Goal: Task Accomplishment & Management: Manage account settings

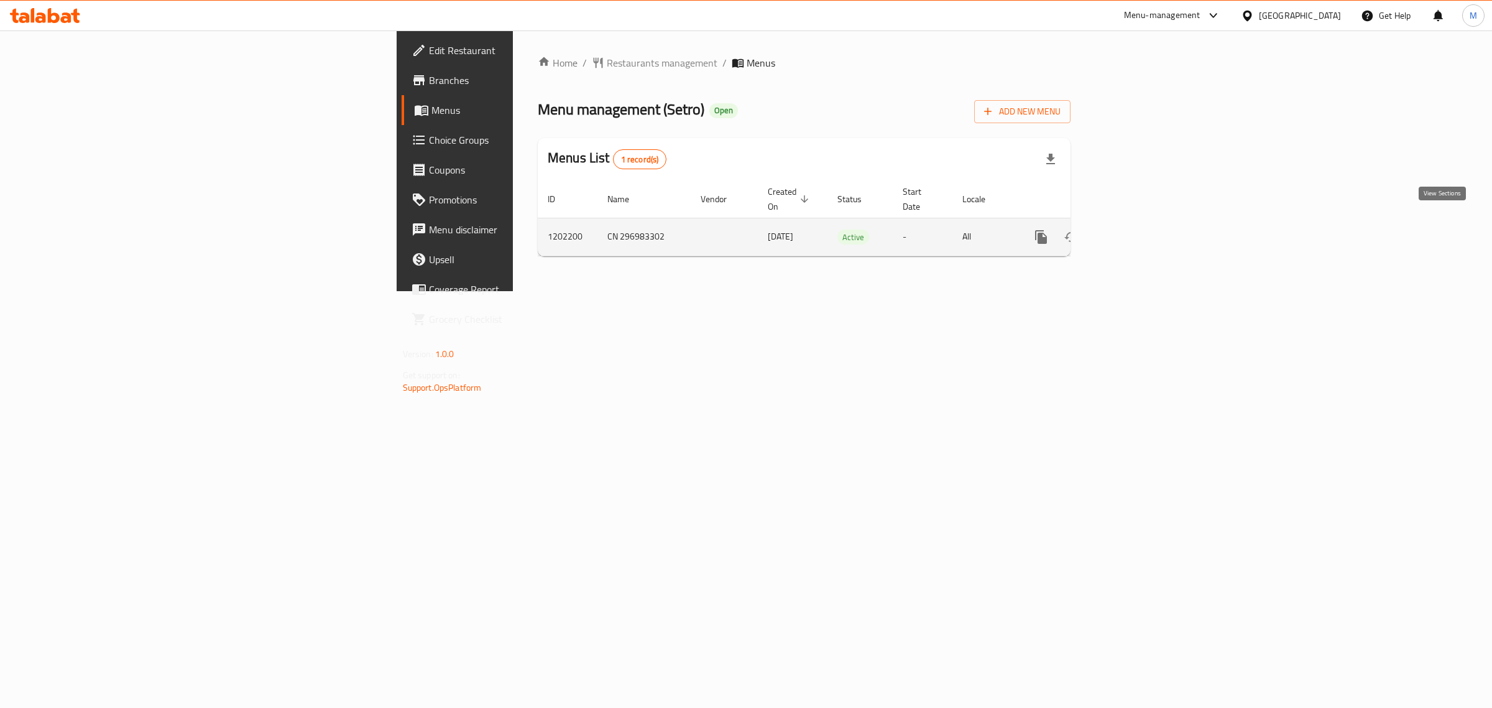
click at [1138, 229] on icon "enhanced table" at bounding box center [1130, 236] width 15 height 15
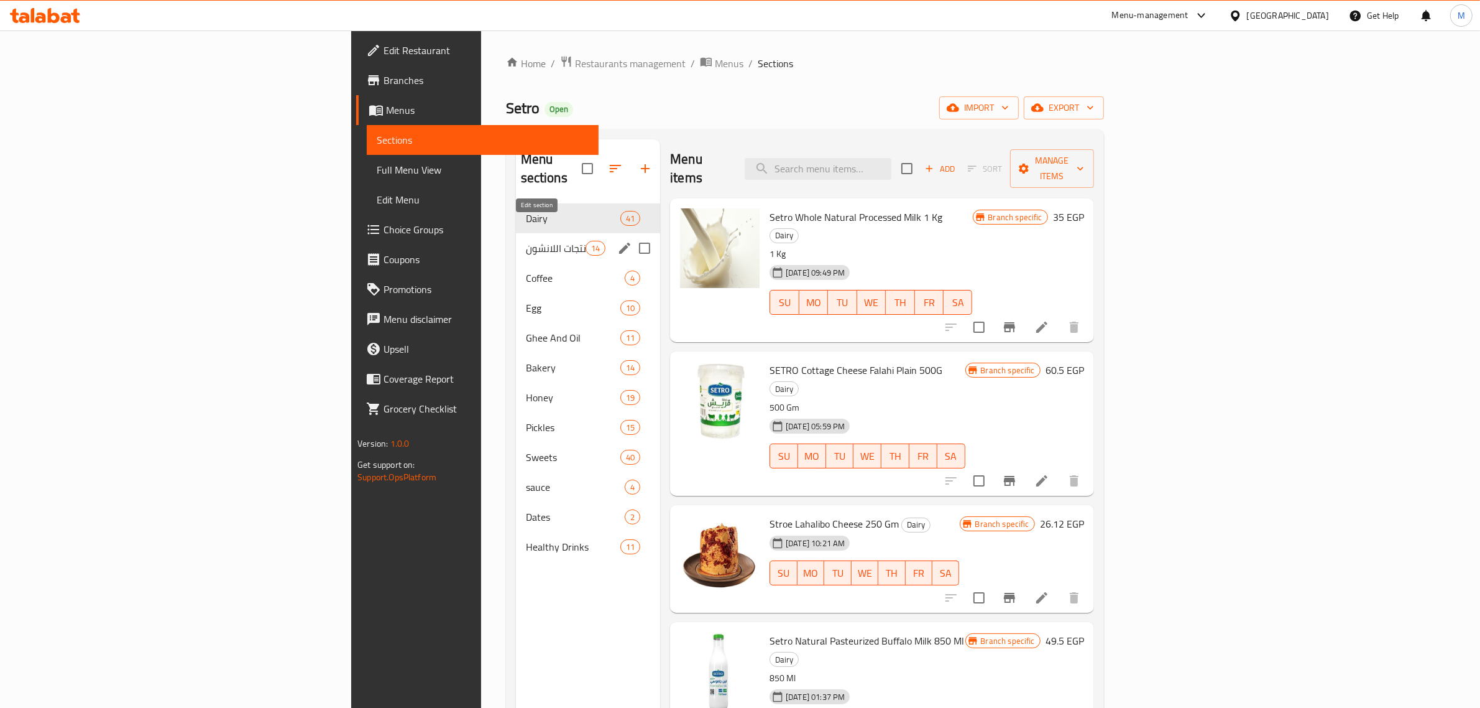
click at [617, 241] on icon "edit" at bounding box center [624, 248] width 15 height 15
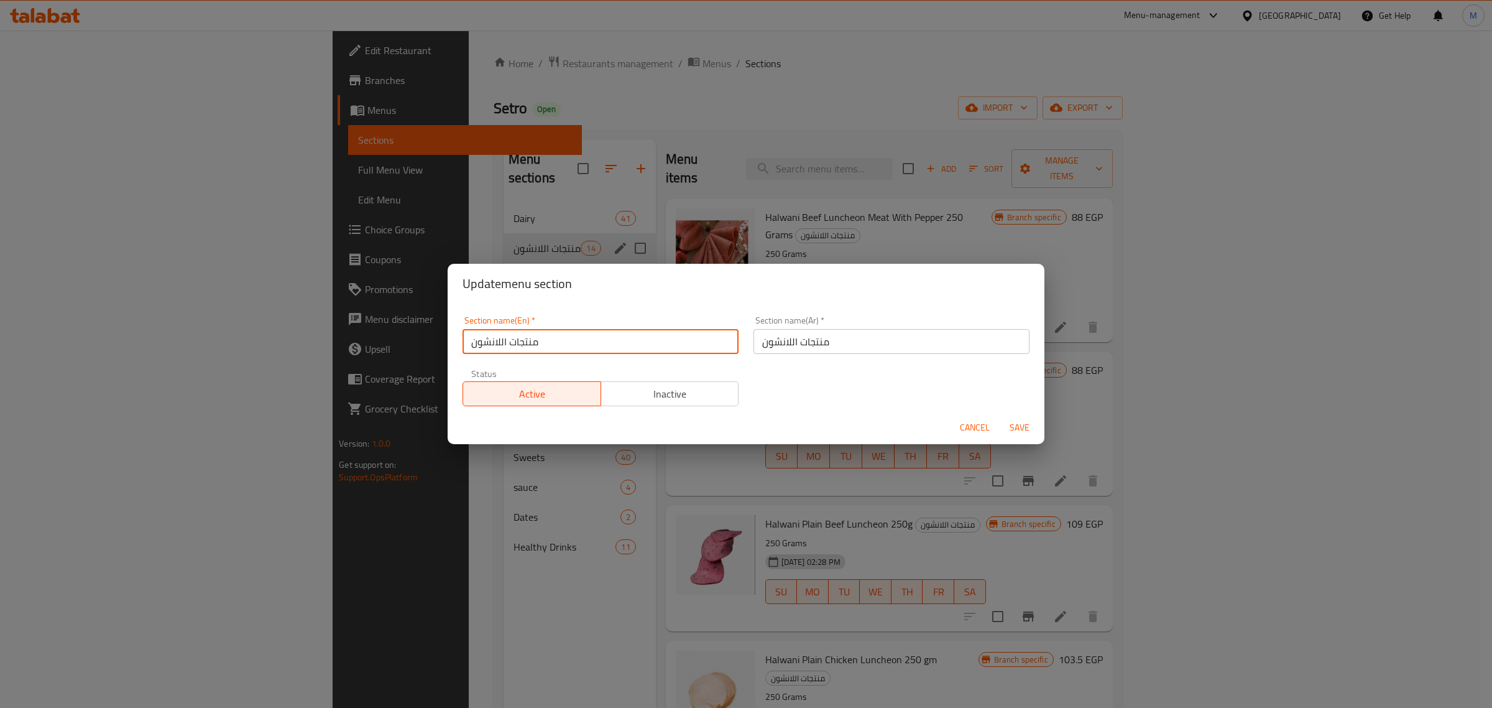
click at [653, 339] on input "منتجات اللانشون" at bounding box center [601, 341] width 276 height 25
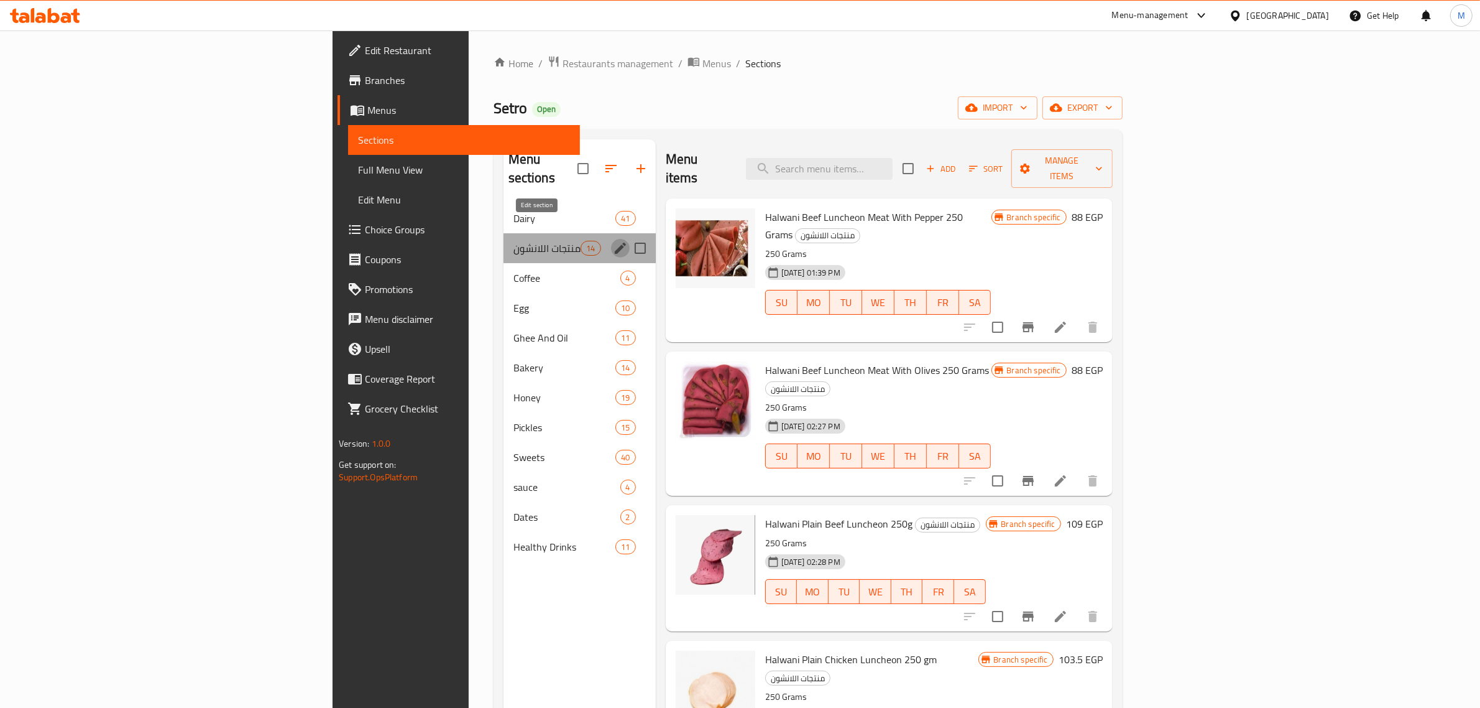
click at [613, 241] on icon "edit" at bounding box center [620, 248] width 15 height 15
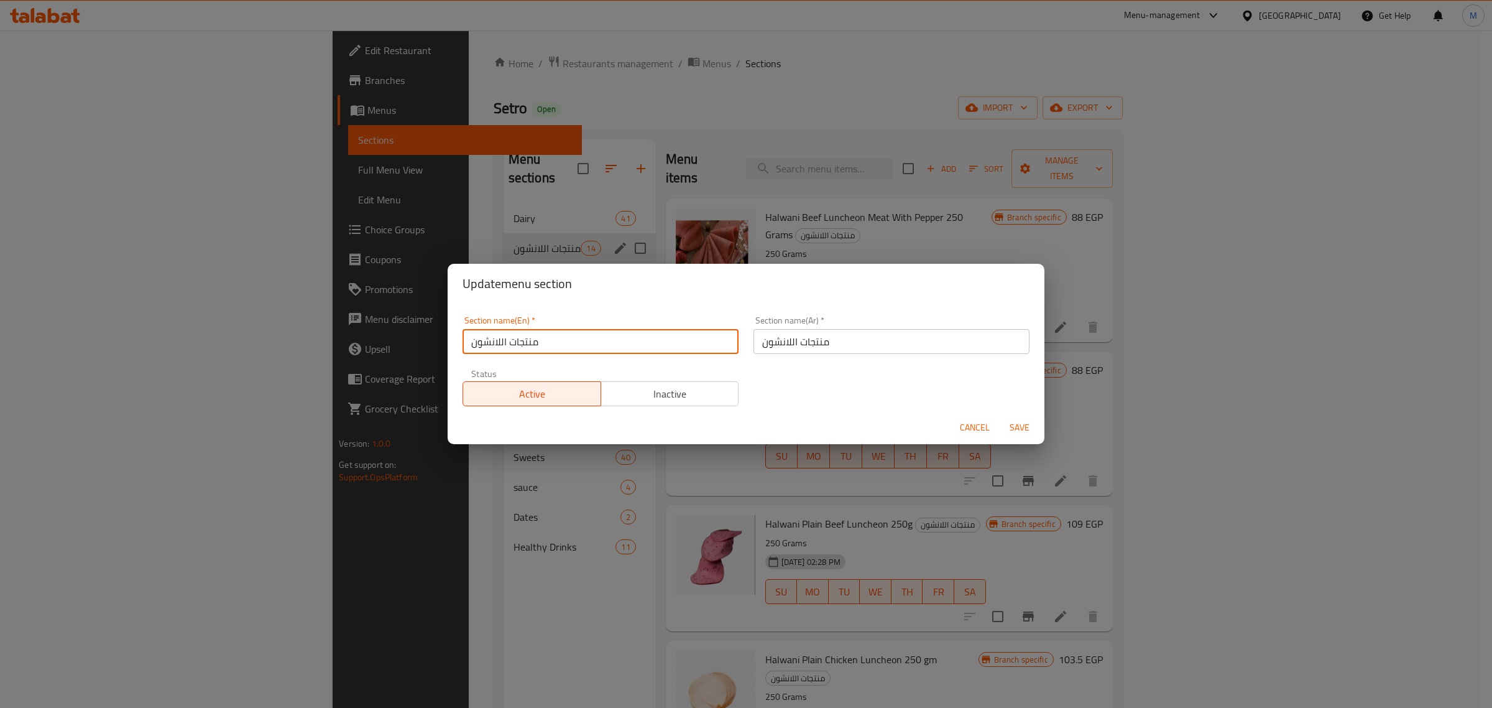
click at [600, 346] on input "منتجات اللانشون" at bounding box center [601, 341] width 276 height 25
paste input "Luncheon meat products"
type input "Luncheon meat products"
click at [1010, 421] on span "Save" at bounding box center [1020, 428] width 30 height 16
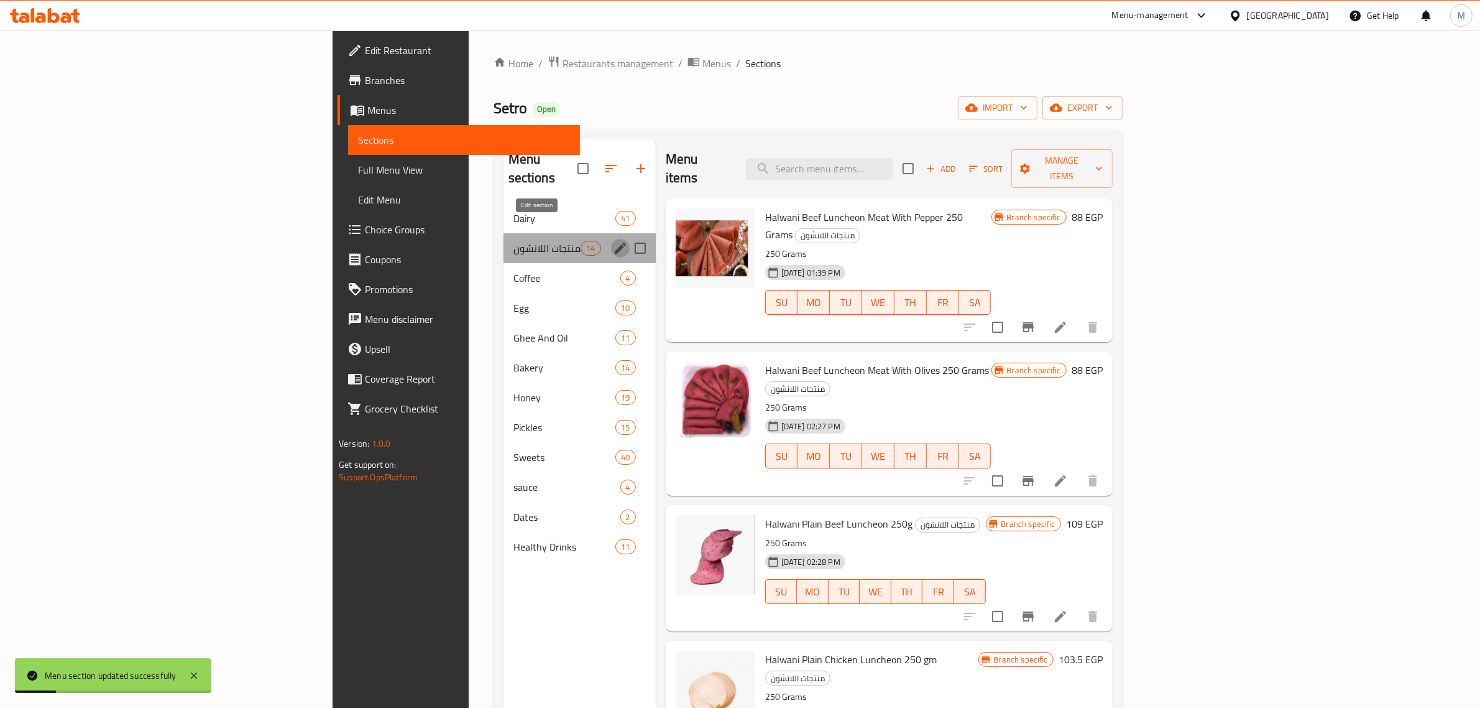
click at [613, 241] on icon "edit" at bounding box center [620, 248] width 15 height 15
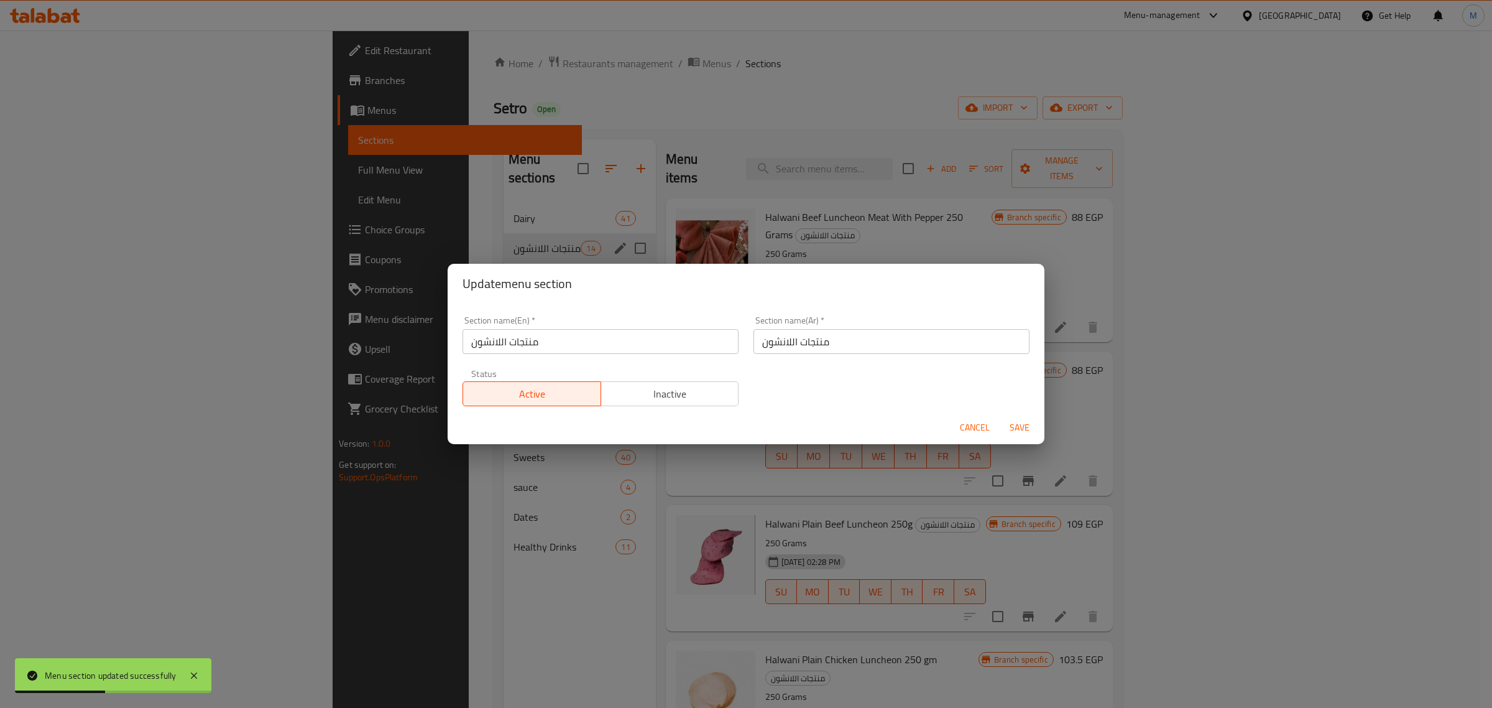
click at [976, 420] on span "Cancel" at bounding box center [975, 428] width 30 height 16
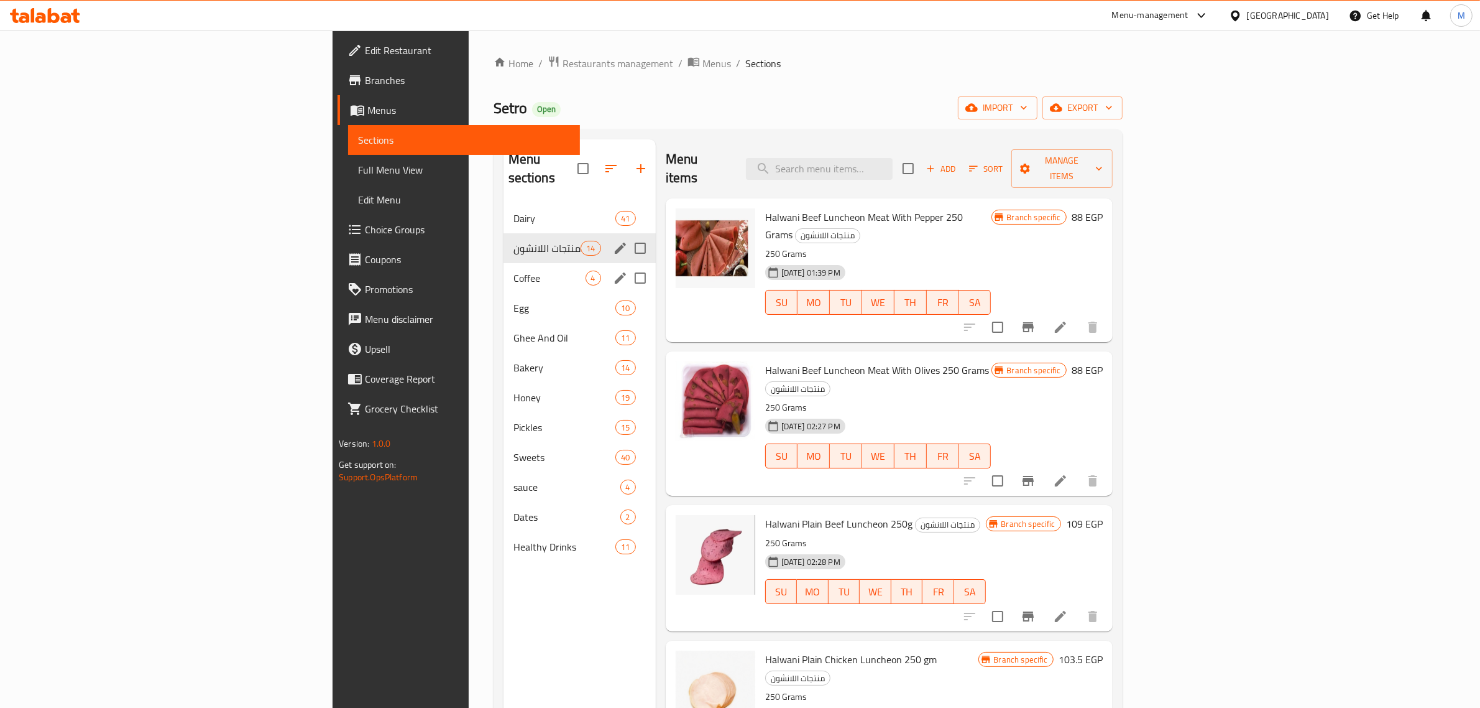
click at [504, 268] on div "Coffee 4" at bounding box center [580, 278] width 152 height 30
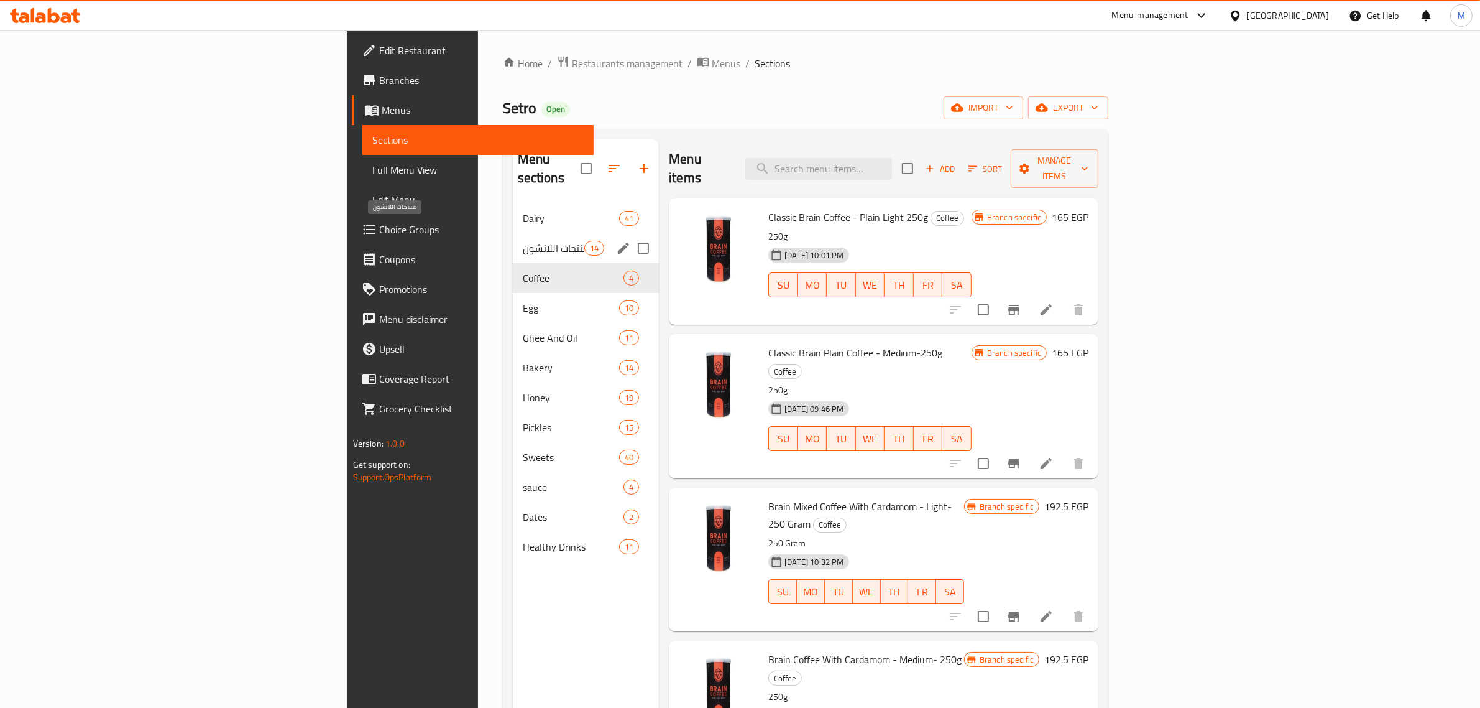
click at [523, 241] on span "منتجات اللانشون" at bounding box center [554, 248] width 62 height 15
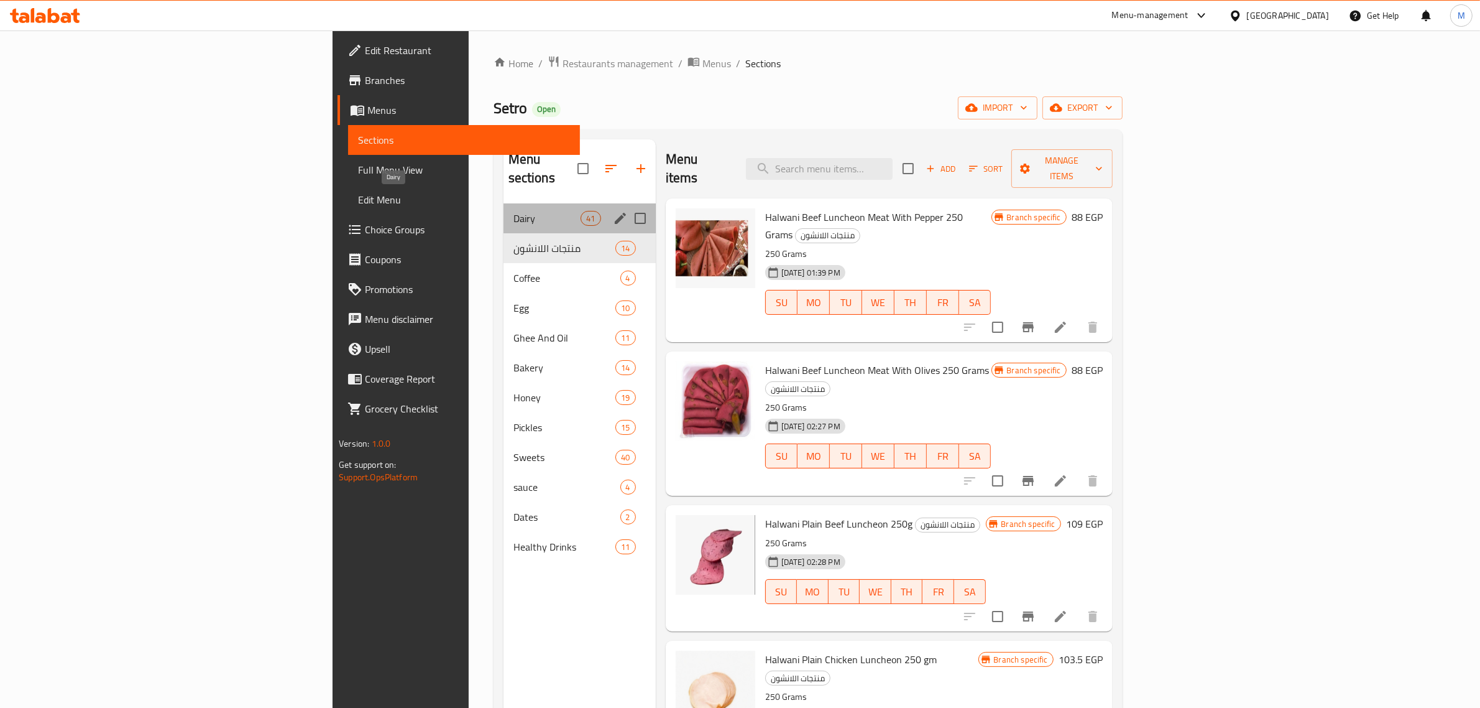
click at [514, 211] on span "Dairy" at bounding box center [548, 218] width 68 height 15
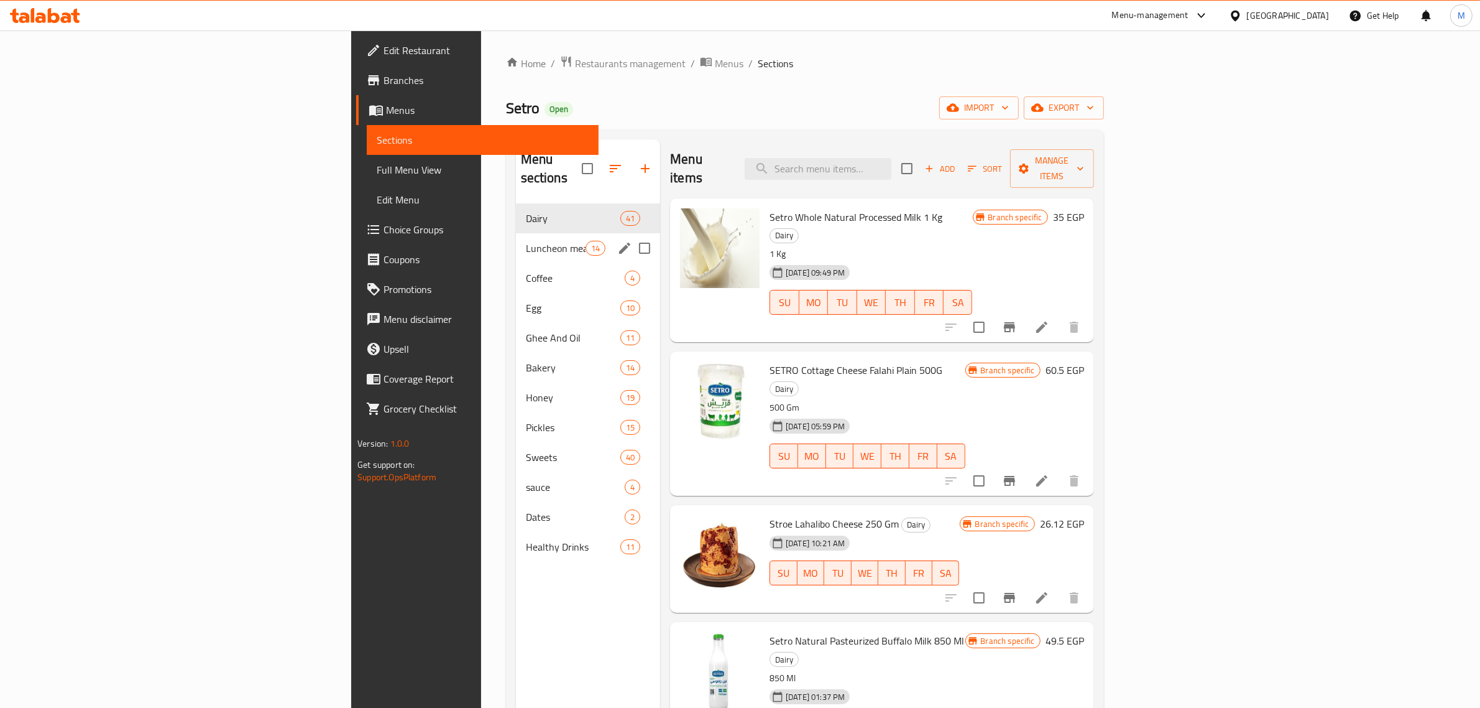
click at [516, 236] on div "Luncheon meat products 14" at bounding box center [588, 248] width 145 height 30
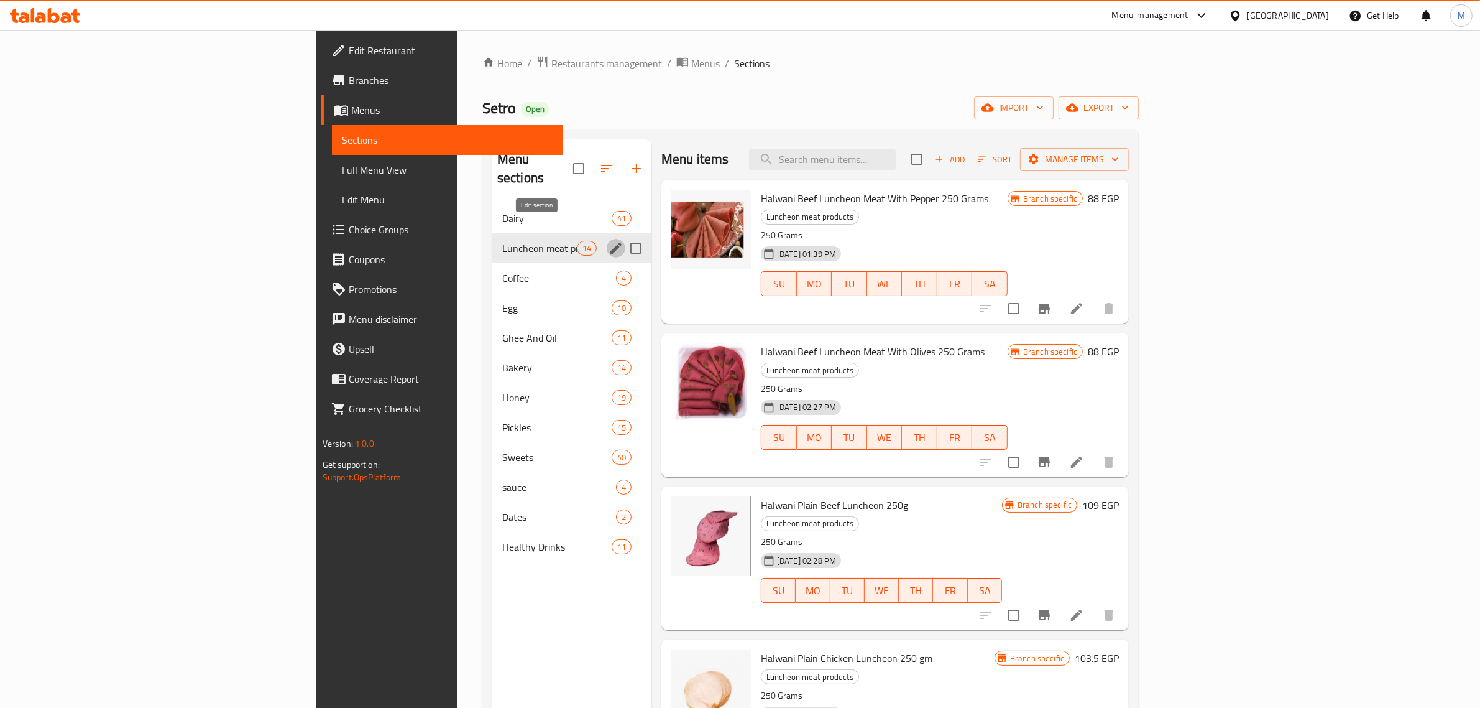
click at [609, 241] on icon "edit" at bounding box center [616, 248] width 15 height 15
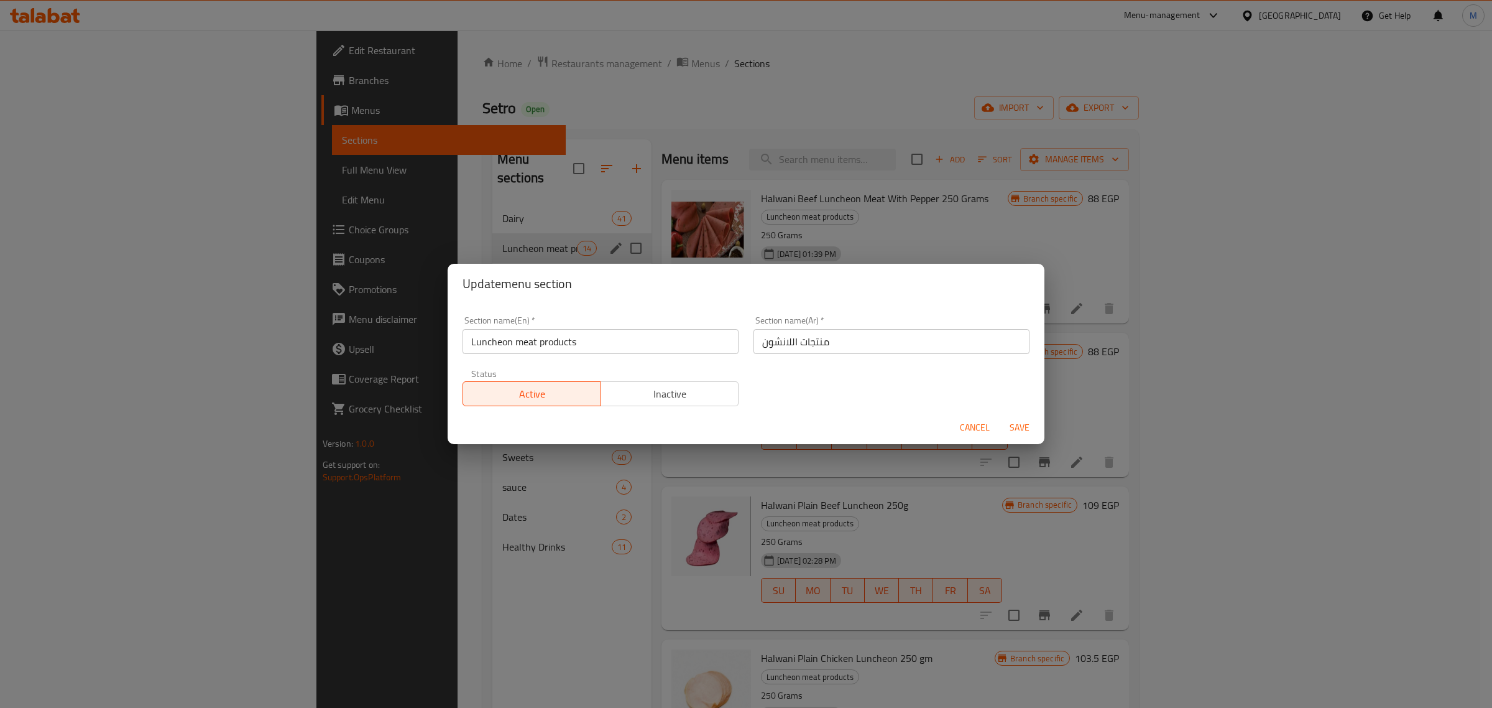
click at [609, 337] on input "Luncheon meat products" at bounding box center [601, 341] width 276 height 25
type input "Luncheon Meat Products"
click at [1022, 426] on span "Save" at bounding box center [1020, 428] width 30 height 16
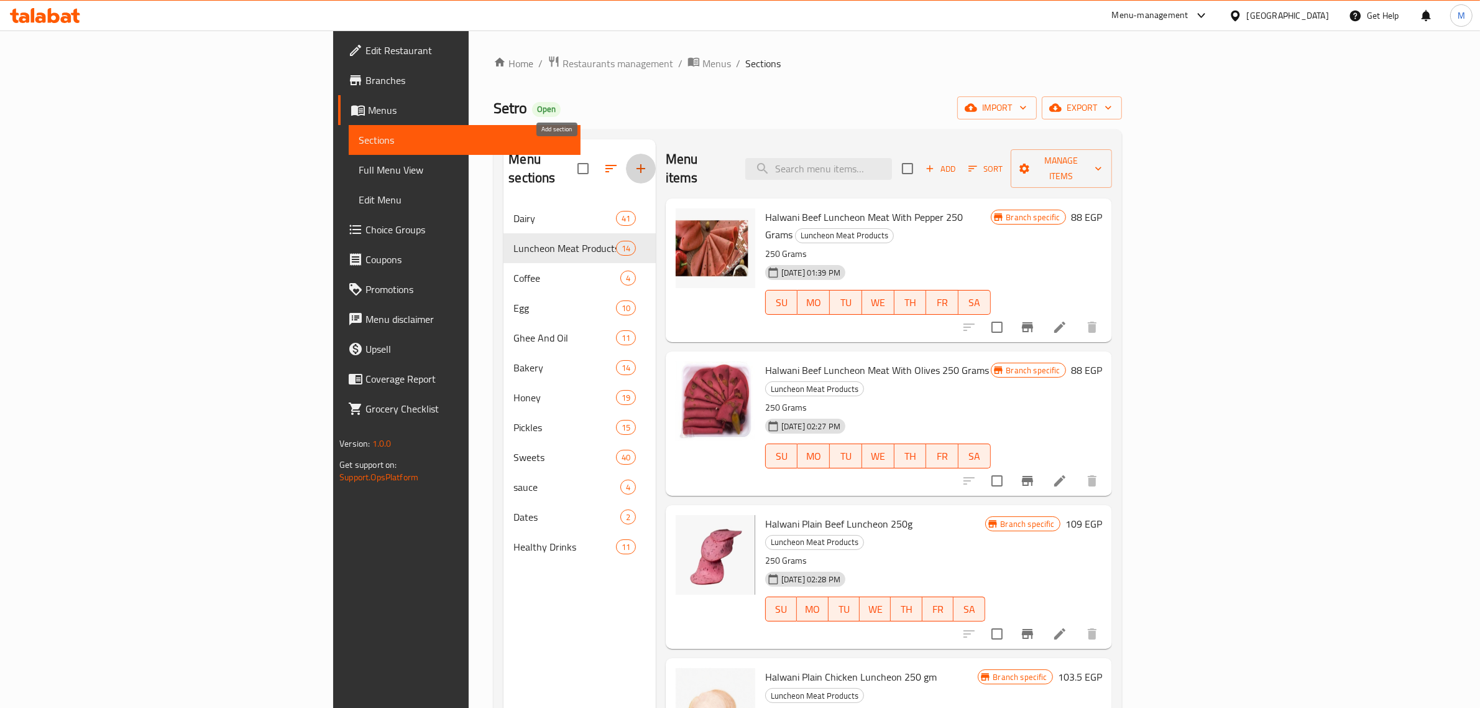
click at [626, 155] on button "button" at bounding box center [641, 169] width 30 height 30
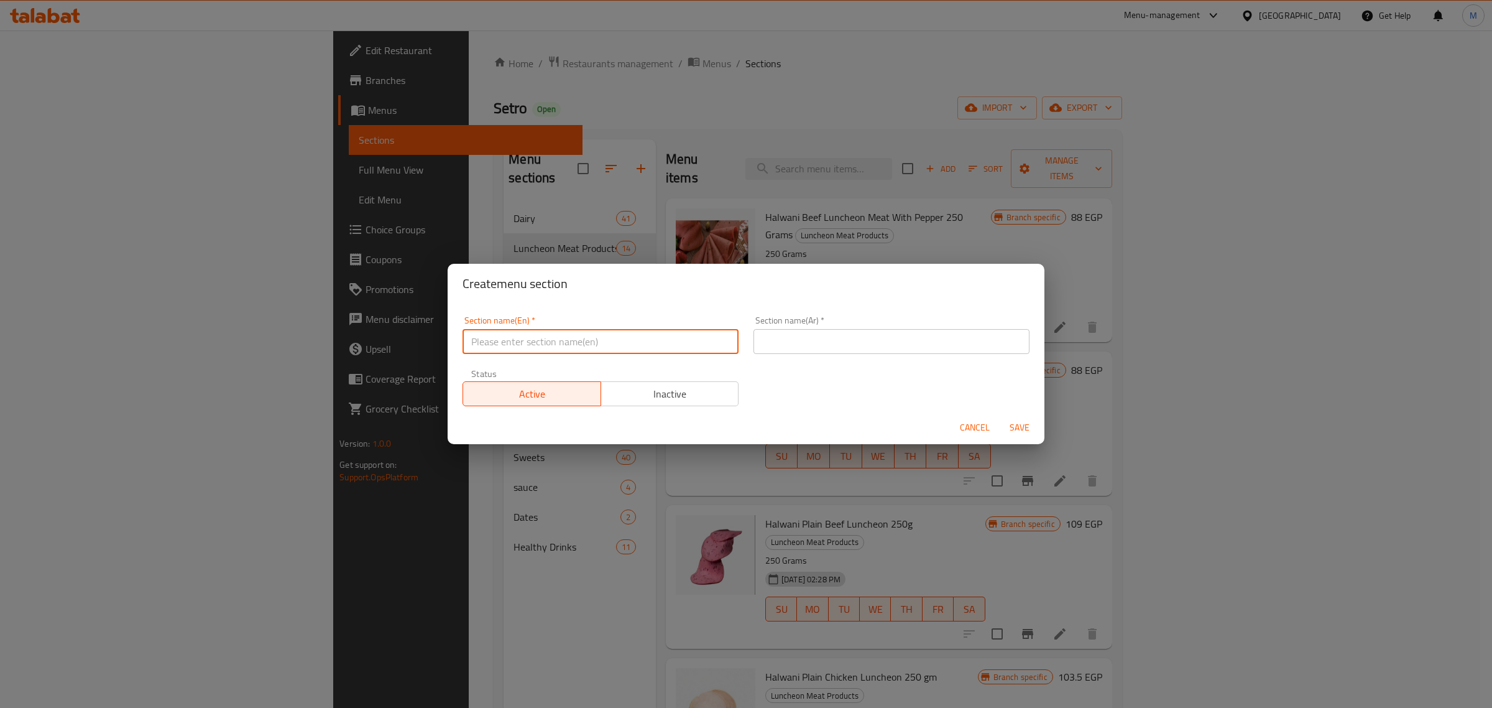
click at [568, 338] on input "text" at bounding box center [601, 341] width 276 height 25
type input "Limited"
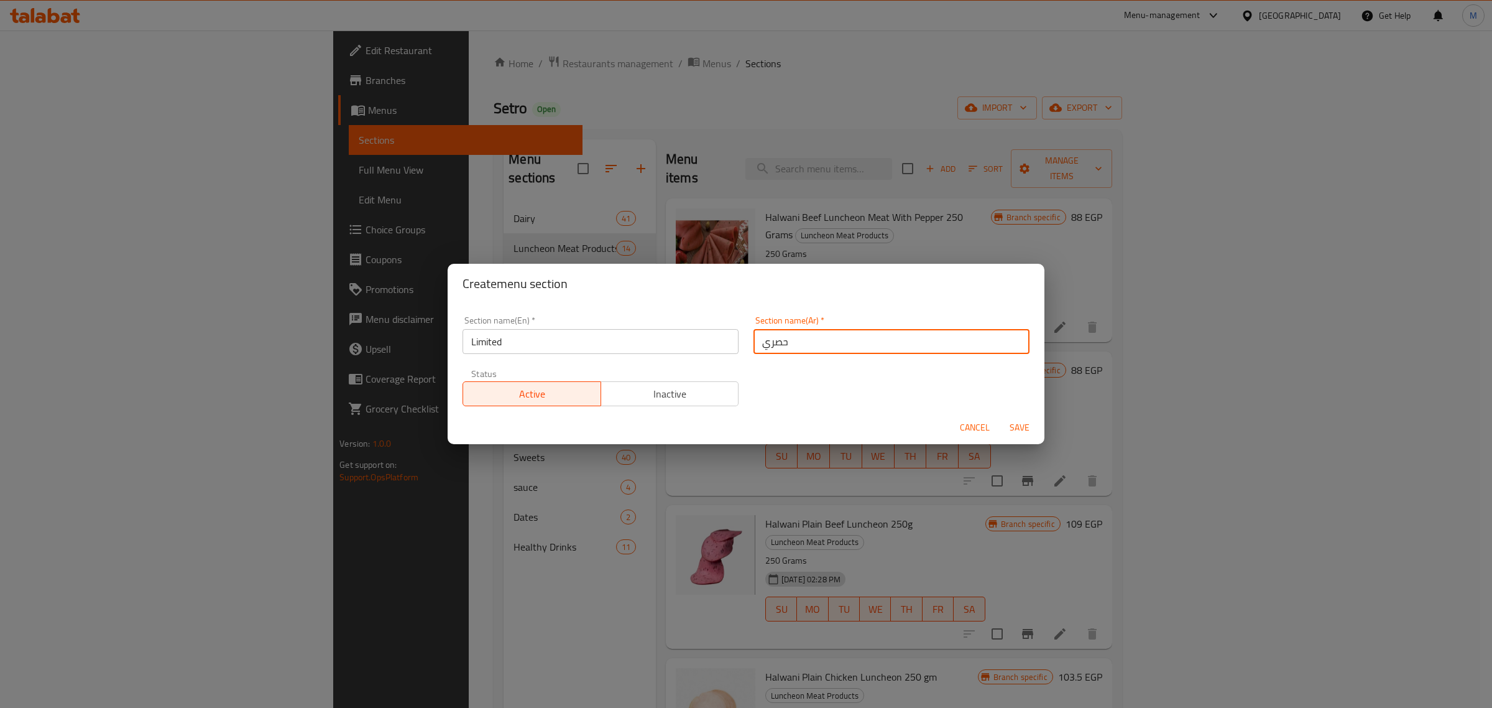
type input "حصري"
click at [782, 397] on div "Section name(En)   * Limited Section name(En) * Section name(Ar)   * حصري Secti…" at bounding box center [746, 360] width 582 height 105
click at [1022, 421] on span "Save" at bounding box center [1020, 428] width 30 height 16
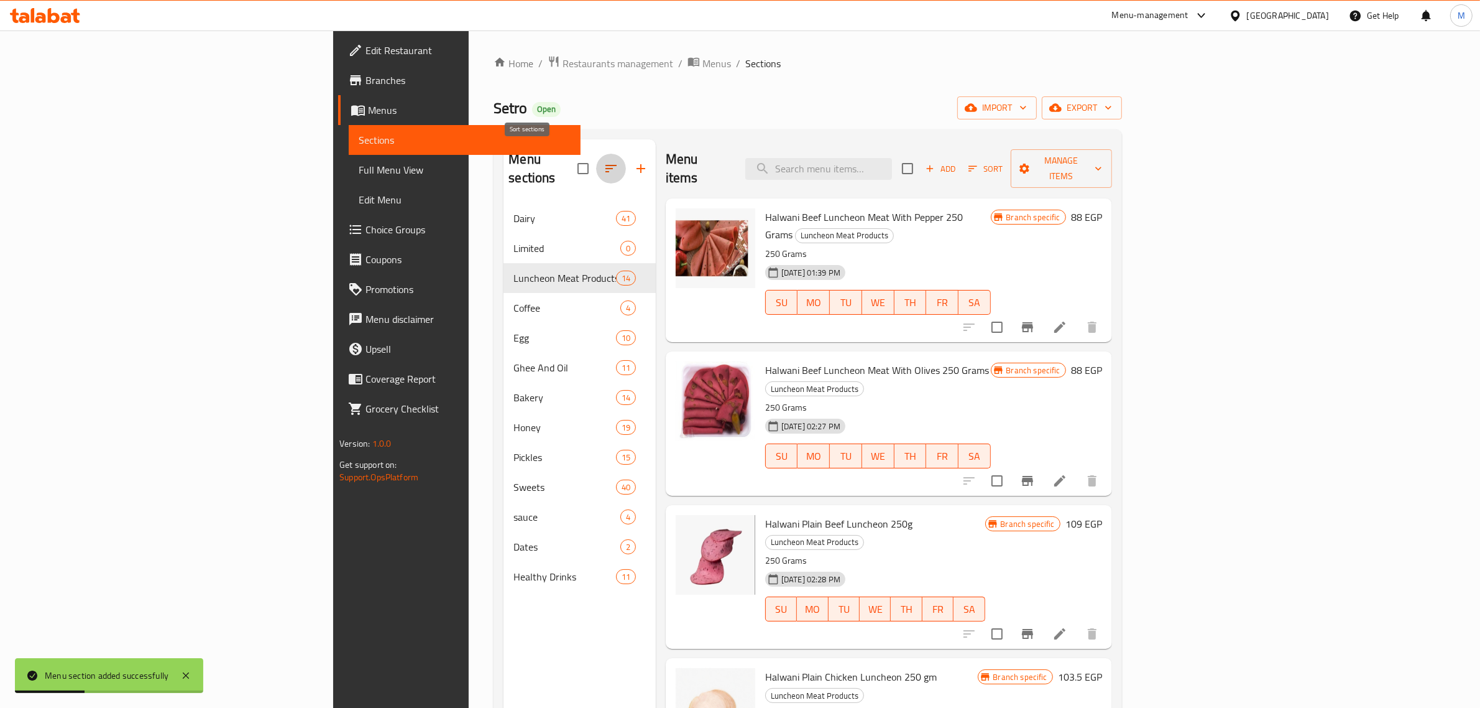
click at [604, 162] on icon "button" at bounding box center [611, 168] width 15 height 15
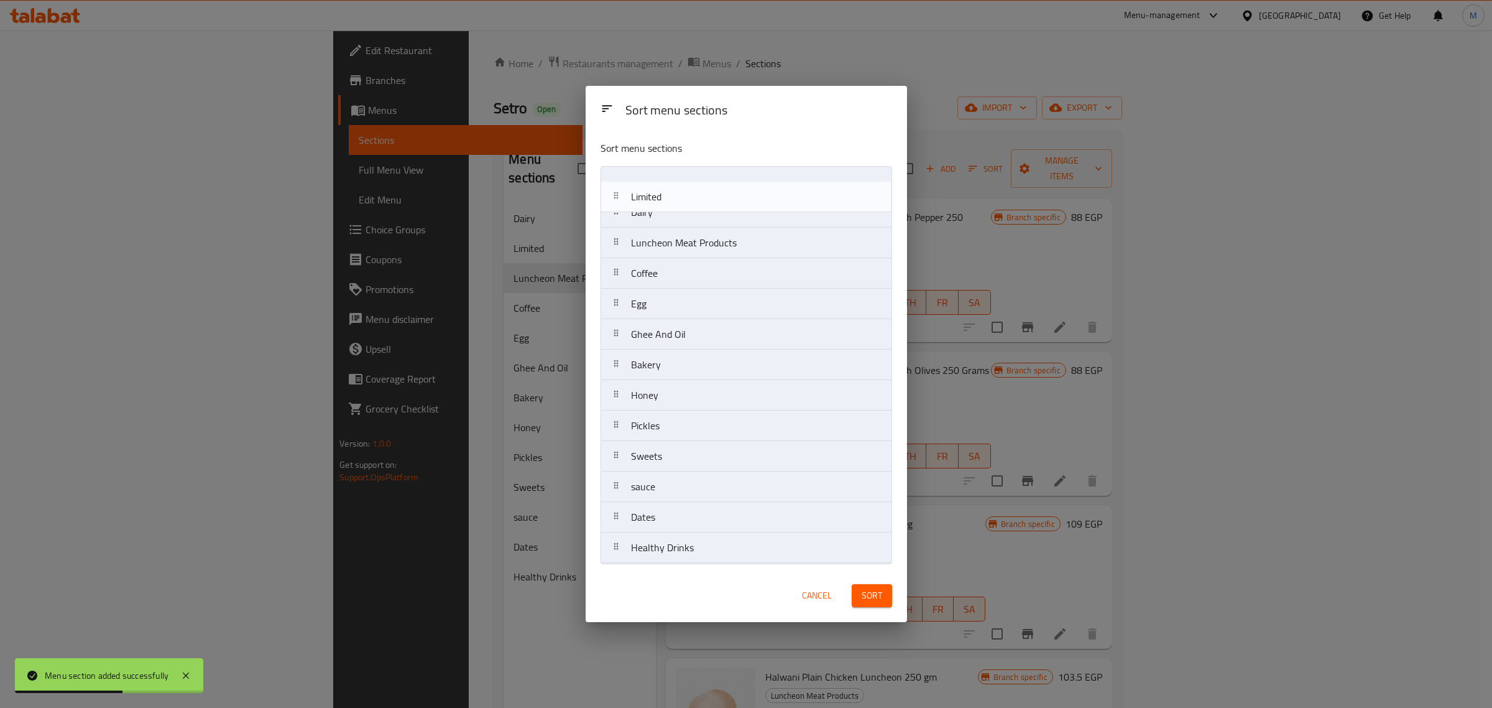
drag, startPoint x: 616, startPoint y: 216, endPoint x: 616, endPoint y: 196, distance: 19.9
click at [616, 196] on nav "Dairy Limited Luncheon Meat Products Coffee Egg Ghee And Oil Bakery Honey Pickl…" at bounding box center [747, 364] width 292 height 397
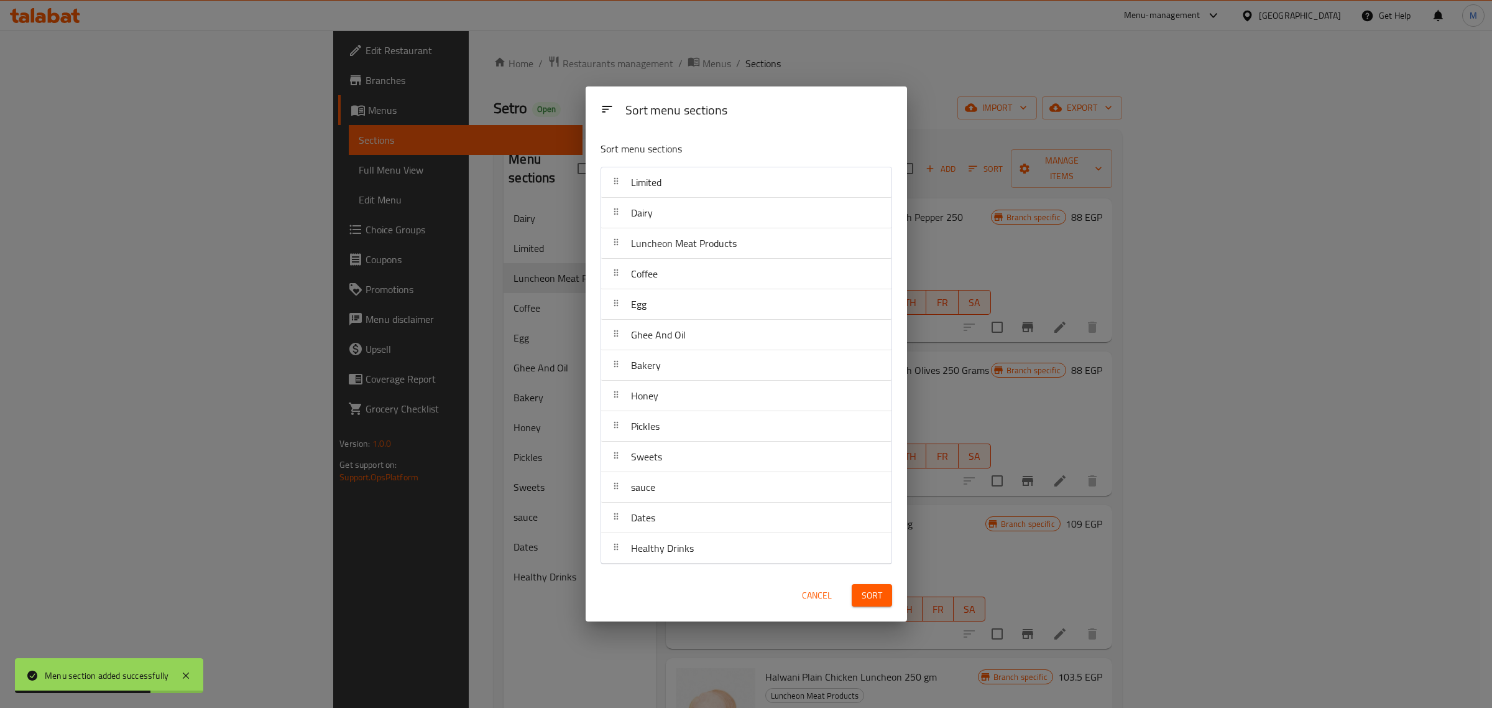
click at [879, 585] on button "Sort" at bounding box center [872, 595] width 40 height 23
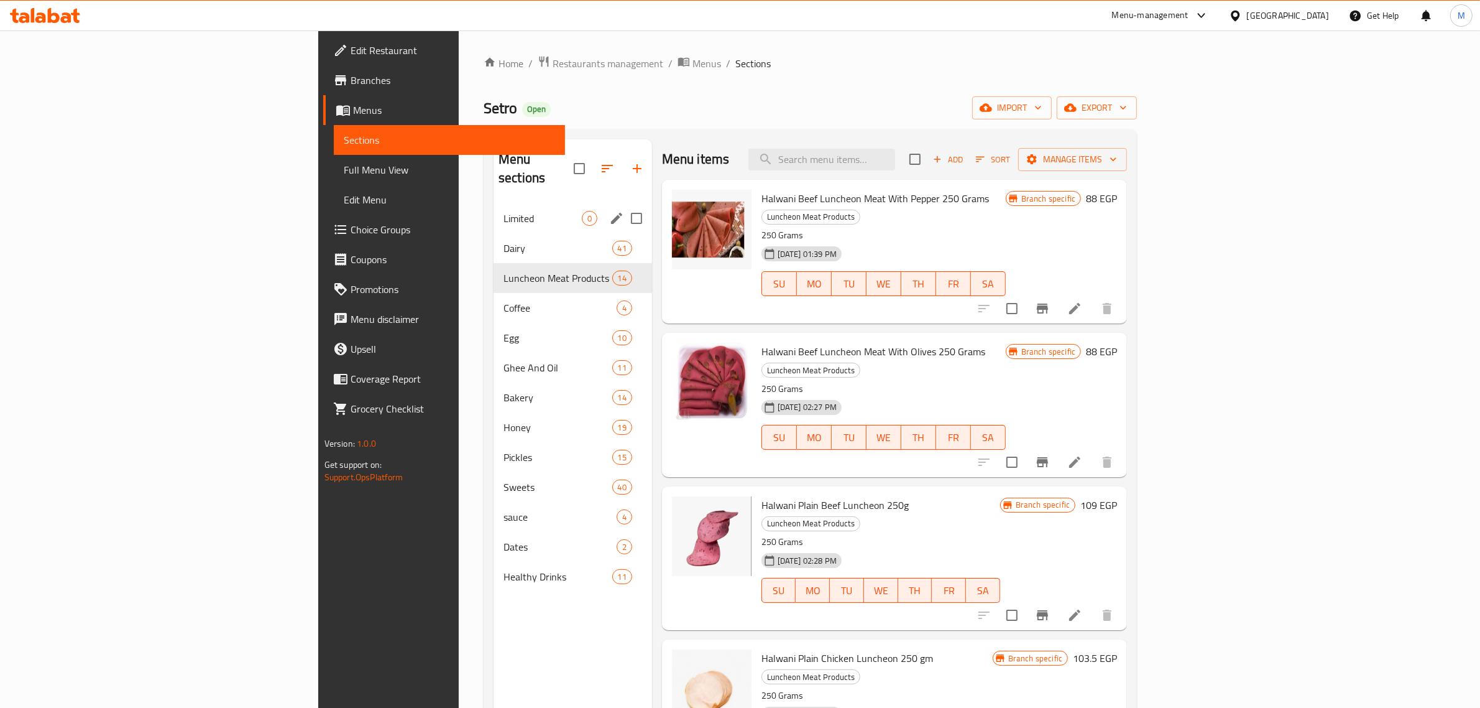
click at [504, 211] on span "Limited" at bounding box center [543, 218] width 78 height 15
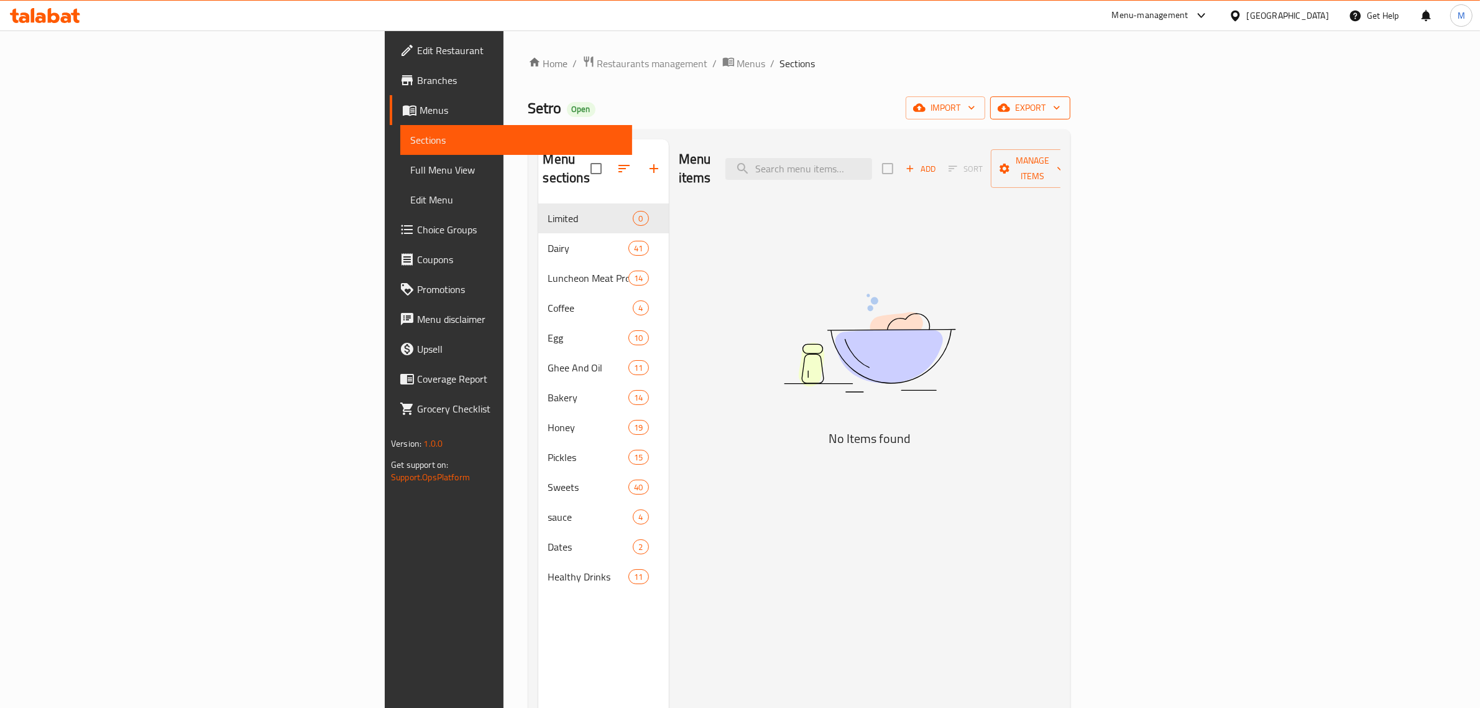
click at [1071, 117] on button "export" at bounding box center [1030, 107] width 80 height 23
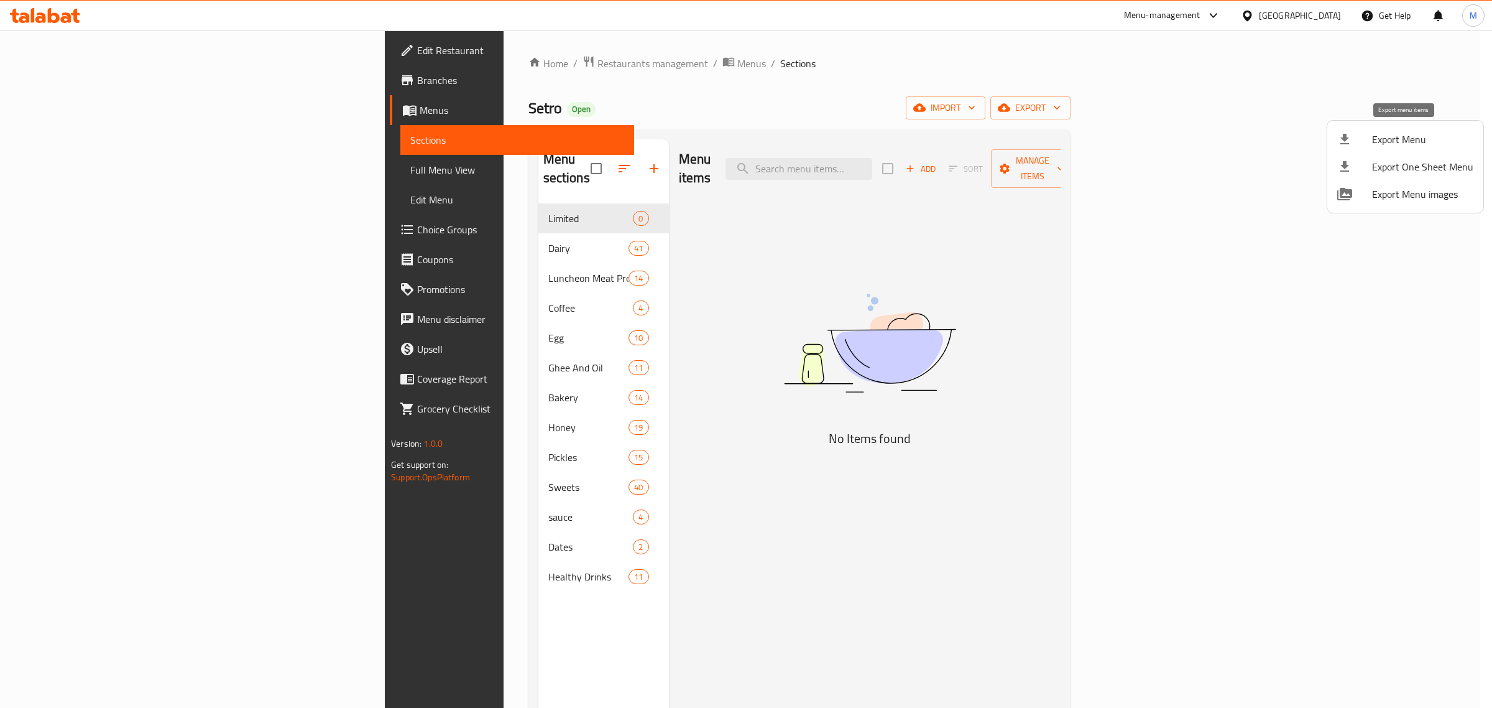
click at [1374, 140] on span "Export Menu" at bounding box center [1422, 139] width 101 height 15
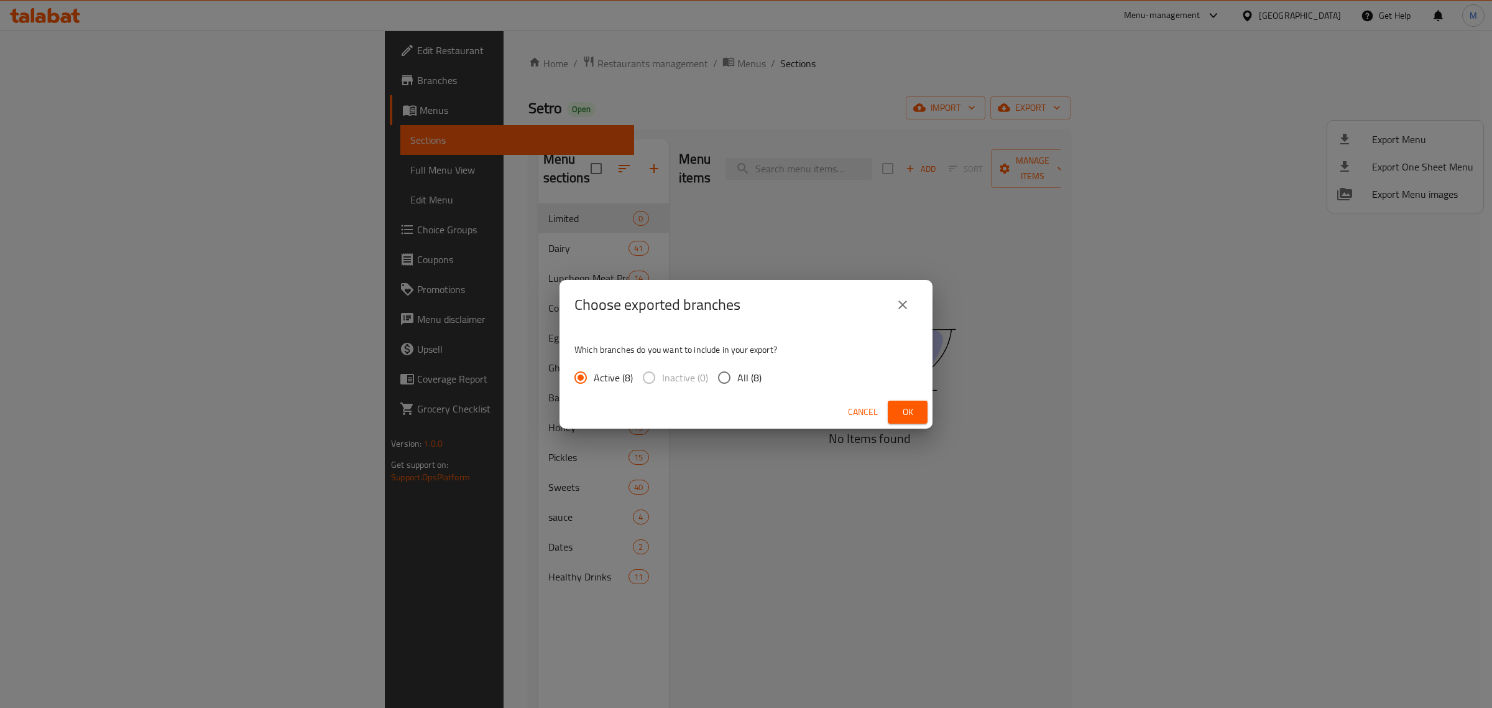
click at [899, 415] on span "Ok" at bounding box center [908, 412] width 20 height 16
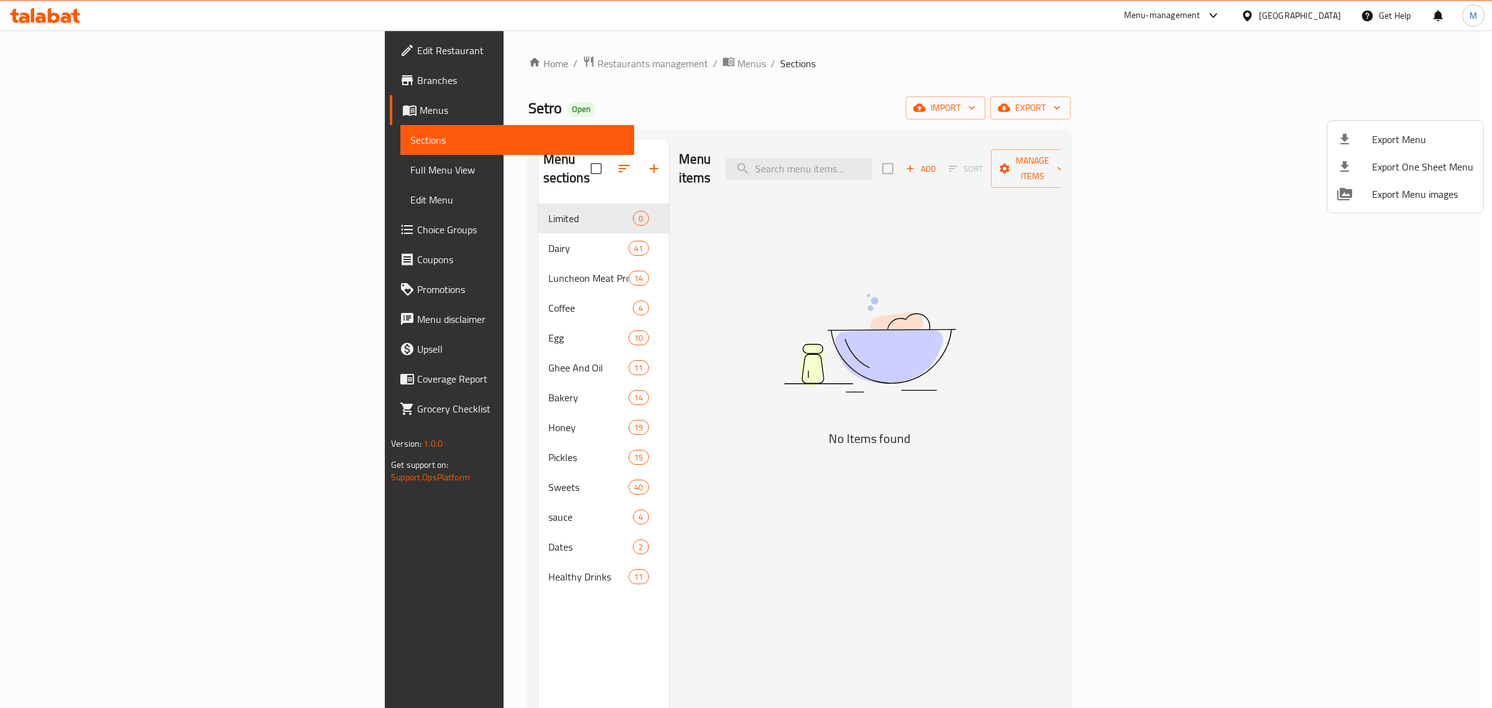
click at [1223, 232] on div at bounding box center [746, 354] width 1492 height 708
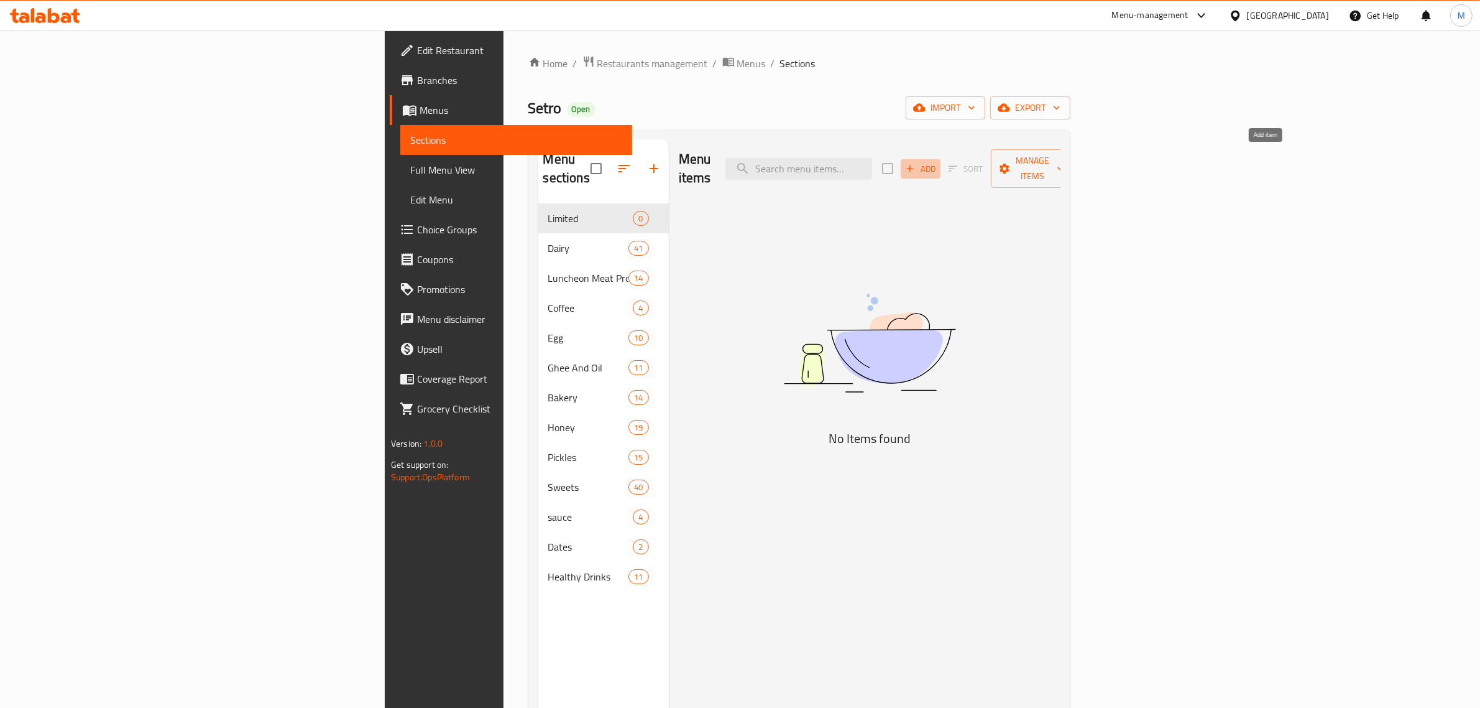
click at [938, 162] on span "Add" at bounding box center [921, 169] width 34 height 14
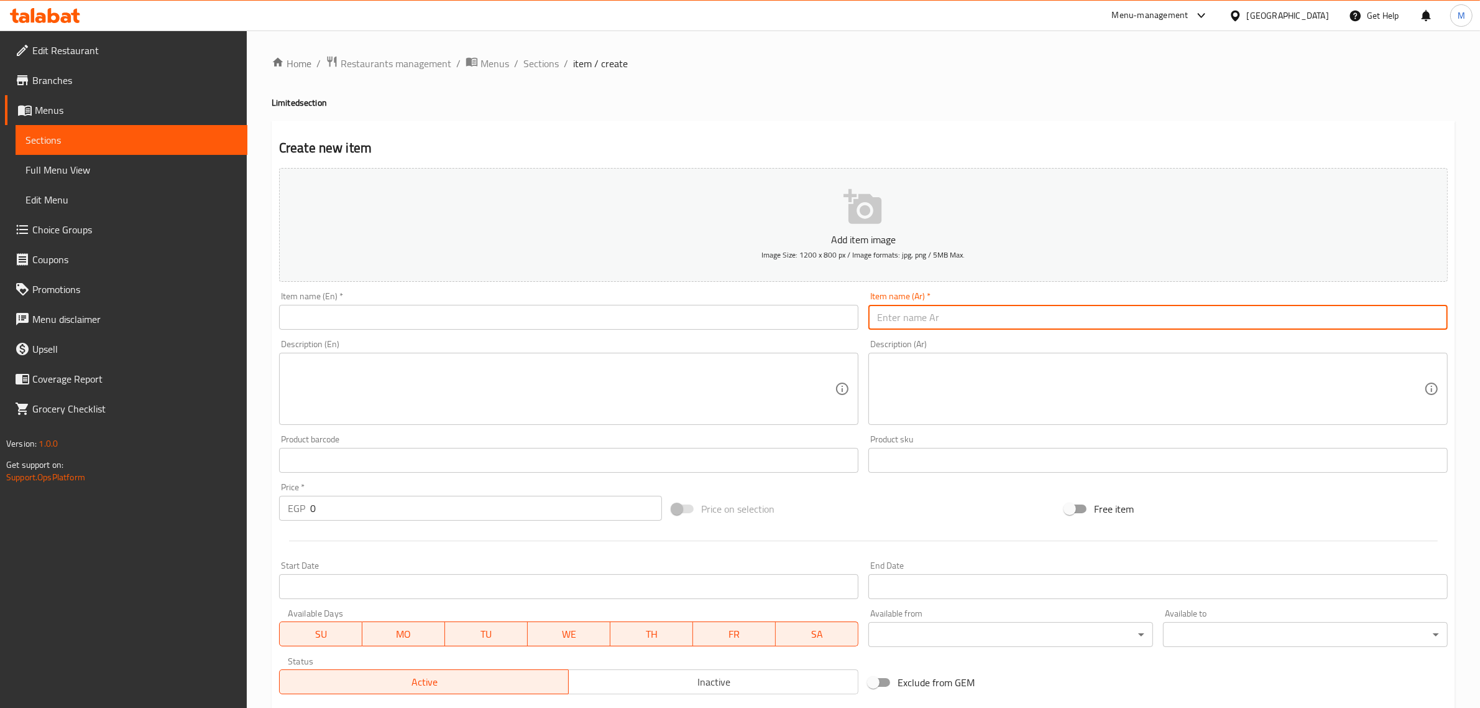
click at [1039, 315] on input "text" at bounding box center [1158, 317] width 579 height 25
type input "إشتري 4 حليب بالفراولة و أحصل علي 1 مجاناَ"
click at [435, 318] on input "text" at bounding box center [568, 317] width 579 height 25
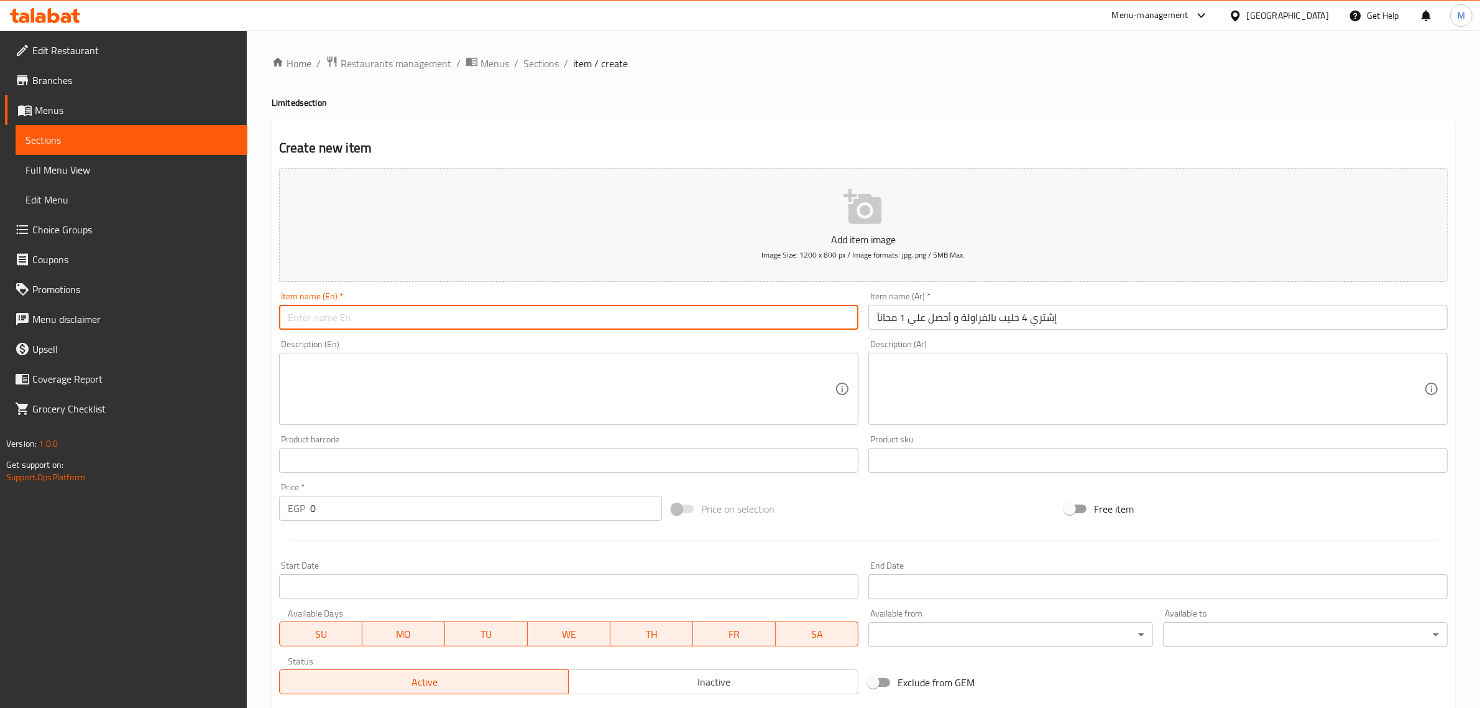
paste input "Buy 4 strawberry milks and get 1 free"
type input "Buy 4 Strawberry Milks and Get 1 Free"
click at [479, 364] on textarea at bounding box center [561, 388] width 547 height 59
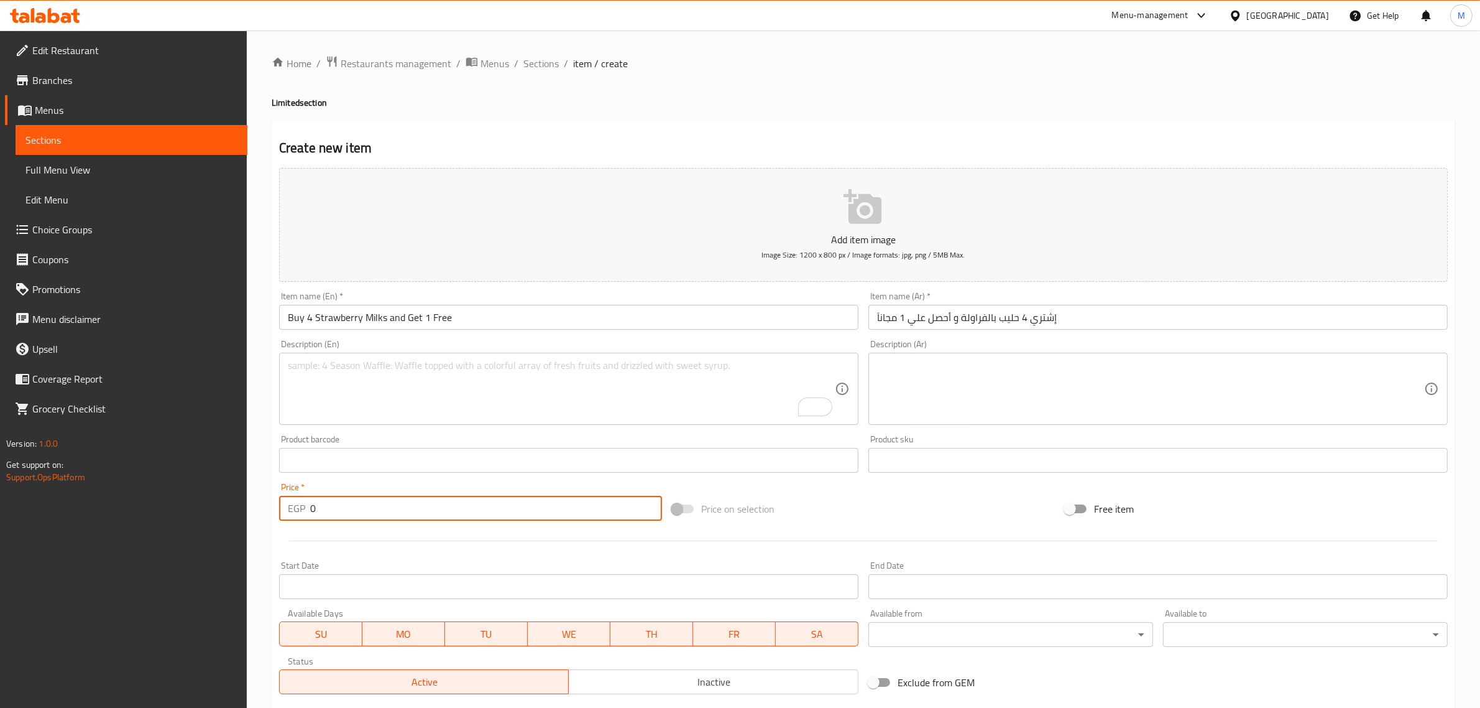
drag, startPoint x: 361, startPoint y: 514, endPoint x: 256, endPoint y: 499, distance: 106.7
click at [256, 499] on div "Home / Restaurants management / Menus / Sections / item / create Limited sectio…" at bounding box center [864, 454] width 1234 height 848
type input "100"
click at [975, 317] on input "إشتري 4 حليب بالفراولة و أحصل علي 1 مجاناَ" at bounding box center [1158, 317] width 579 height 25
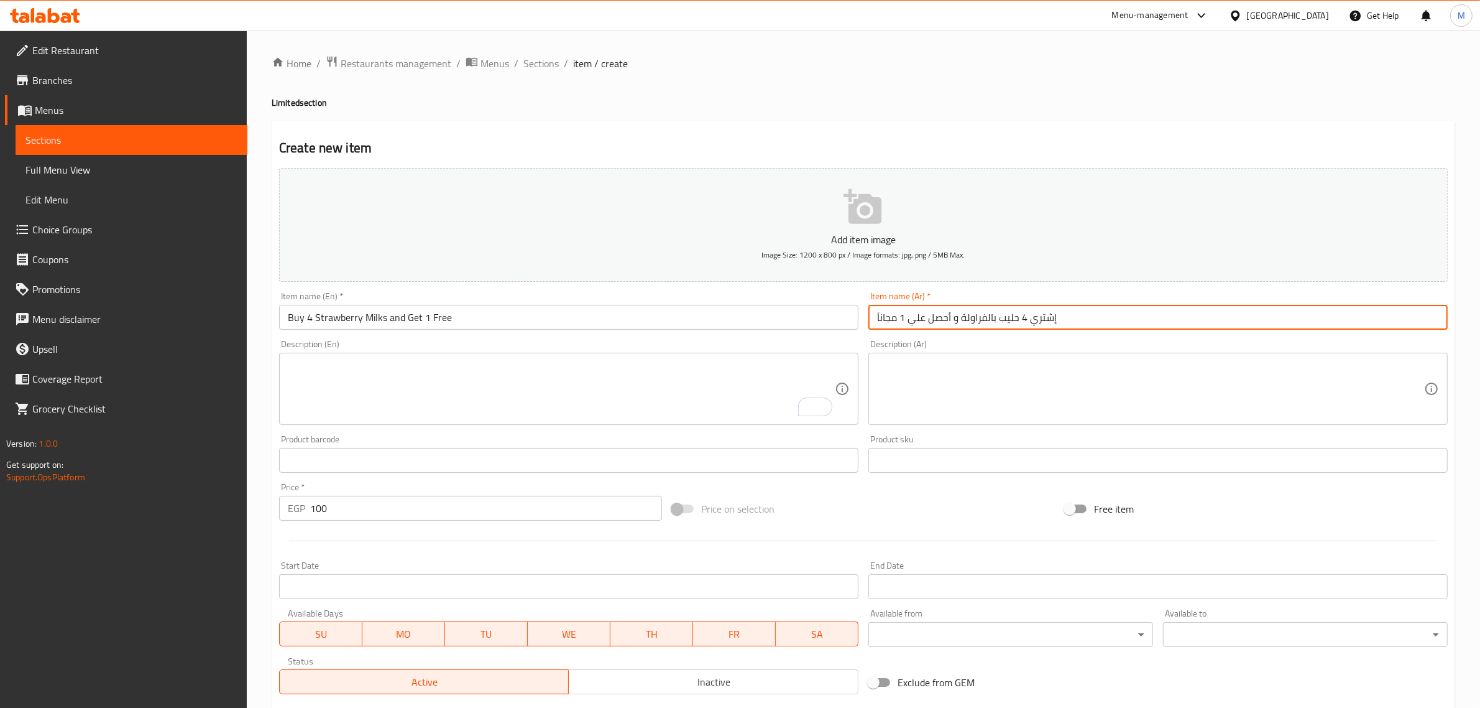
click at [975, 317] on input "إشتري 4 حليب بالفراولة و أحصل علي 1 مجاناَ" at bounding box center [1158, 317] width 579 height 25
type input "إشتري 4 حليب بالتمر و أحصل علي 1 مجاناَ"
click at [325, 318] on input "Buy 4 Strawberry Milks and Get 1 Free" at bounding box center [568, 317] width 579 height 25
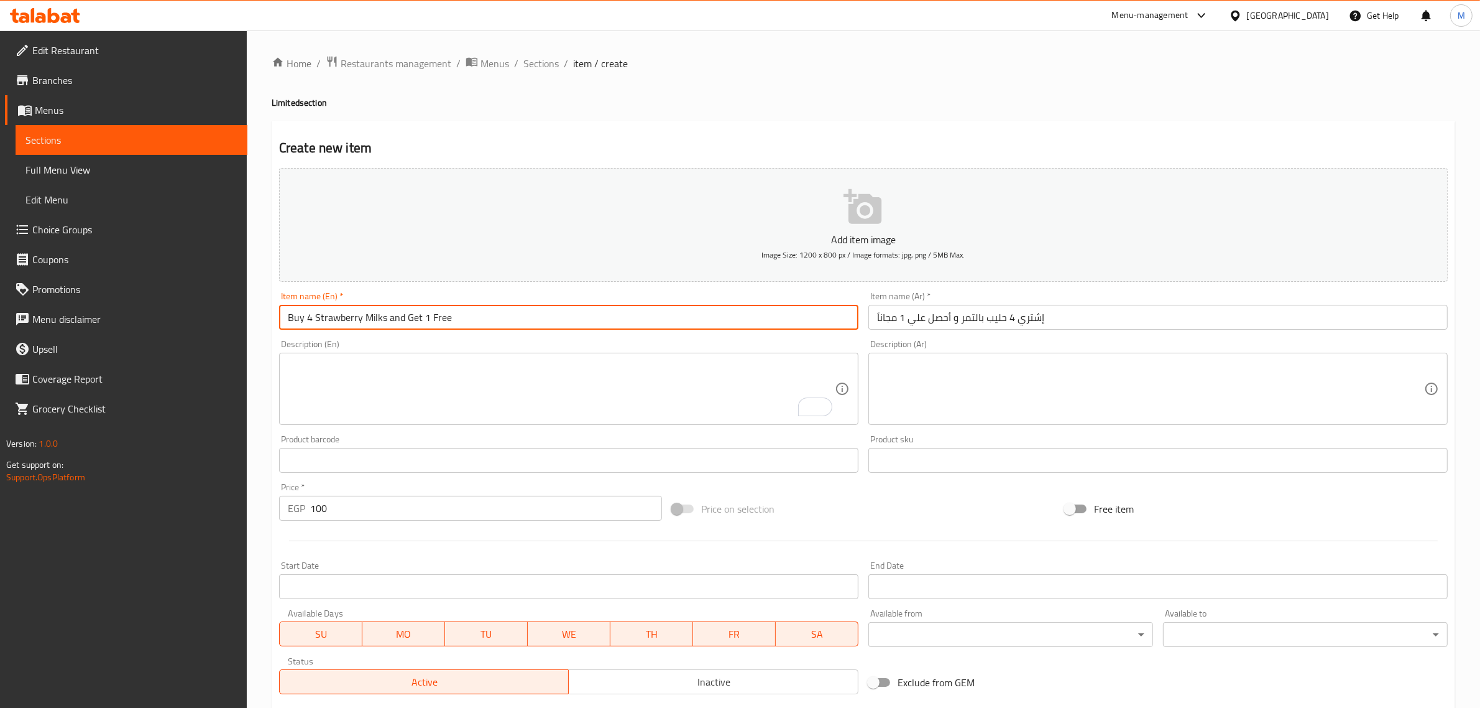
click at [325, 318] on input "Buy 4 Strawberry Milks and Get 1 Free" at bounding box center [568, 317] width 579 height 25
click at [359, 321] on input "Buy 4 Date Milks and Get 1 Free" at bounding box center [568, 317] width 579 height 25
click at [336, 321] on input "Buy 4 Date Milk and Get 1 Free" at bounding box center [568, 317] width 579 height 25
type input "Buy 4 Date with Milk and Get 1 Free"
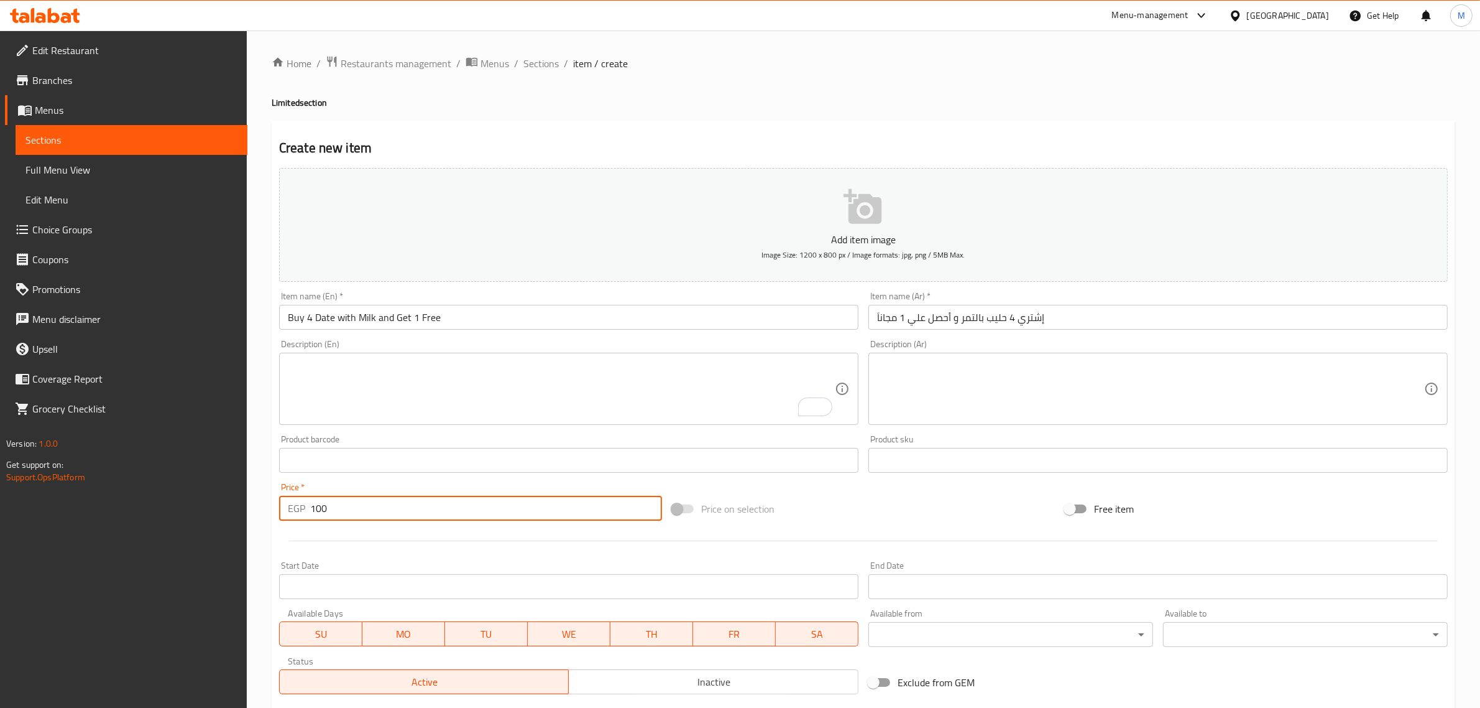
click at [367, 509] on input "100" at bounding box center [486, 508] width 352 height 25
paste input "27.5"
paste input "7.5"
type input "127.5"
click at [502, 556] on div "Start Date Start Date" at bounding box center [568, 580] width 589 height 48
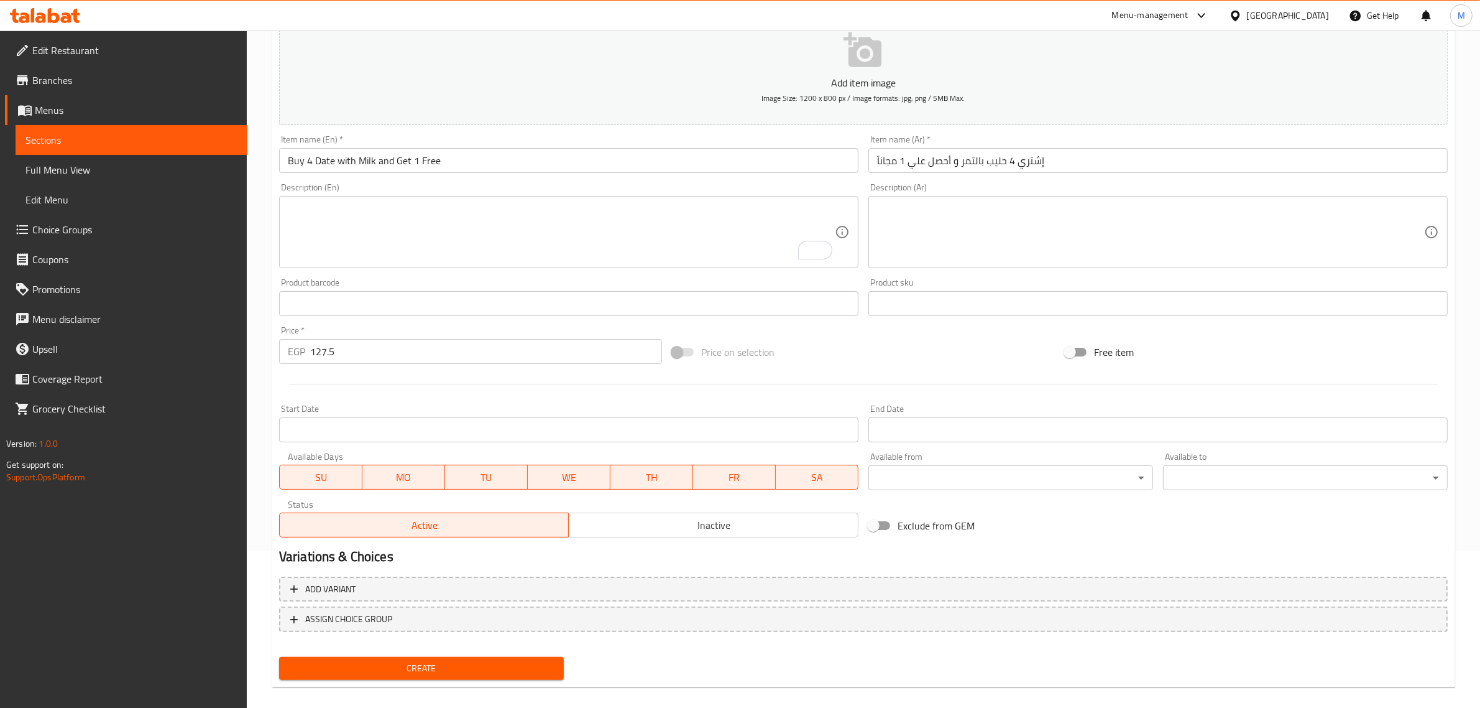
scroll to position [168, 0]
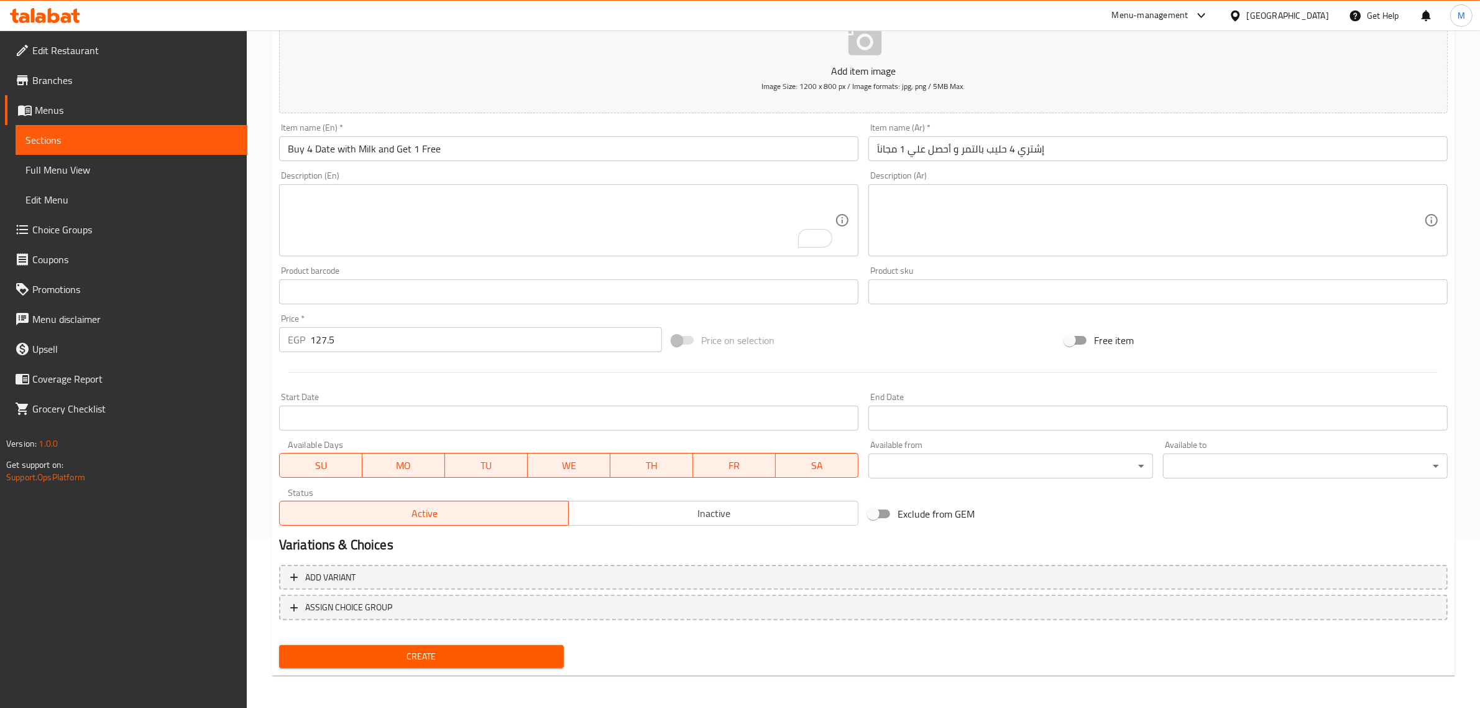
click at [524, 421] on input "Start Date" at bounding box center [568, 417] width 579 height 25
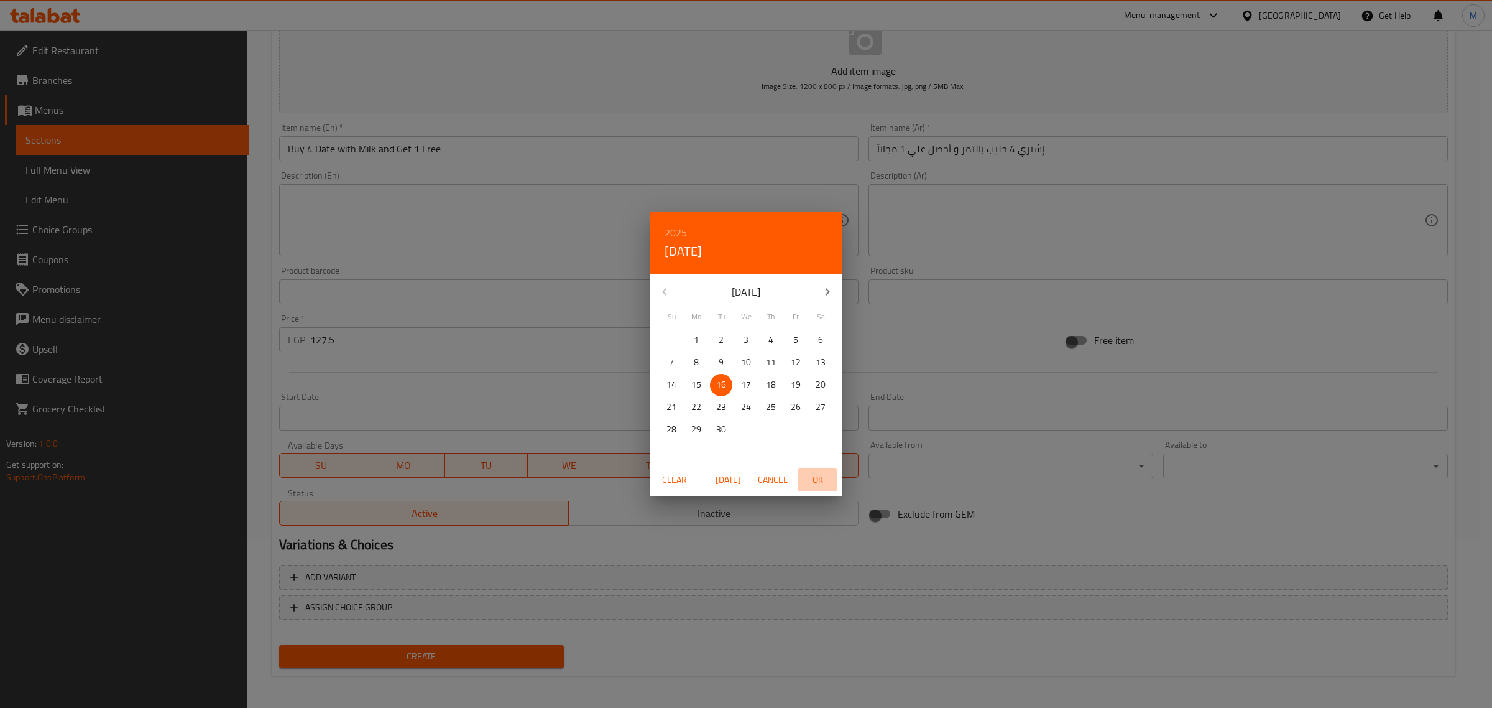
click at [824, 481] on span "OK" at bounding box center [818, 480] width 30 height 16
type input "[DATE]"
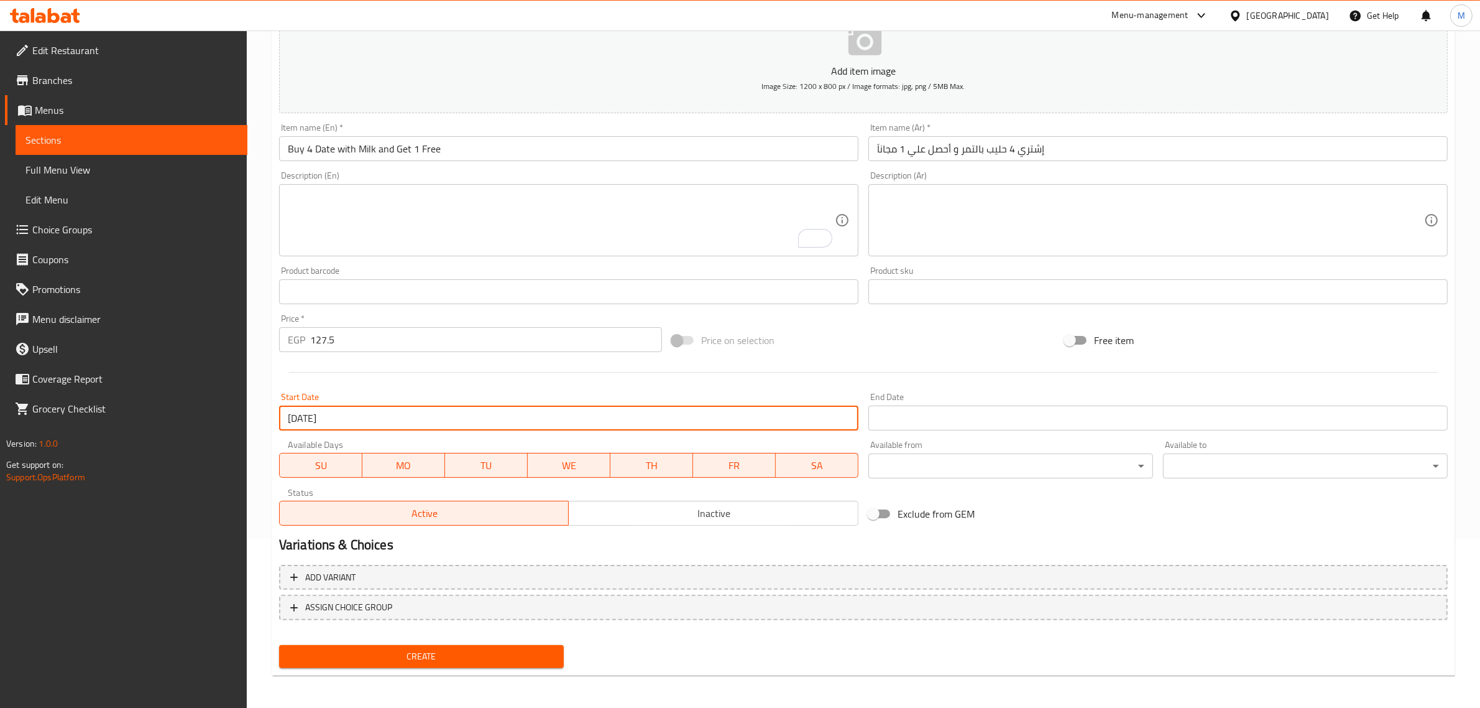
click at [897, 410] on input "Start Date" at bounding box center [1158, 417] width 579 height 25
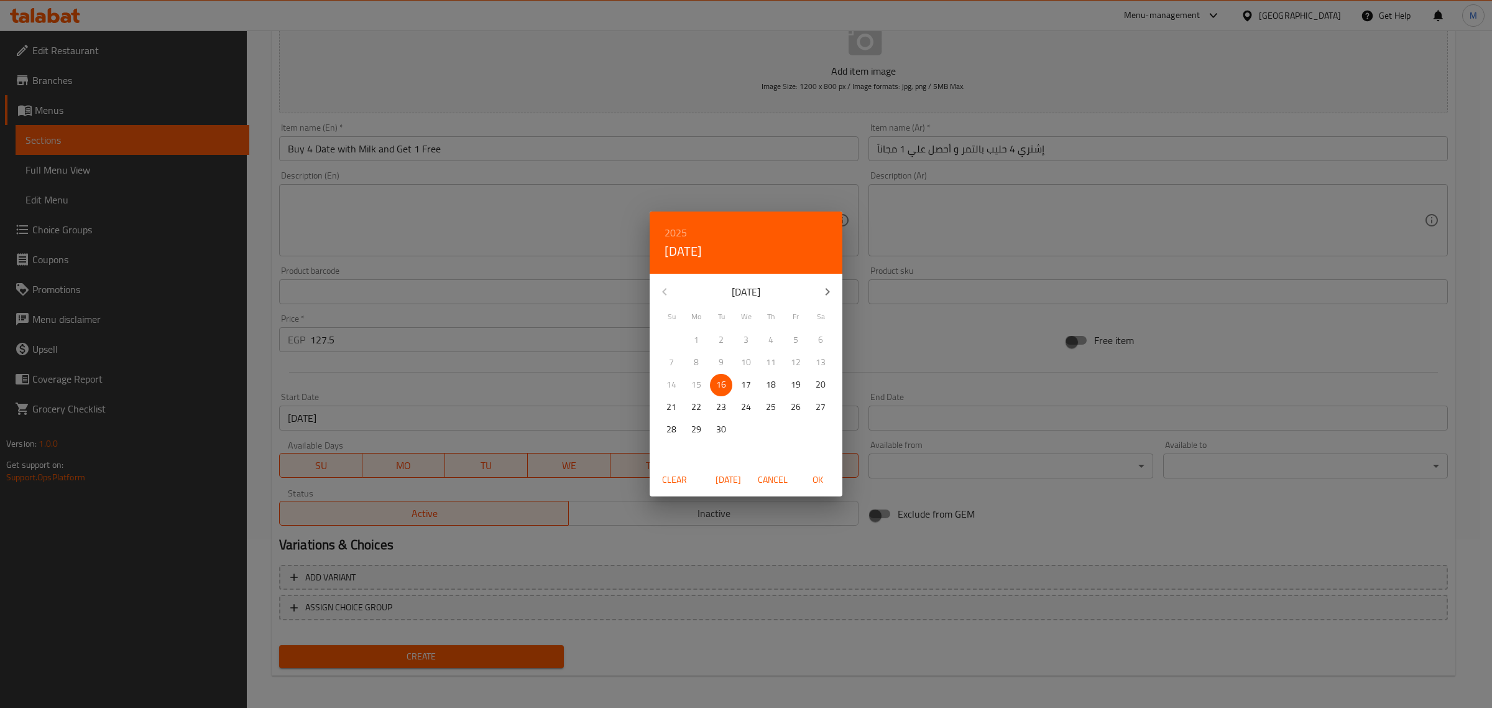
click at [724, 425] on p "30" at bounding box center [721, 430] width 10 height 16
click at [818, 480] on span "OK" at bounding box center [818, 480] width 30 height 16
type input "[DATE]"
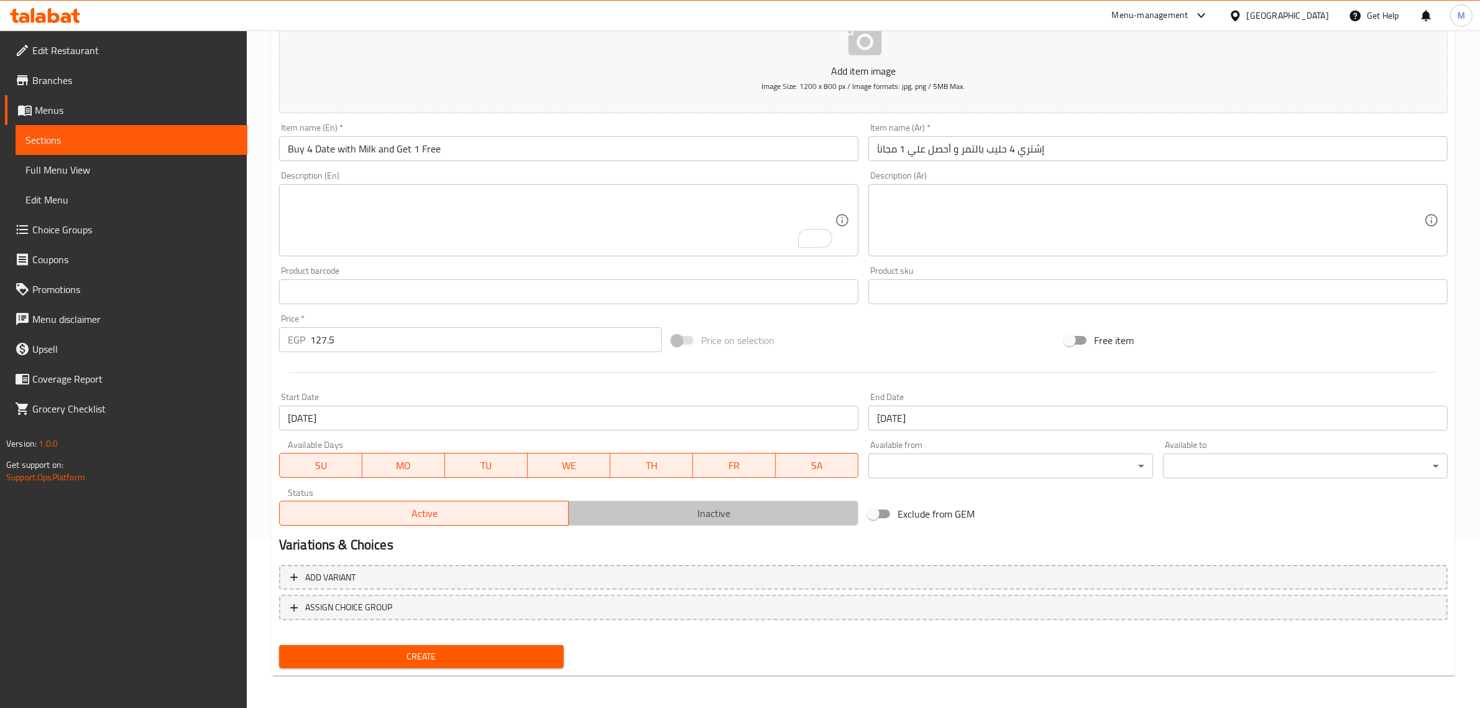
click at [719, 514] on span "Inactive" at bounding box center [714, 513] width 280 height 18
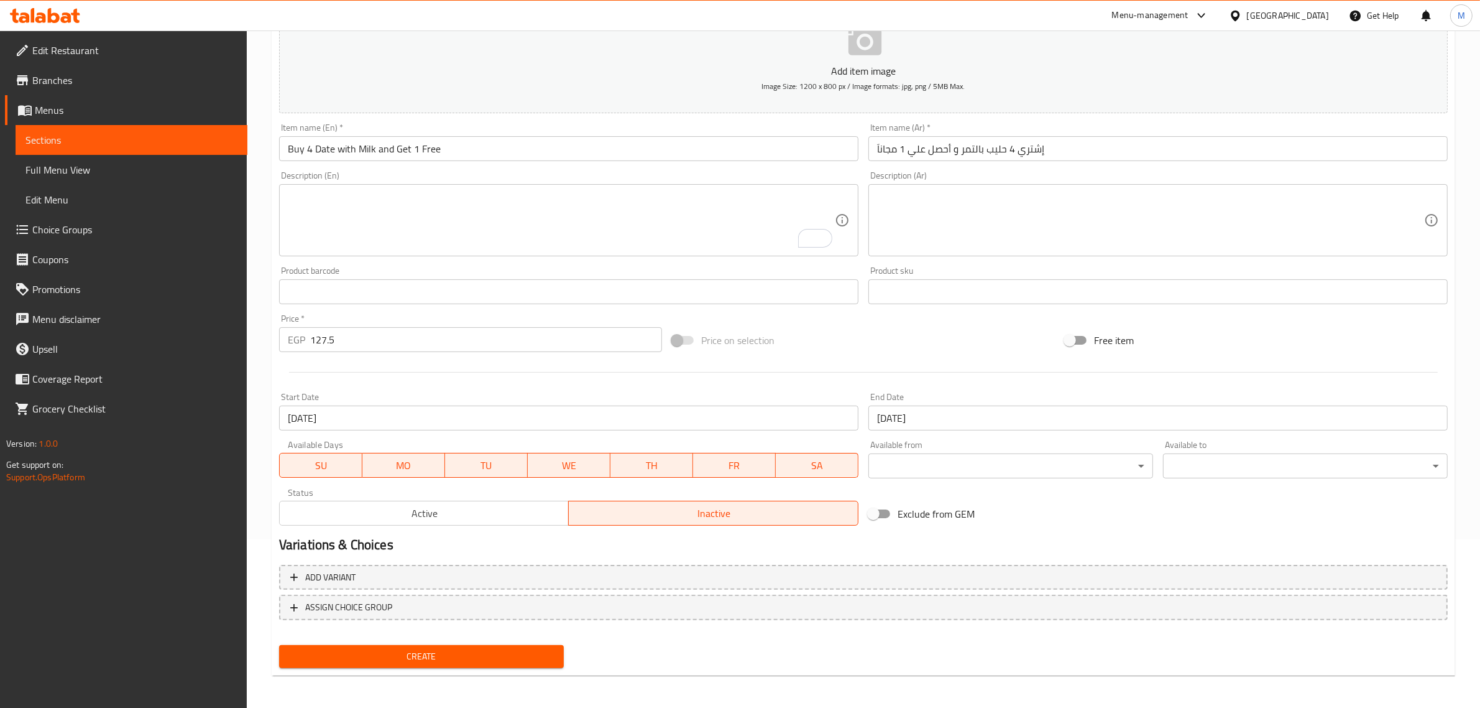
type button "1"
click at [461, 648] on span "Create" at bounding box center [421, 656] width 265 height 16
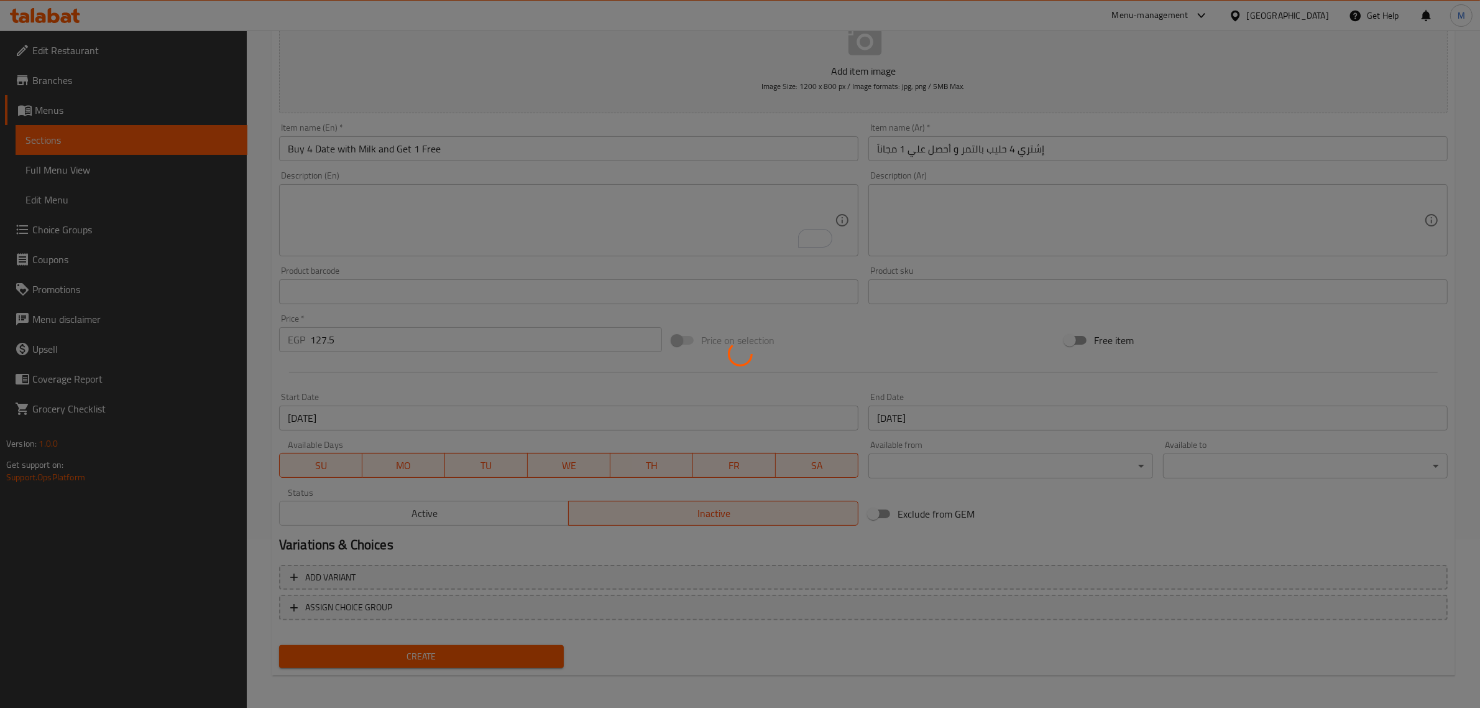
type input "0"
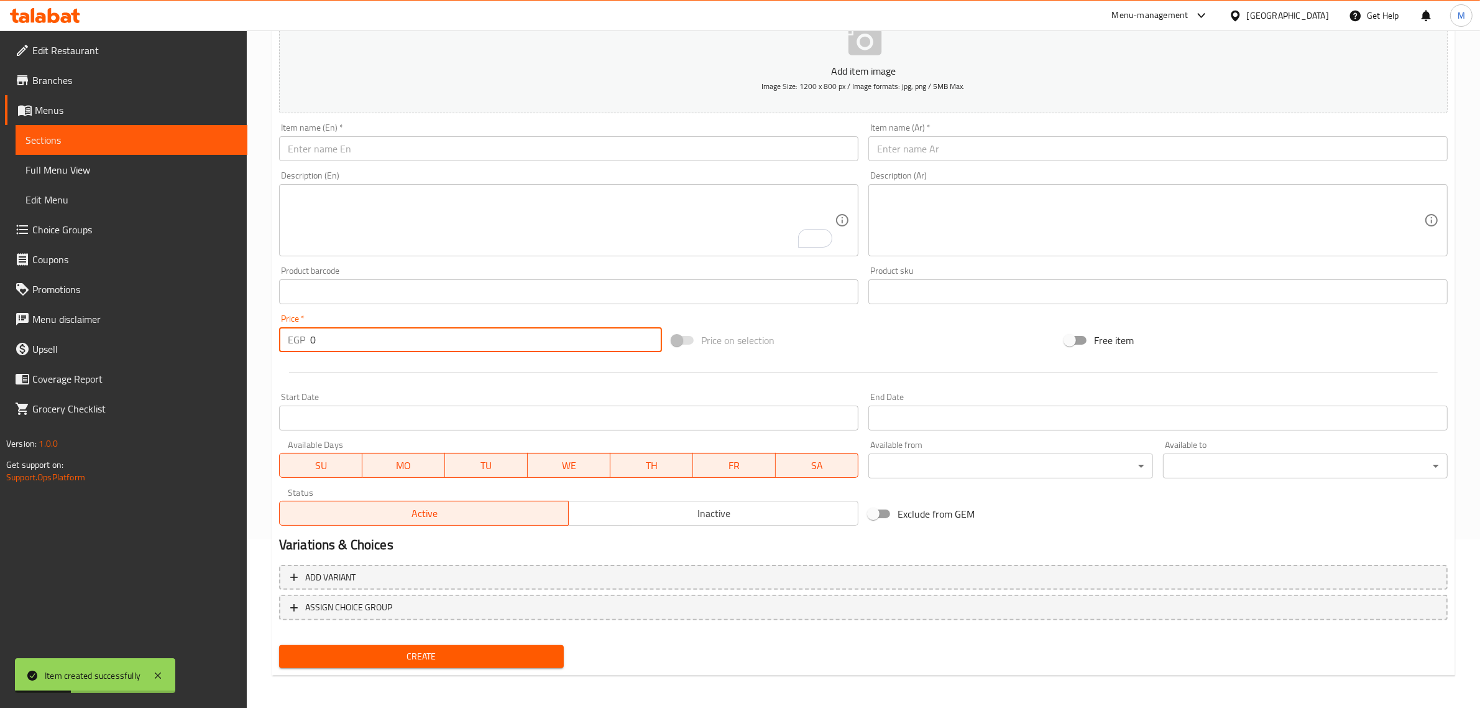
click at [405, 346] on input "0" at bounding box center [486, 339] width 352 height 25
paste input "11"
type input "110"
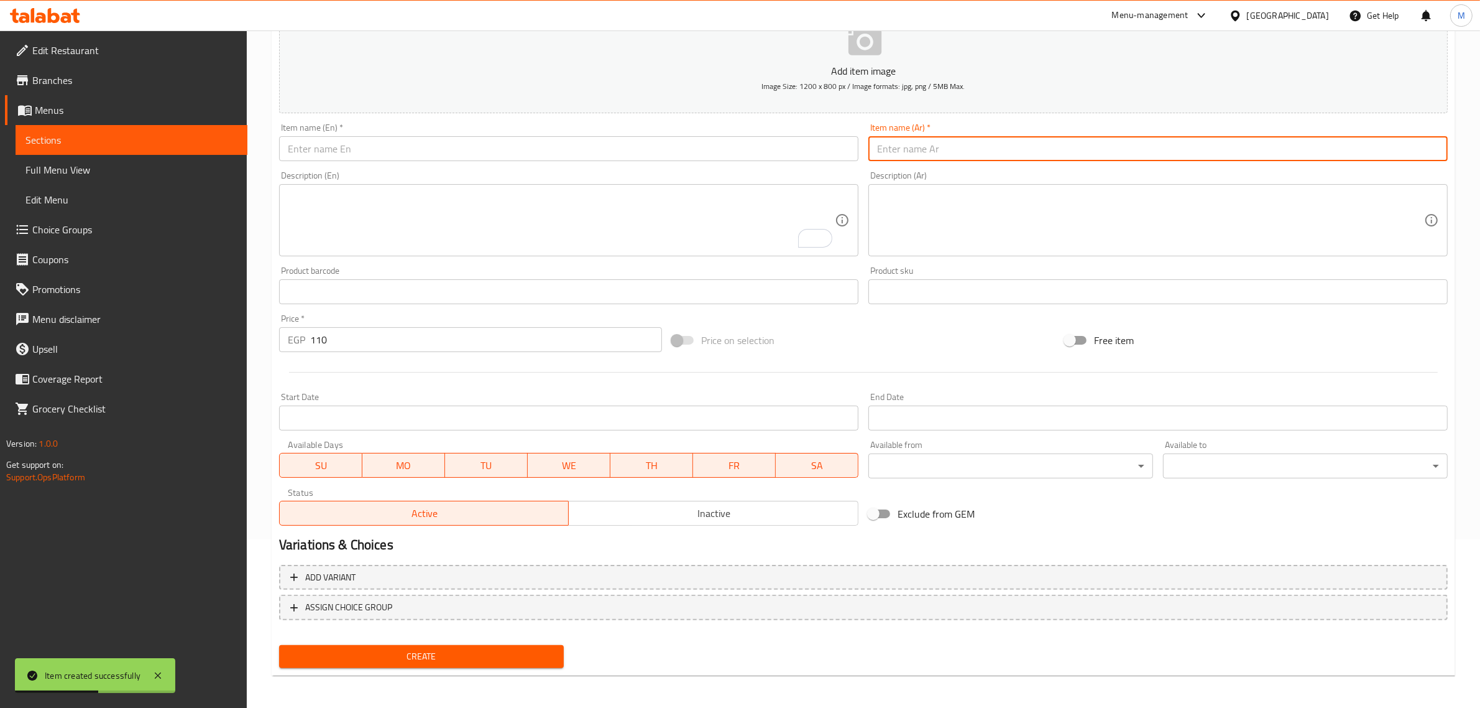
click at [1021, 153] on input "text" at bounding box center [1158, 148] width 579 height 25
type input "Y"
type input "إشتري 4 حليب بالفراولة و أحصل علي 1 مجاناَ"
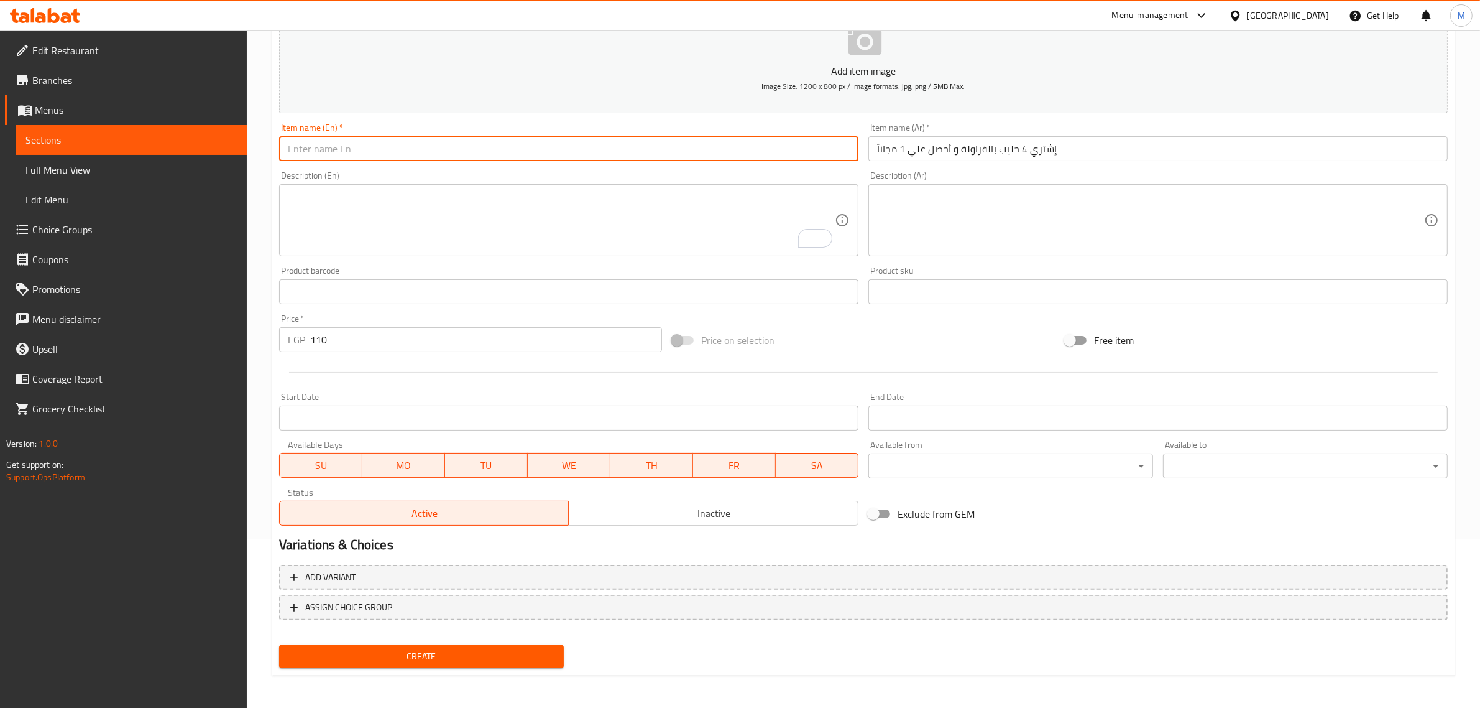
click at [611, 149] on input "text" at bounding box center [568, 148] width 579 height 25
type input "Buy 4 Strawberry With Milk and Get 1 Free"
click at [473, 424] on input "Start Date" at bounding box center [568, 417] width 579 height 25
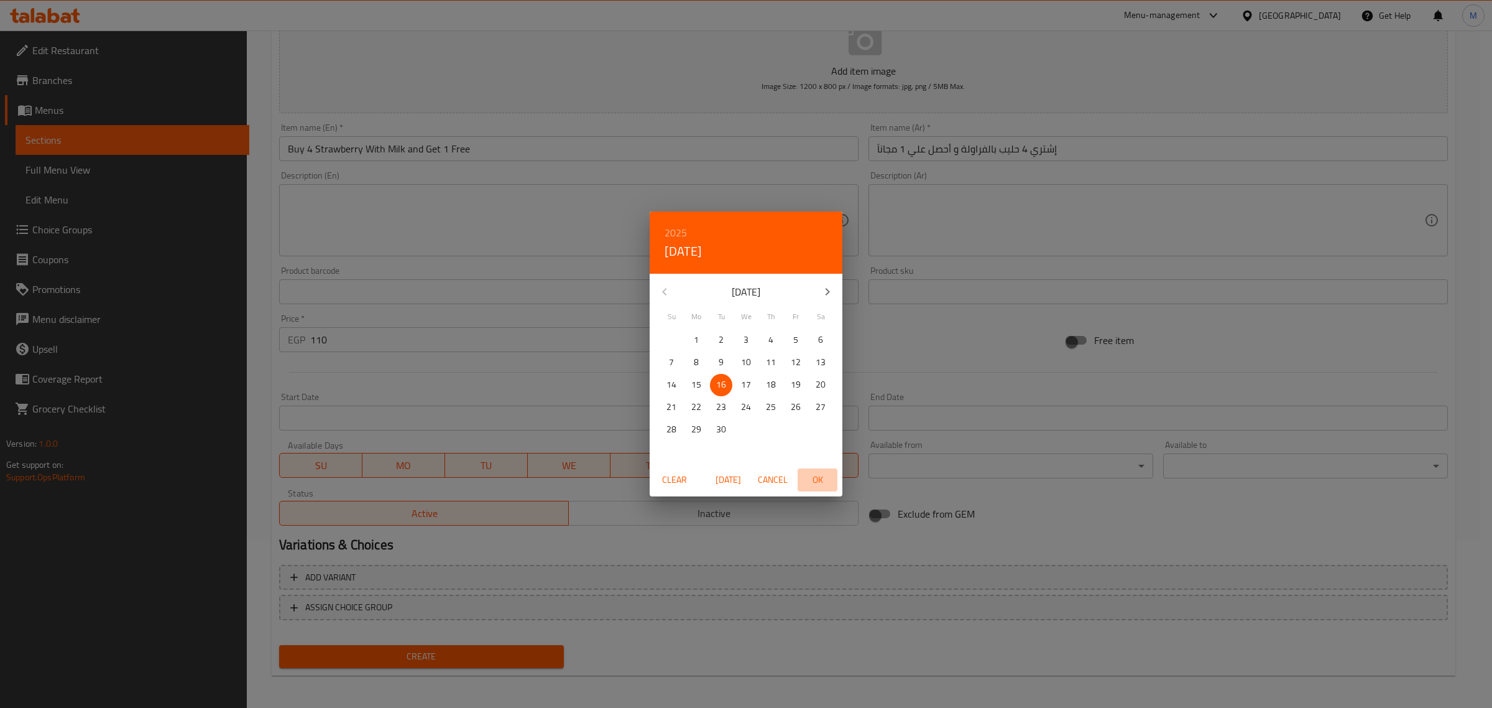
click at [810, 477] on span "OK" at bounding box center [818, 480] width 30 height 16
type input "[DATE]"
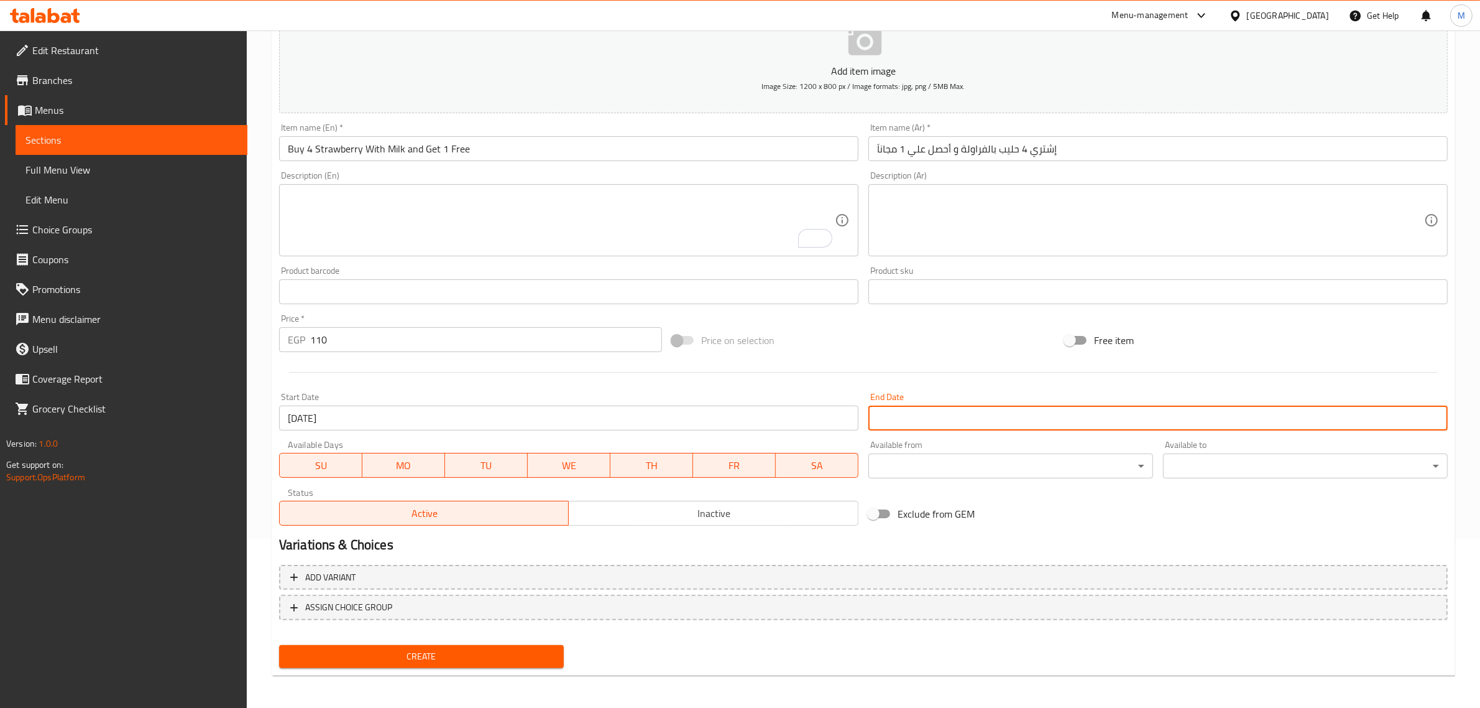
click at [908, 423] on input "Start Date" at bounding box center [1158, 417] width 579 height 25
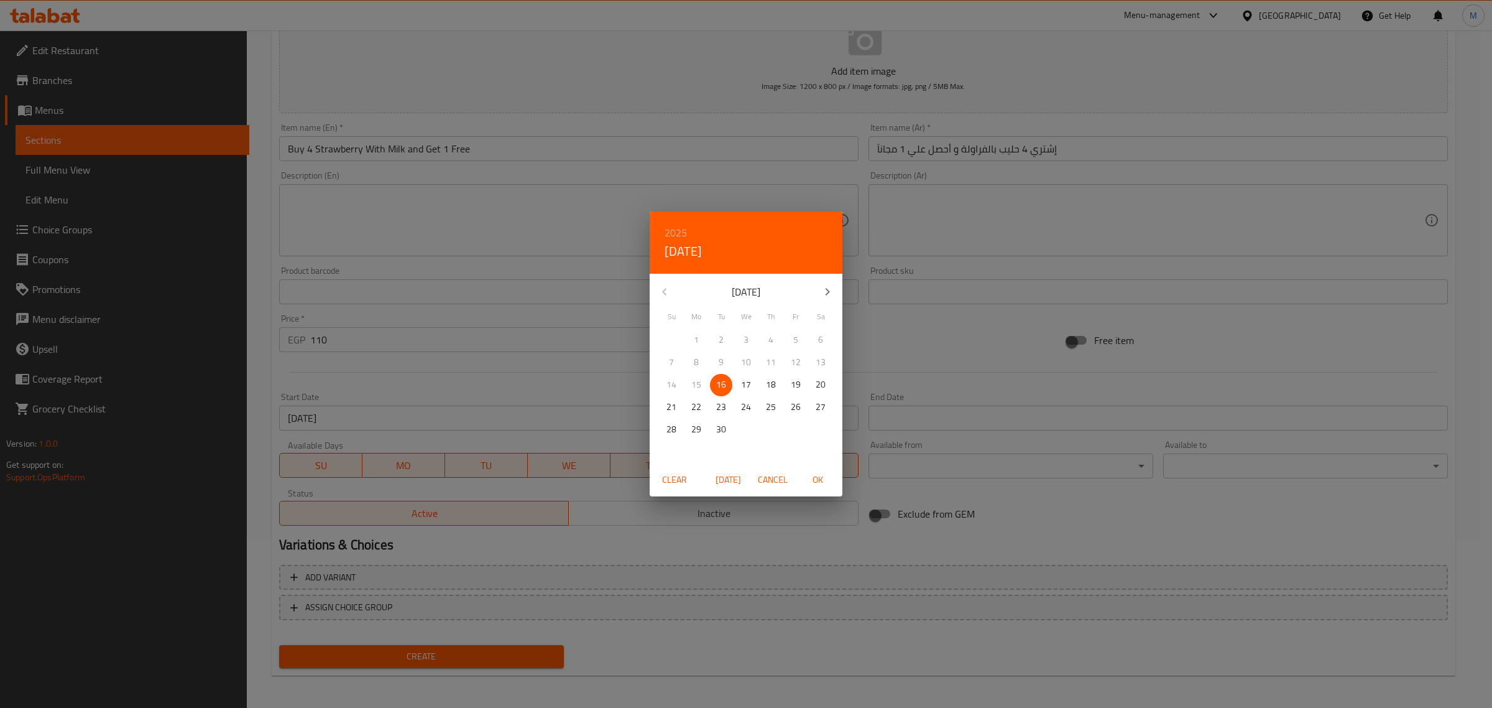
click at [723, 430] on p "30" at bounding box center [721, 430] width 10 height 16
click at [815, 480] on span "OK" at bounding box center [818, 480] width 30 height 16
type input "[DATE]"
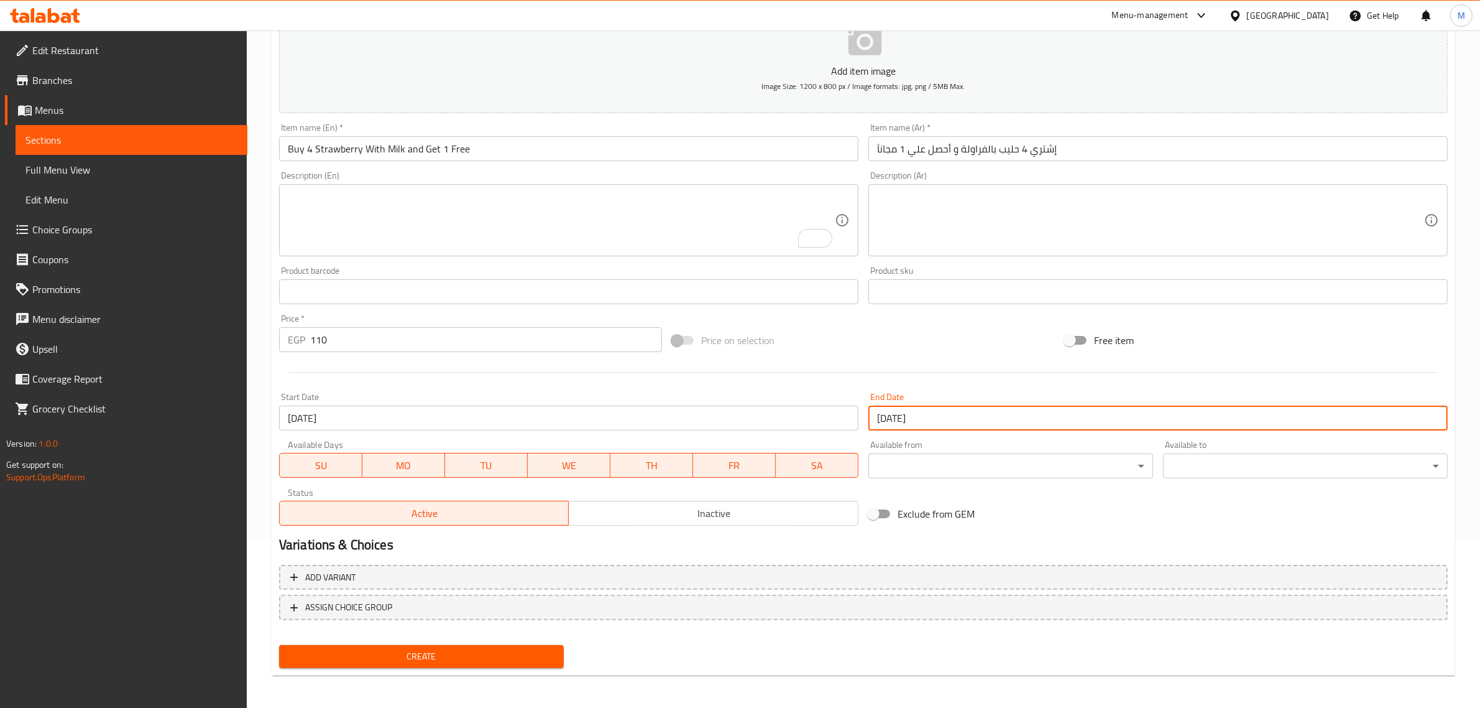
click at [750, 498] on div "Active Inactive" at bounding box center [568, 506] width 579 height 37
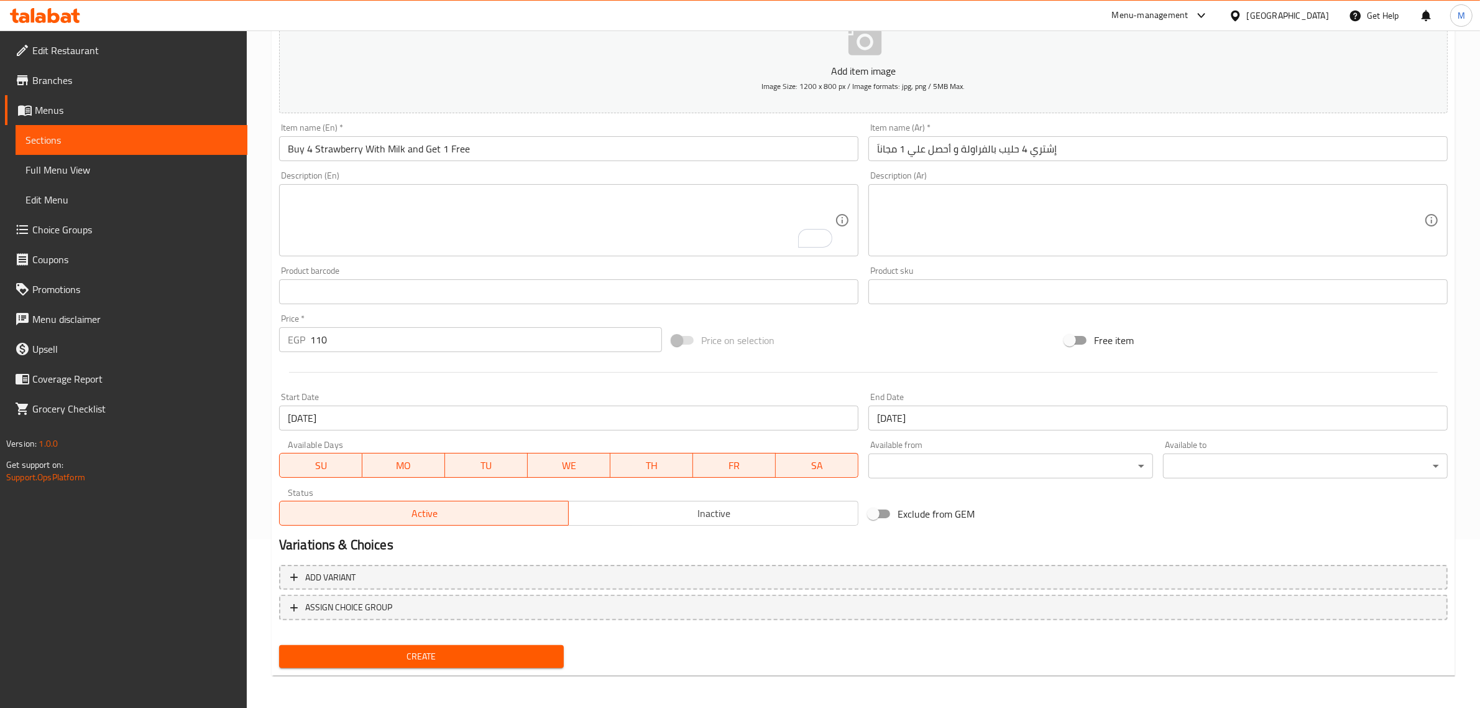
drag, startPoint x: 744, startPoint y: 505, endPoint x: 707, endPoint y: 536, distance: 48.2
click at [744, 507] on span "Inactive" at bounding box center [714, 513] width 280 height 18
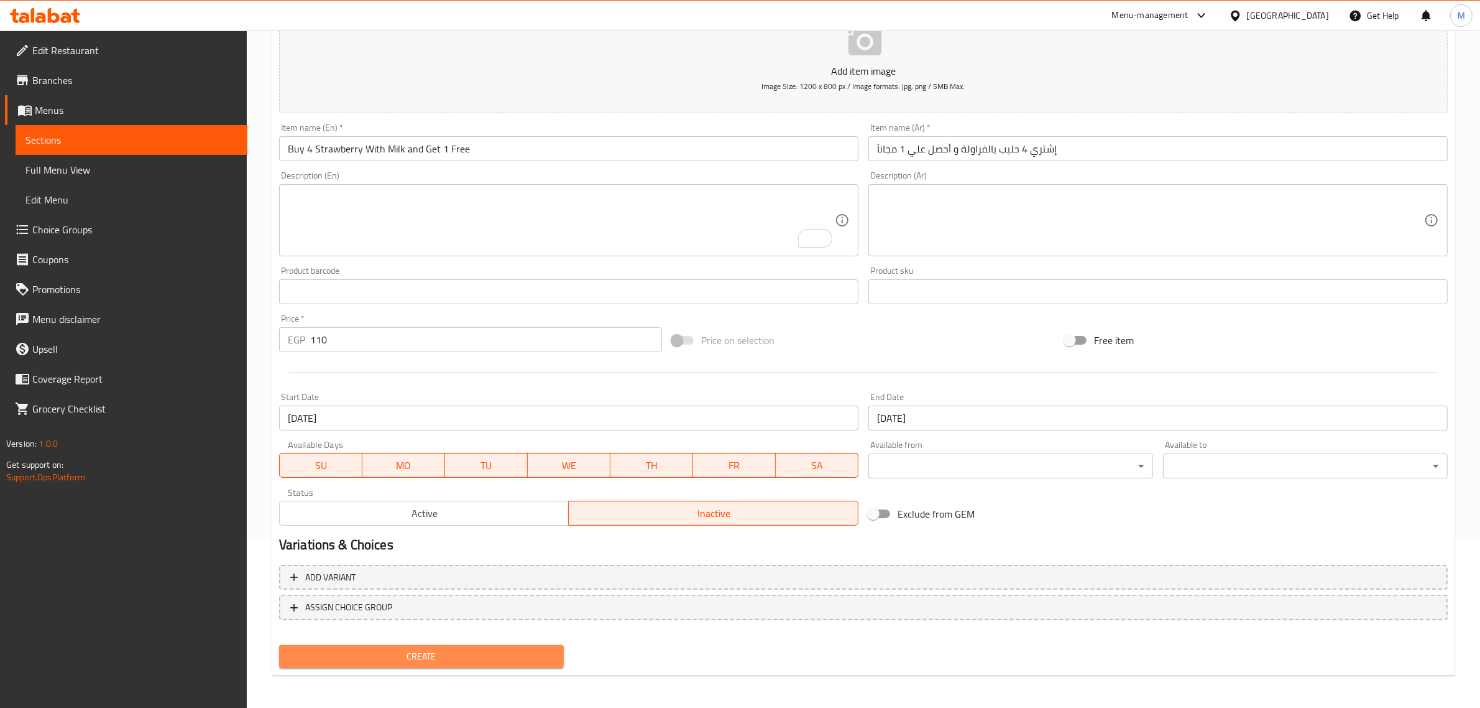
click at [488, 651] on span "Create" at bounding box center [421, 656] width 265 height 16
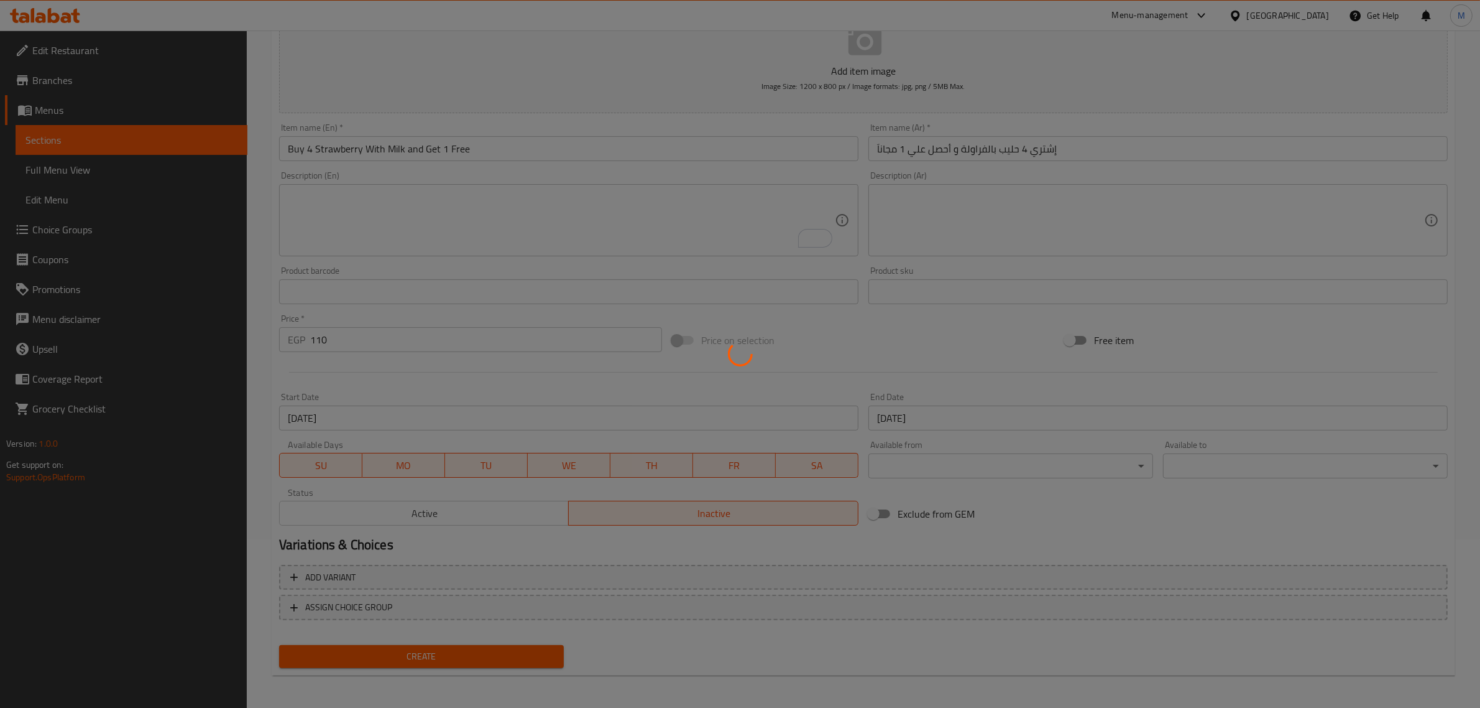
type input "0"
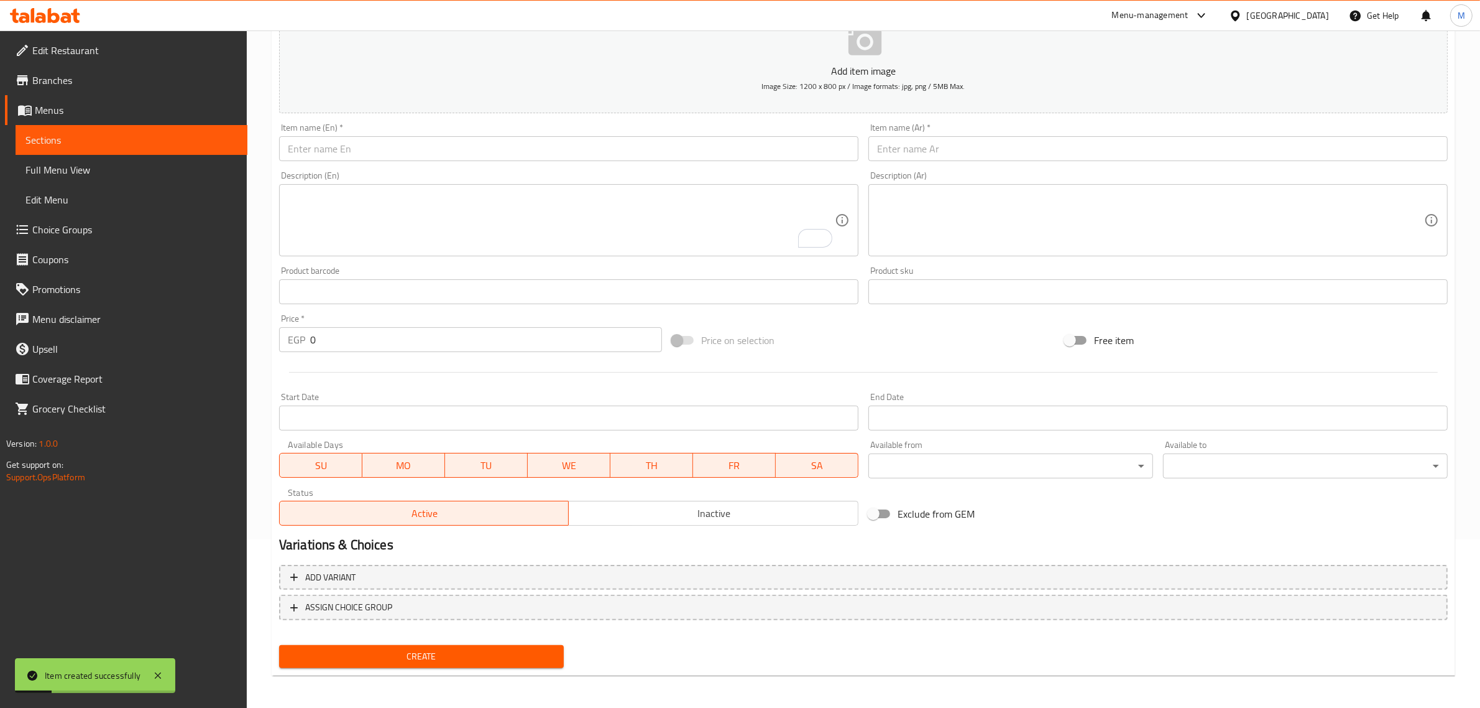
click at [372, 152] on input "text" at bounding box center [568, 148] width 579 height 25
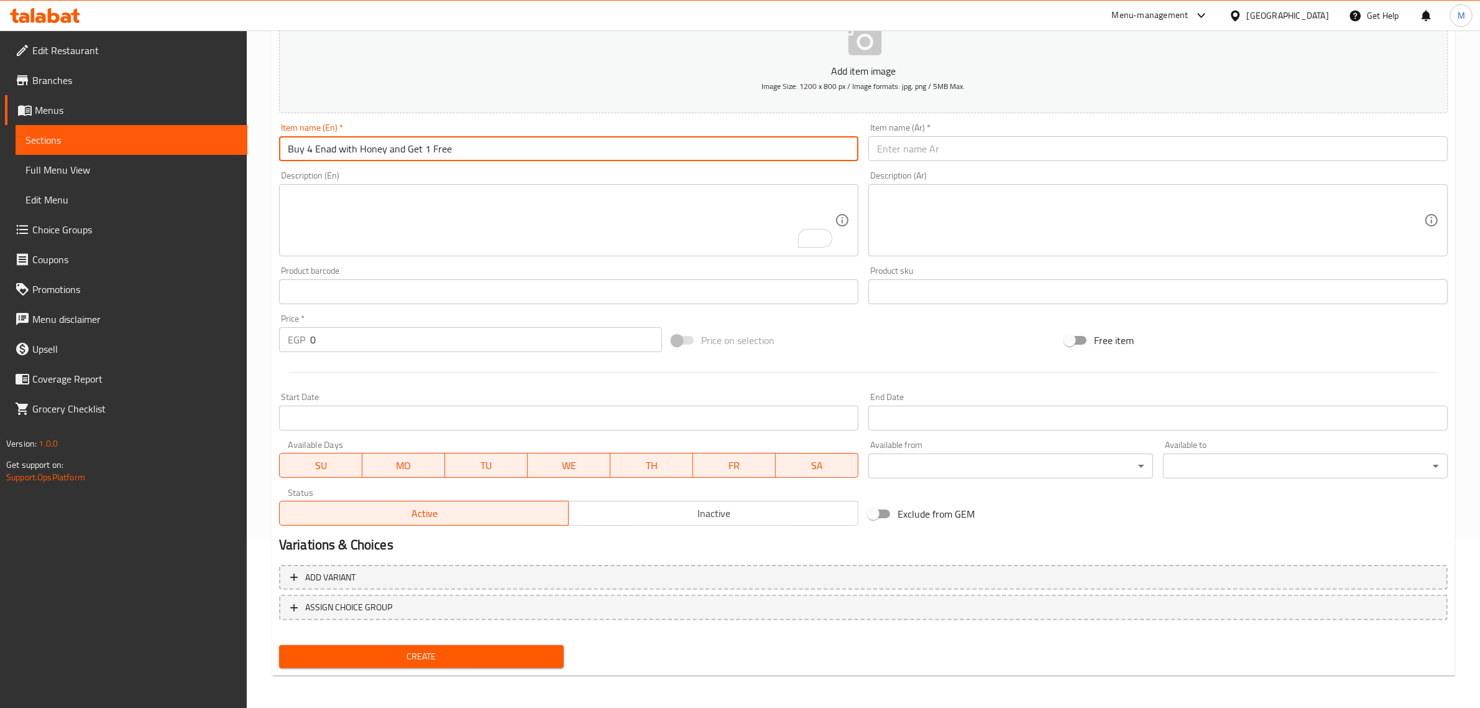
type input "Buy 4 Enad with Honey and Get 1 Free"
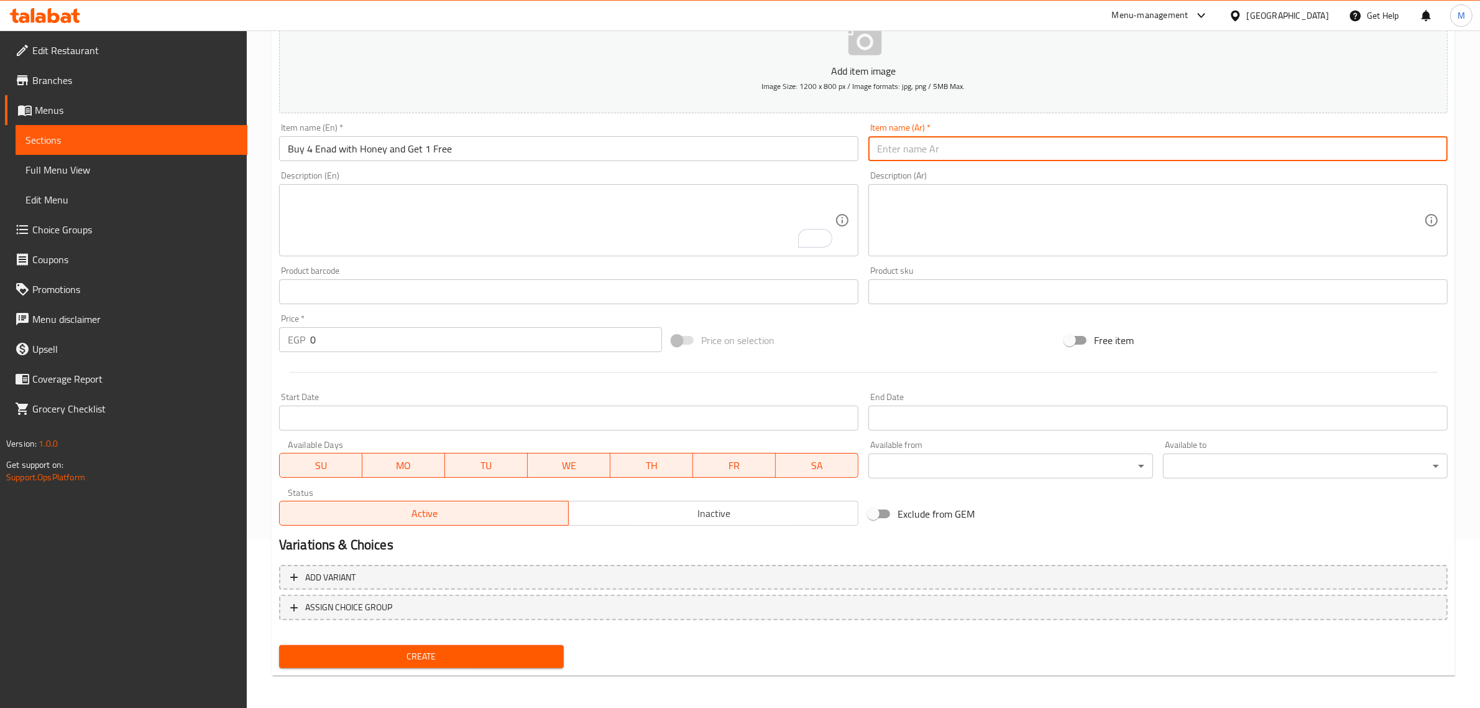
click at [926, 155] on input "text" at bounding box center [1158, 148] width 579 height 25
type input "إشتري 4 عناب بالعسل و أحصل علي 1 مجاناَ"
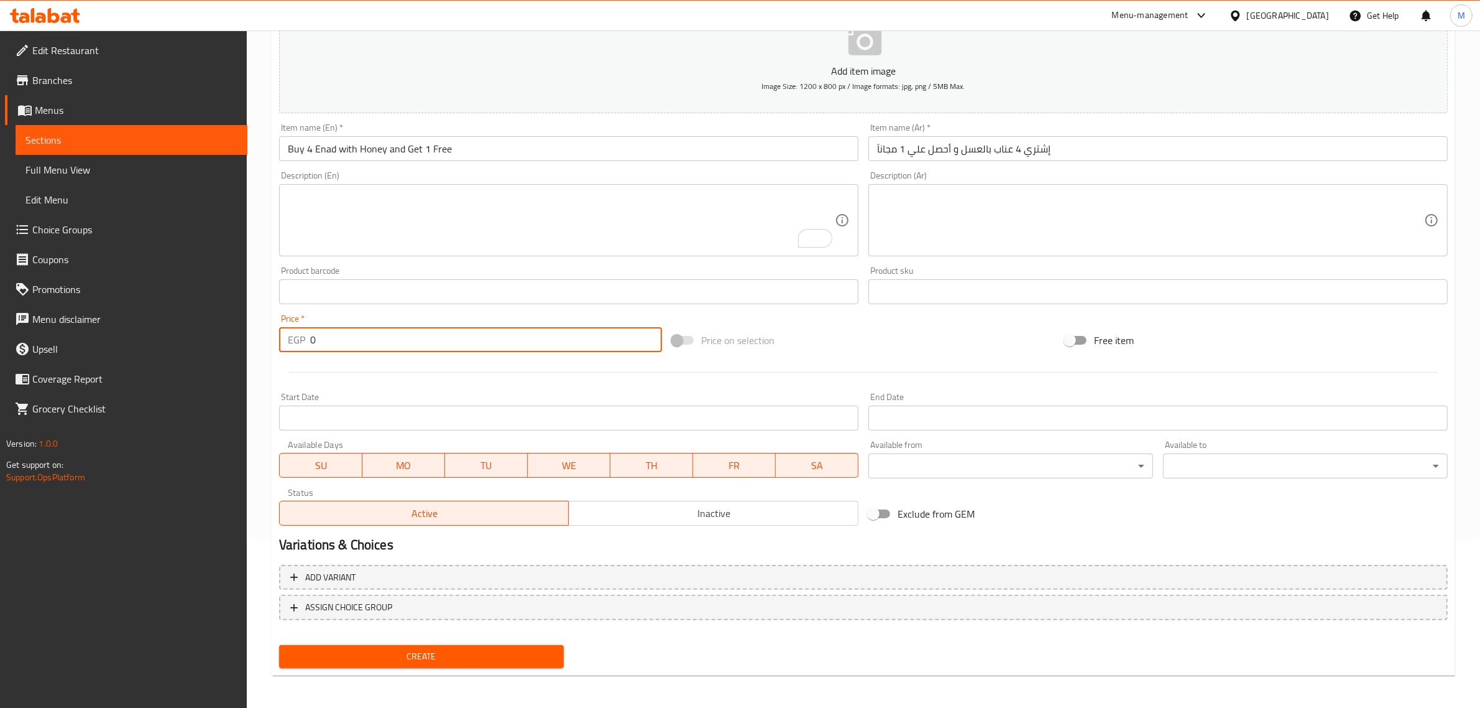
click at [393, 346] on input "0" at bounding box center [486, 339] width 352 height 25
paste input "11"
type input "110"
click at [426, 428] on input "Start Date" at bounding box center [568, 417] width 579 height 25
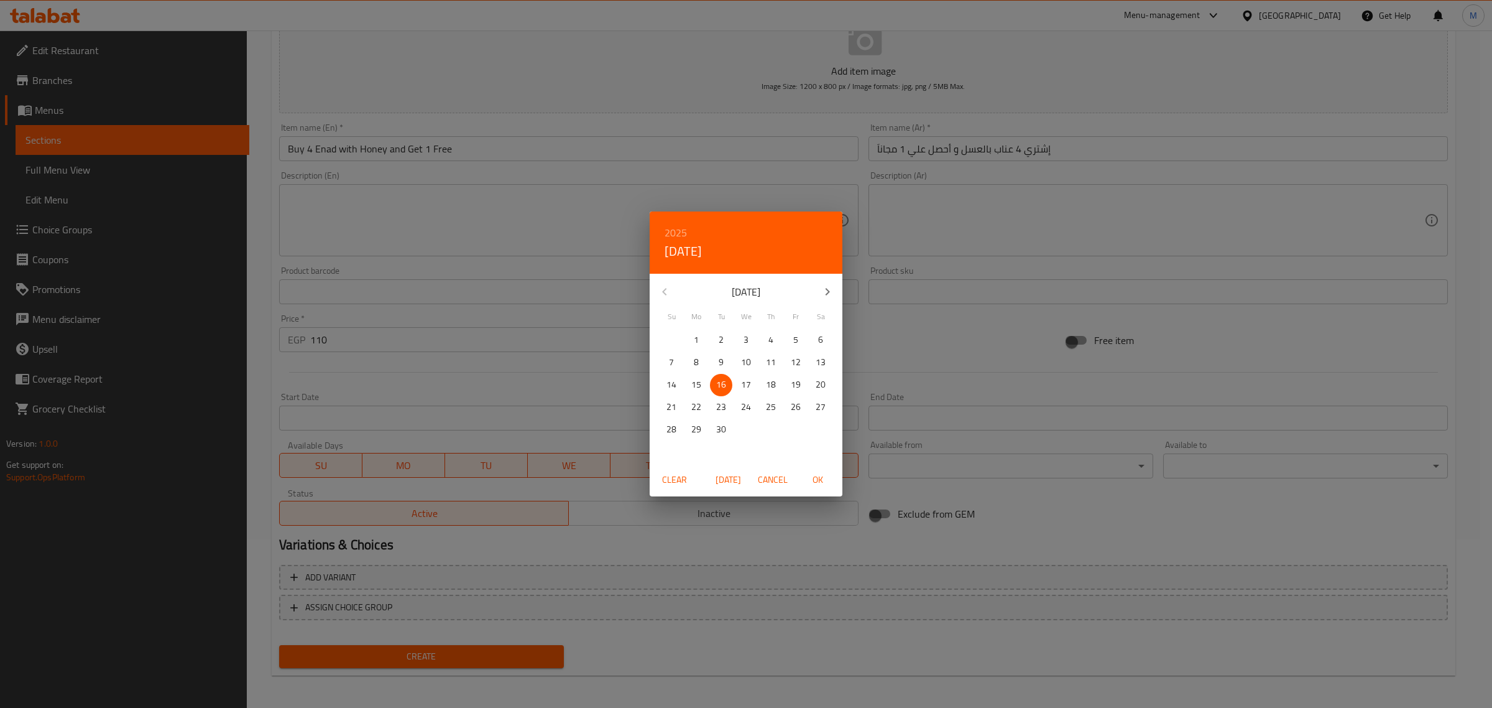
click at [818, 476] on span "OK" at bounding box center [818, 480] width 30 height 16
type input "[DATE]"
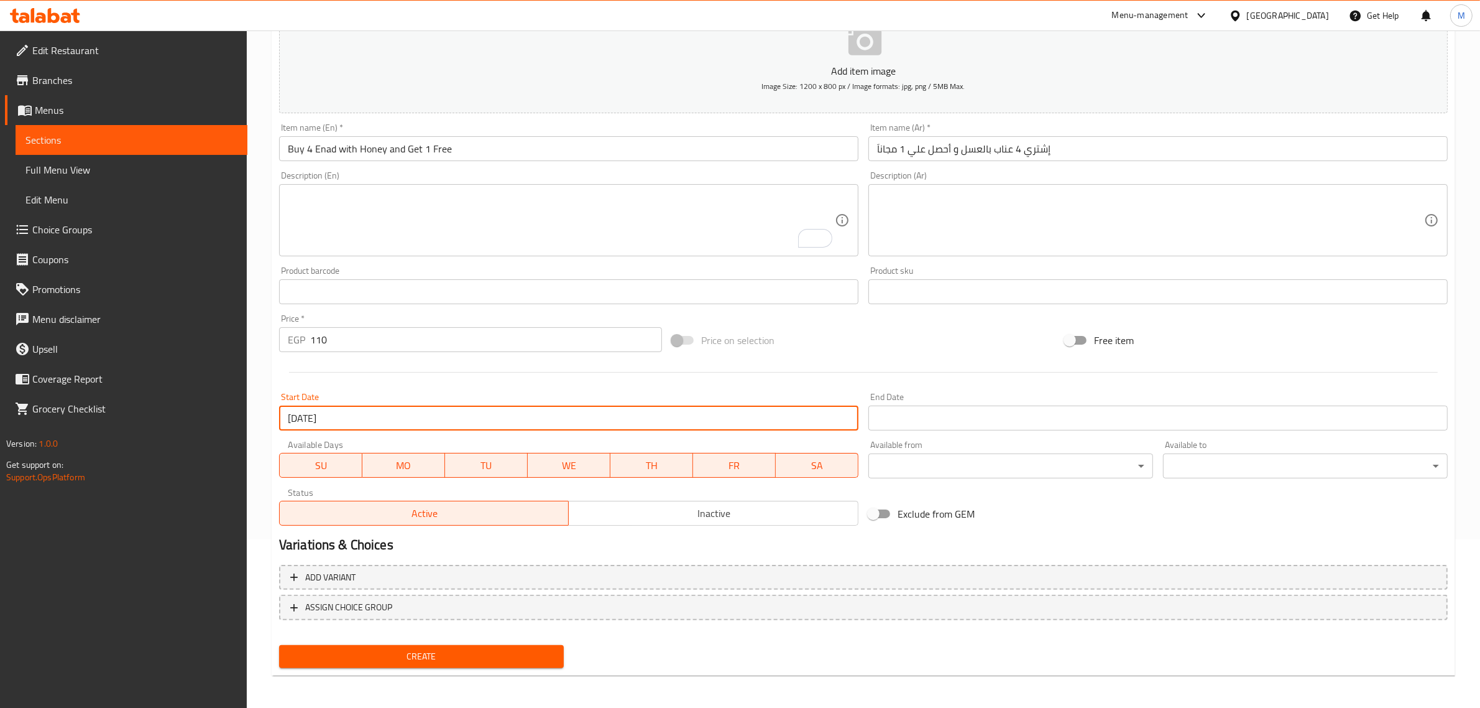
click at [903, 413] on input "Start Date" at bounding box center [1158, 417] width 579 height 25
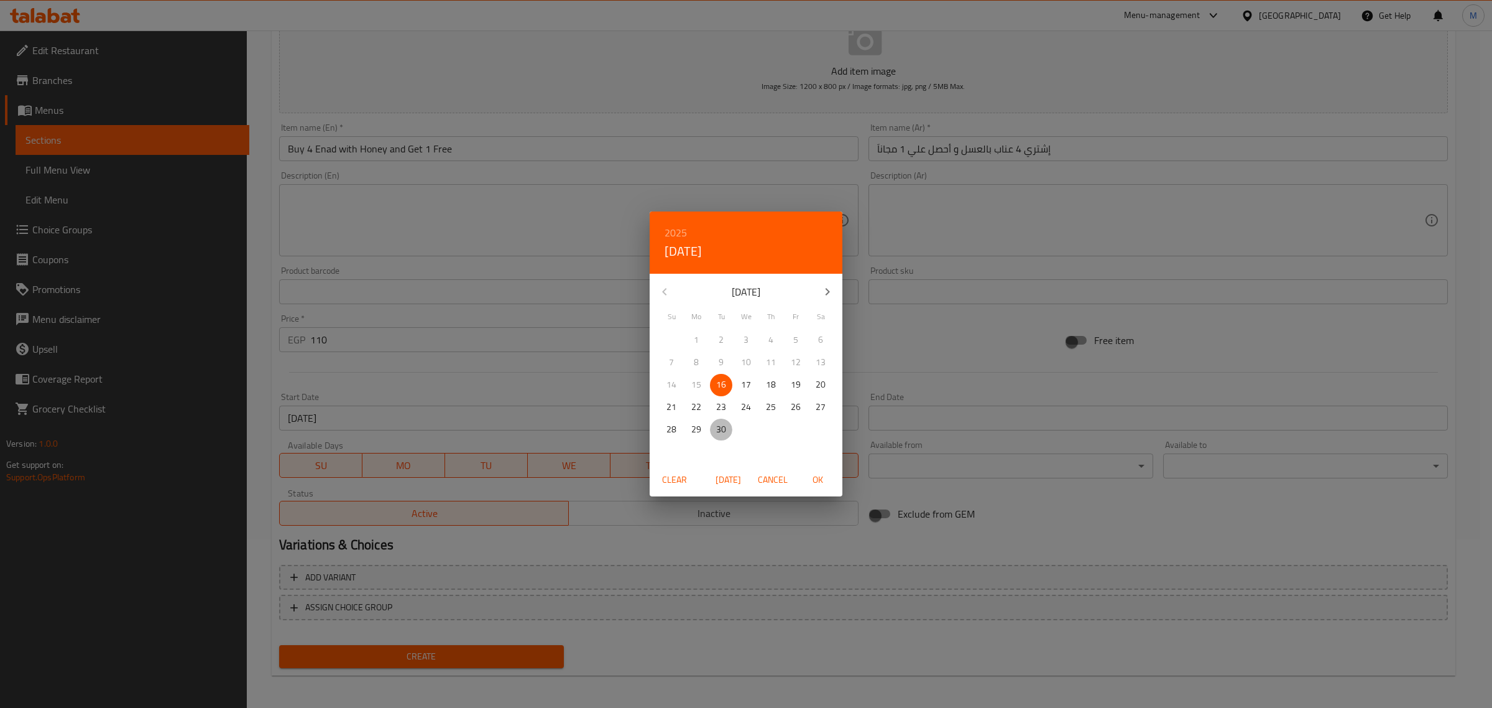
click at [718, 430] on p "30" at bounding box center [721, 430] width 10 height 16
click at [811, 476] on span "OK" at bounding box center [818, 480] width 30 height 16
type input "[DATE]"
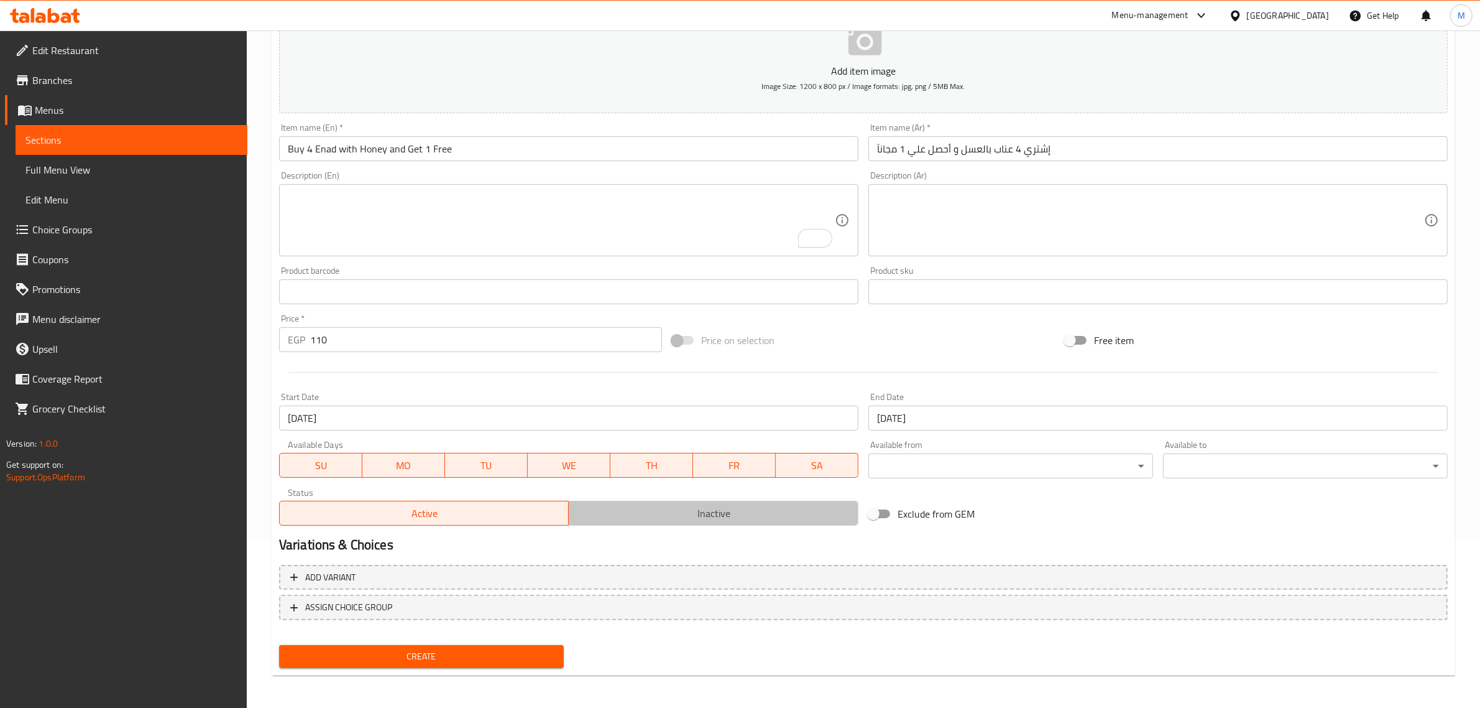
click at [644, 511] on span "Inactive" at bounding box center [714, 513] width 280 height 18
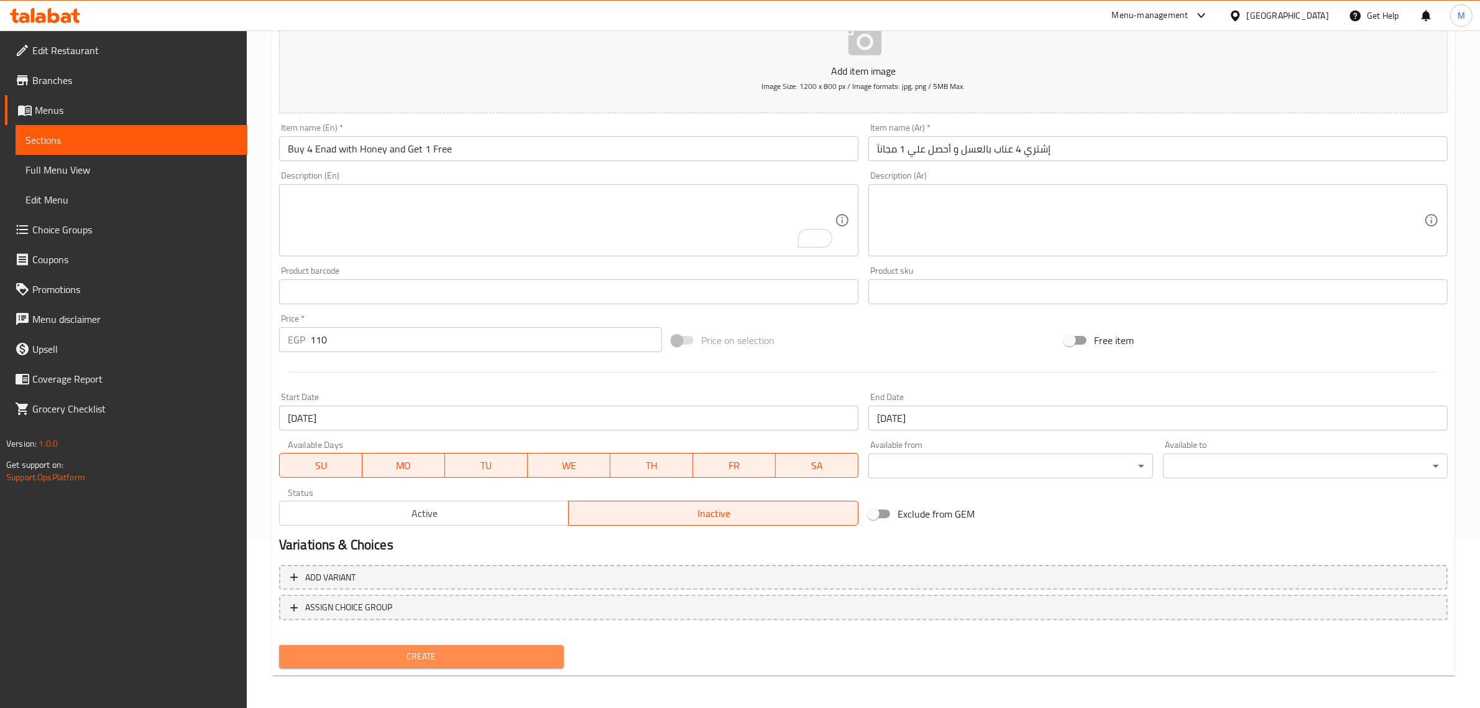
click at [520, 648] on span "Create" at bounding box center [421, 656] width 265 height 16
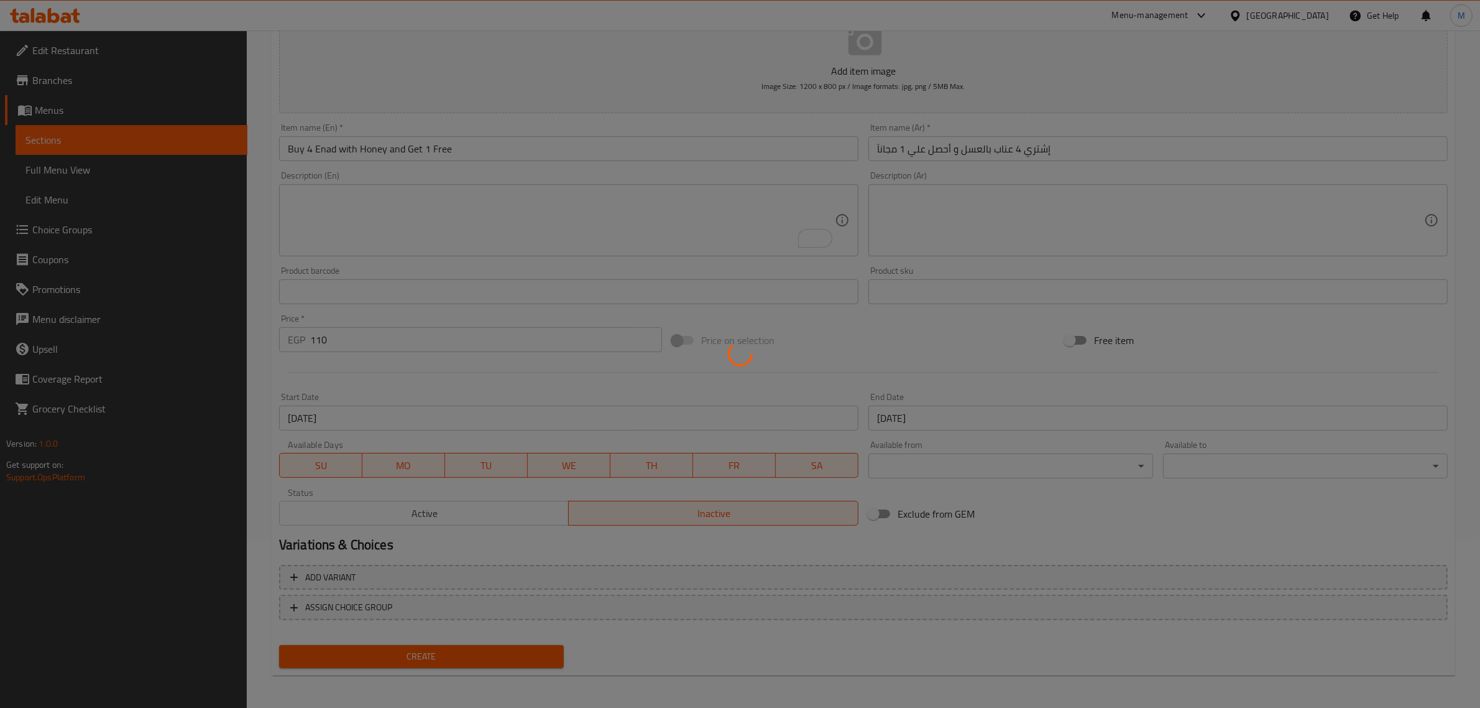
type input "0"
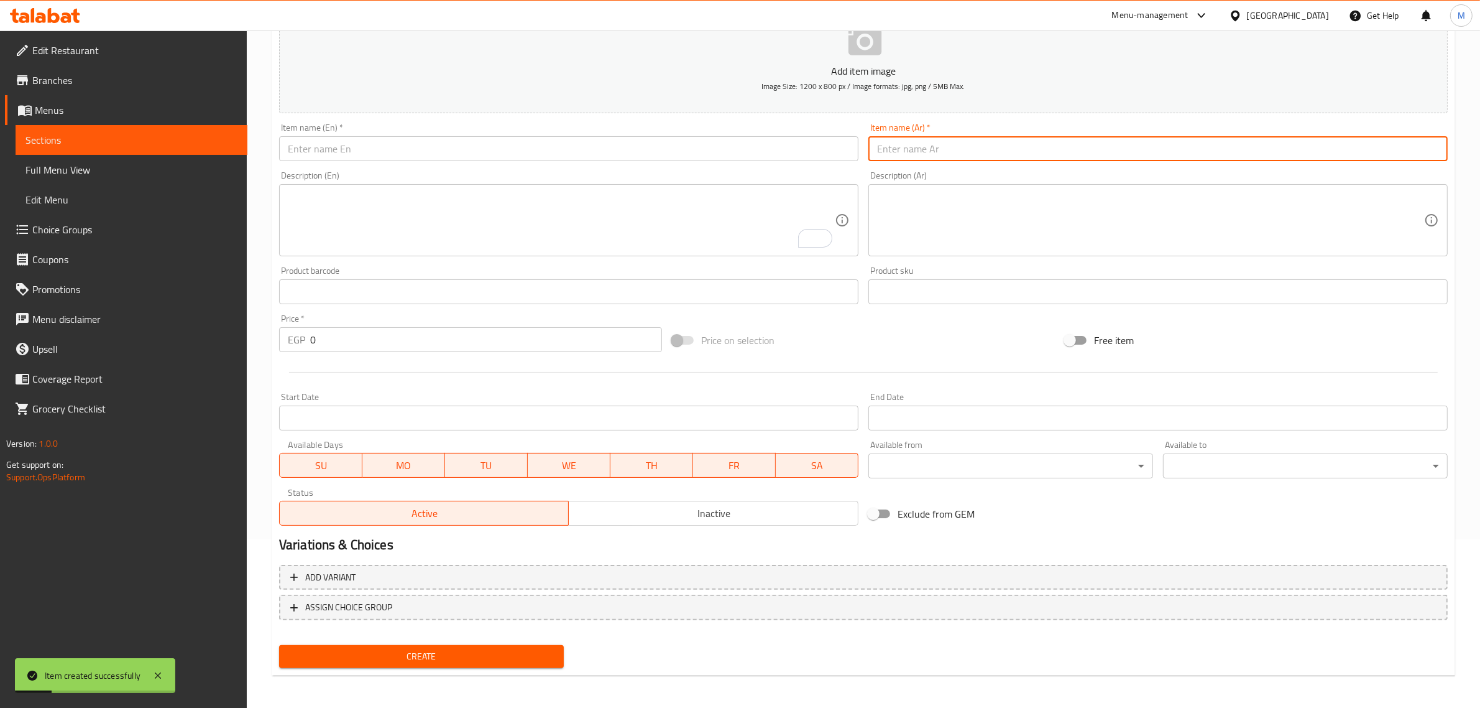
click at [933, 150] on input "text" at bounding box center [1158, 148] width 579 height 25
type input "إشتري 4 بودينج و أحصل علي 1 مجاناَ"
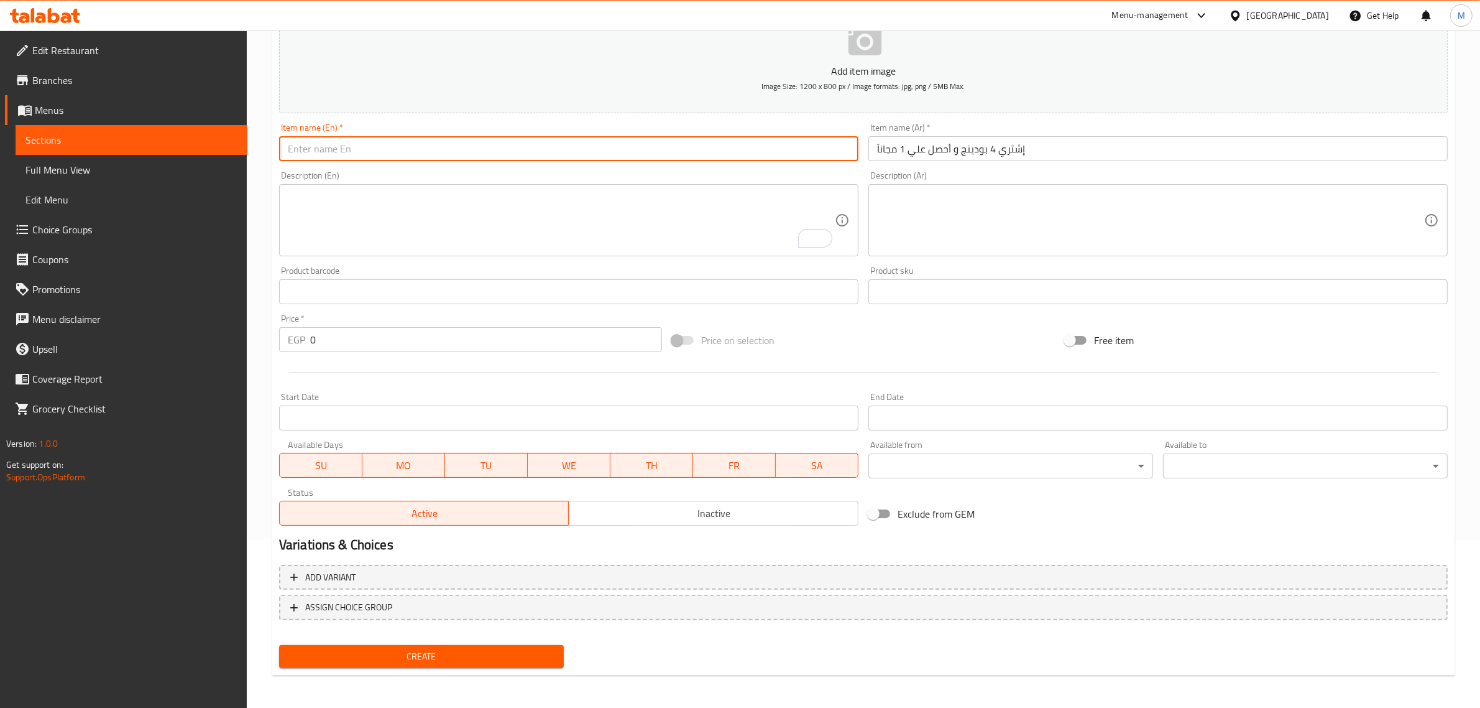
click at [727, 151] on input "text" at bounding box center [568, 148] width 579 height 25
type input "Buy 4 Pudding and Get 1 Free"
click at [405, 343] on input "0" at bounding box center [486, 339] width 352 height 25
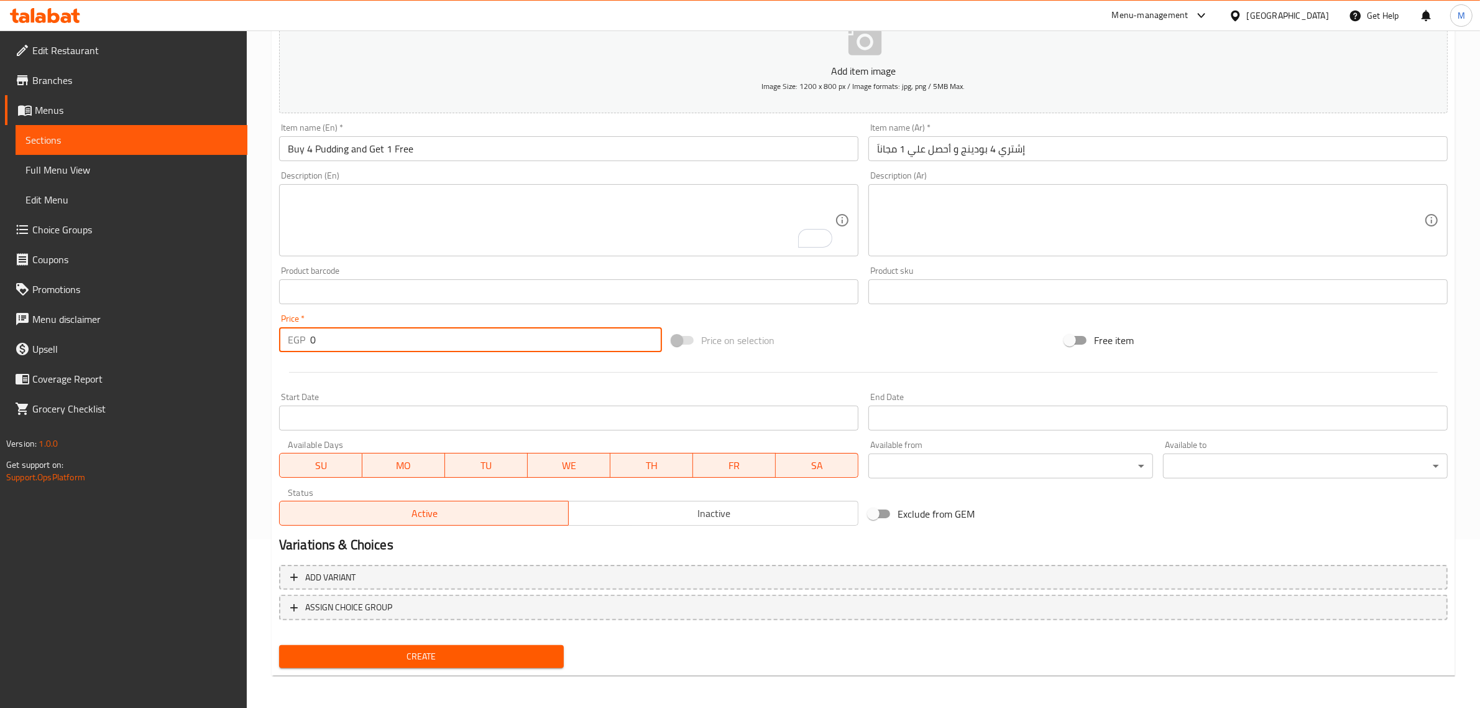
paste input "192.5"
type input "192.5"
click at [427, 392] on div "Start Date Start Date" at bounding box center [568, 411] width 579 height 38
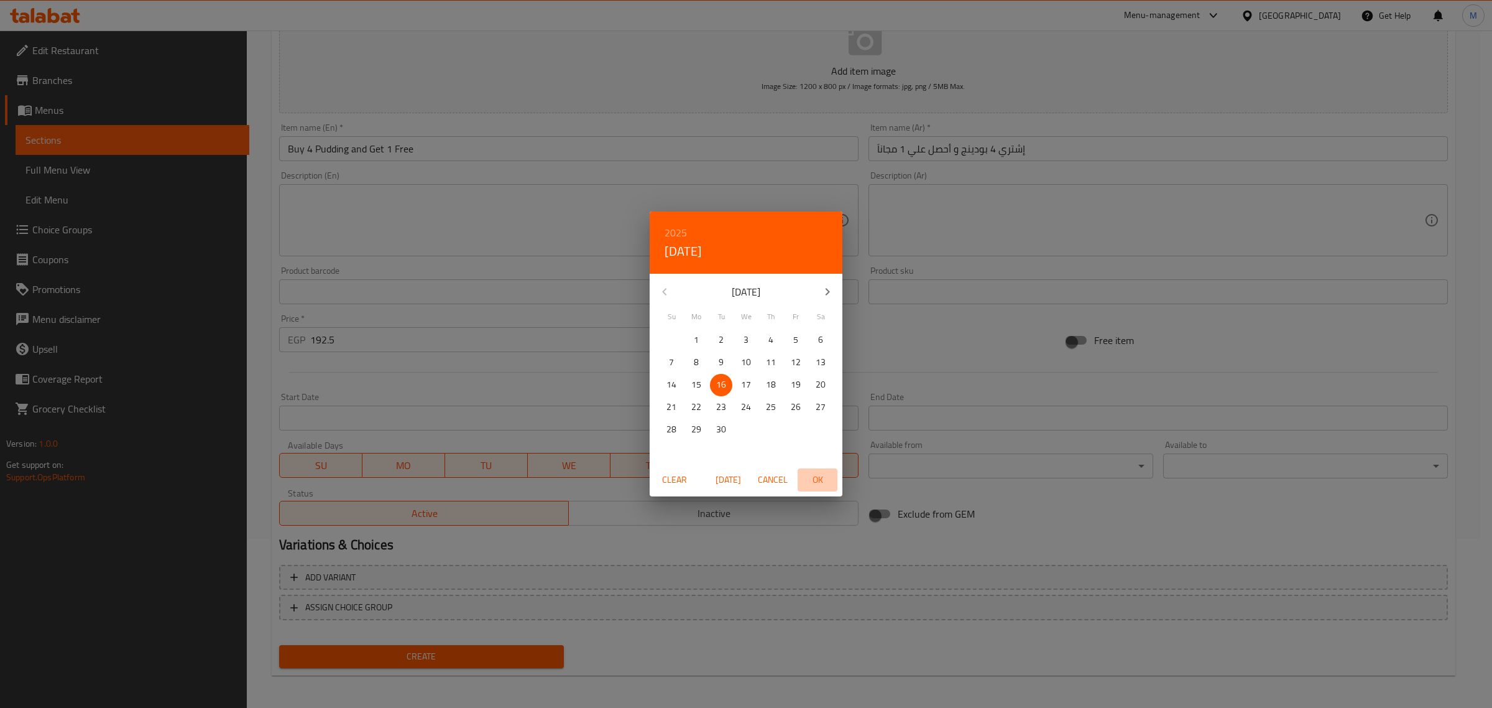
click at [818, 479] on span "OK" at bounding box center [818, 480] width 30 height 16
type input "[DATE]"
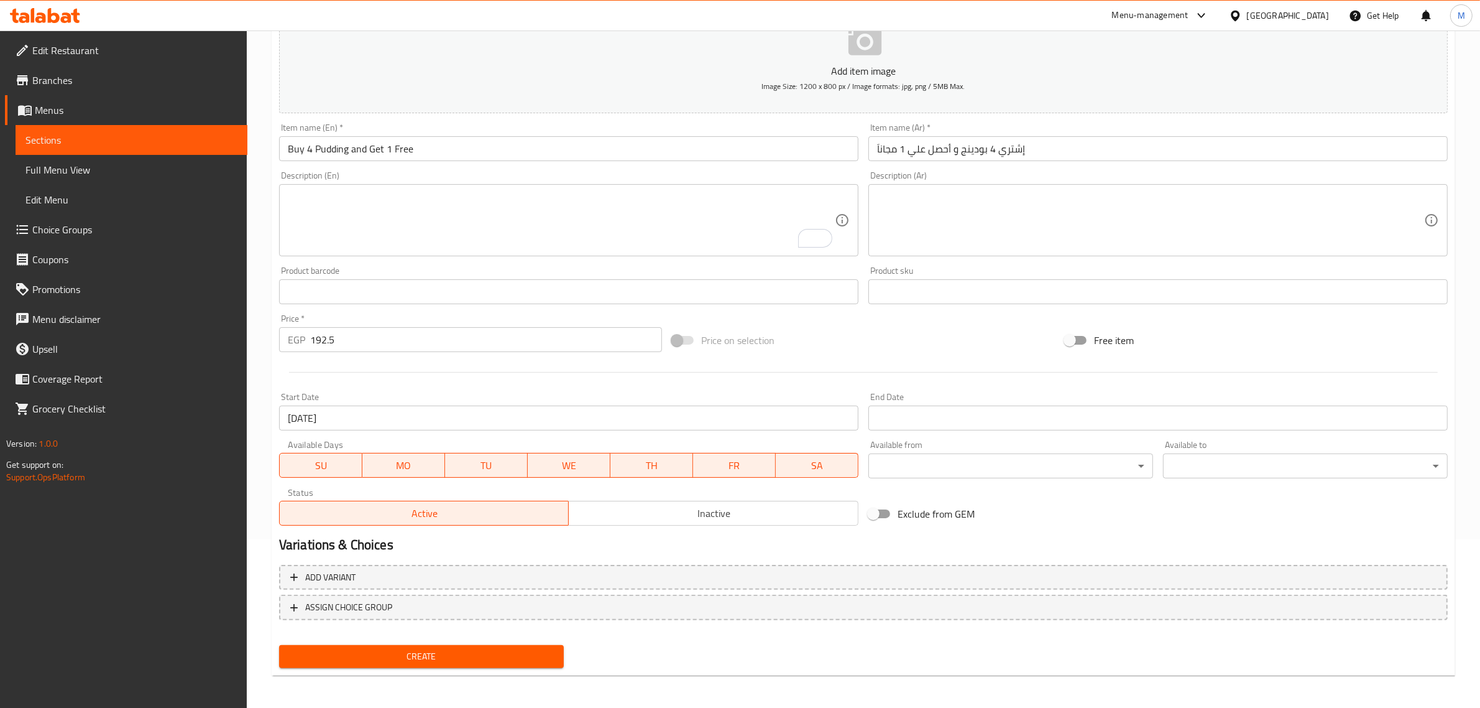
click at [899, 423] on input "Start Date" at bounding box center [1158, 417] width 579 height 25
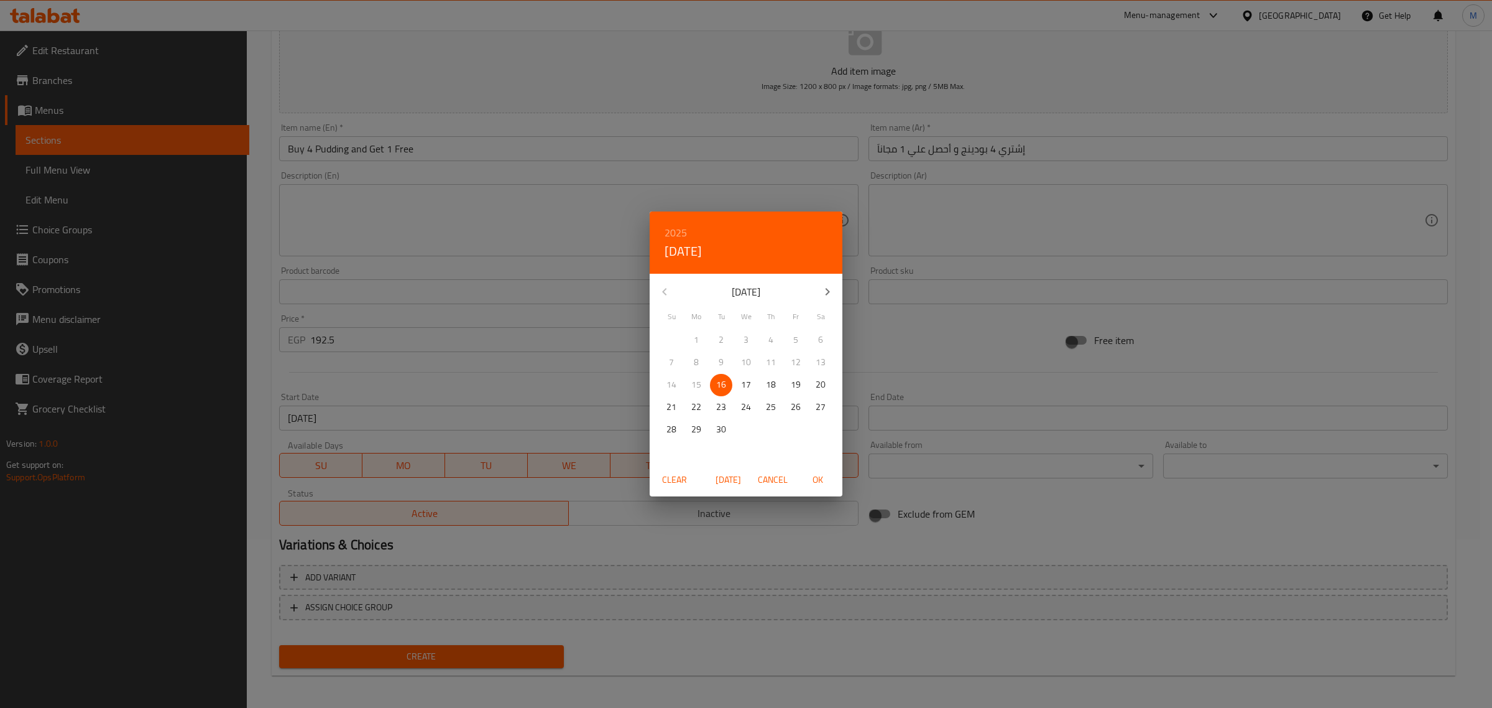
click at [724, 432] on p "30" at bounding box center [721, 430] width 10 height 16
click at [806, 474] on span "OK" at bounding box center [818, 480] width 30 height 16
type input "[DATE]"
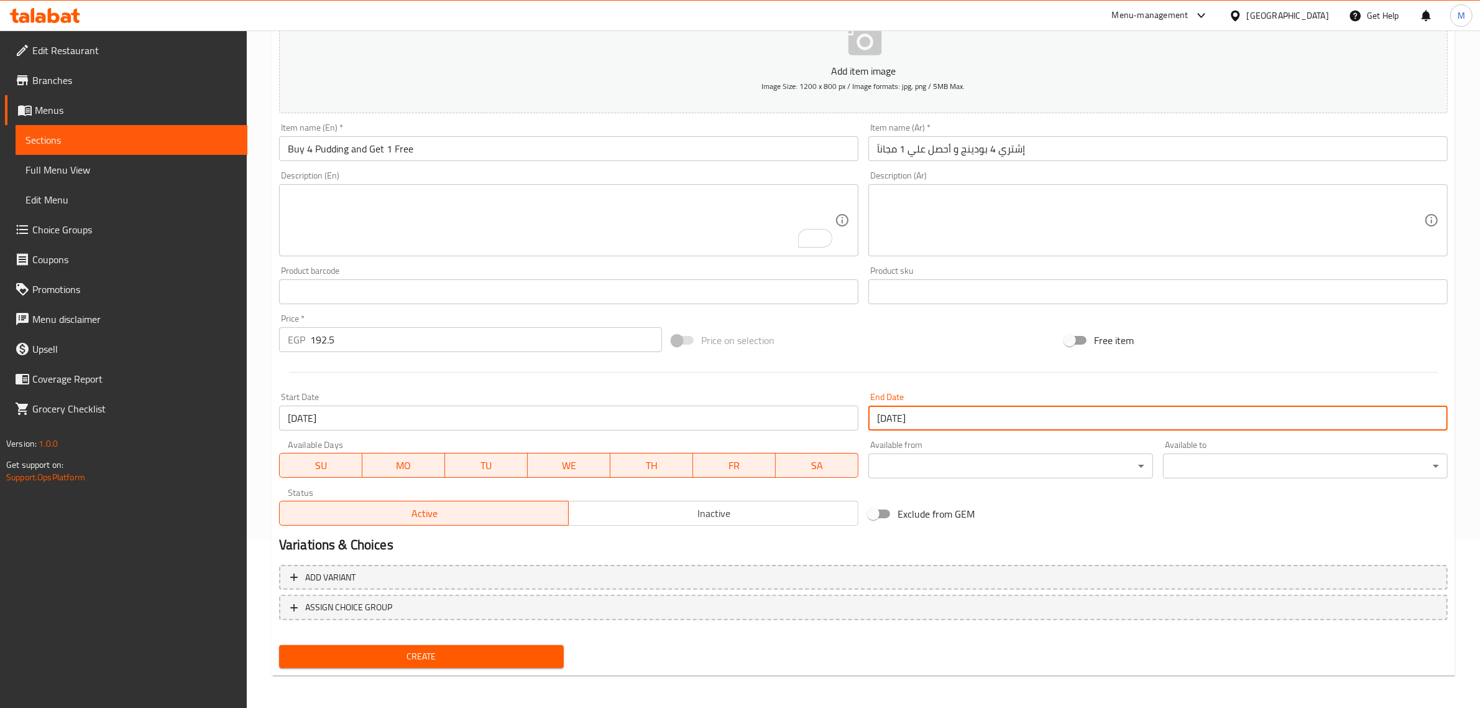
click at [685, 516] on span "Inactive" at bounding box center [714, 513] width 280 height 18
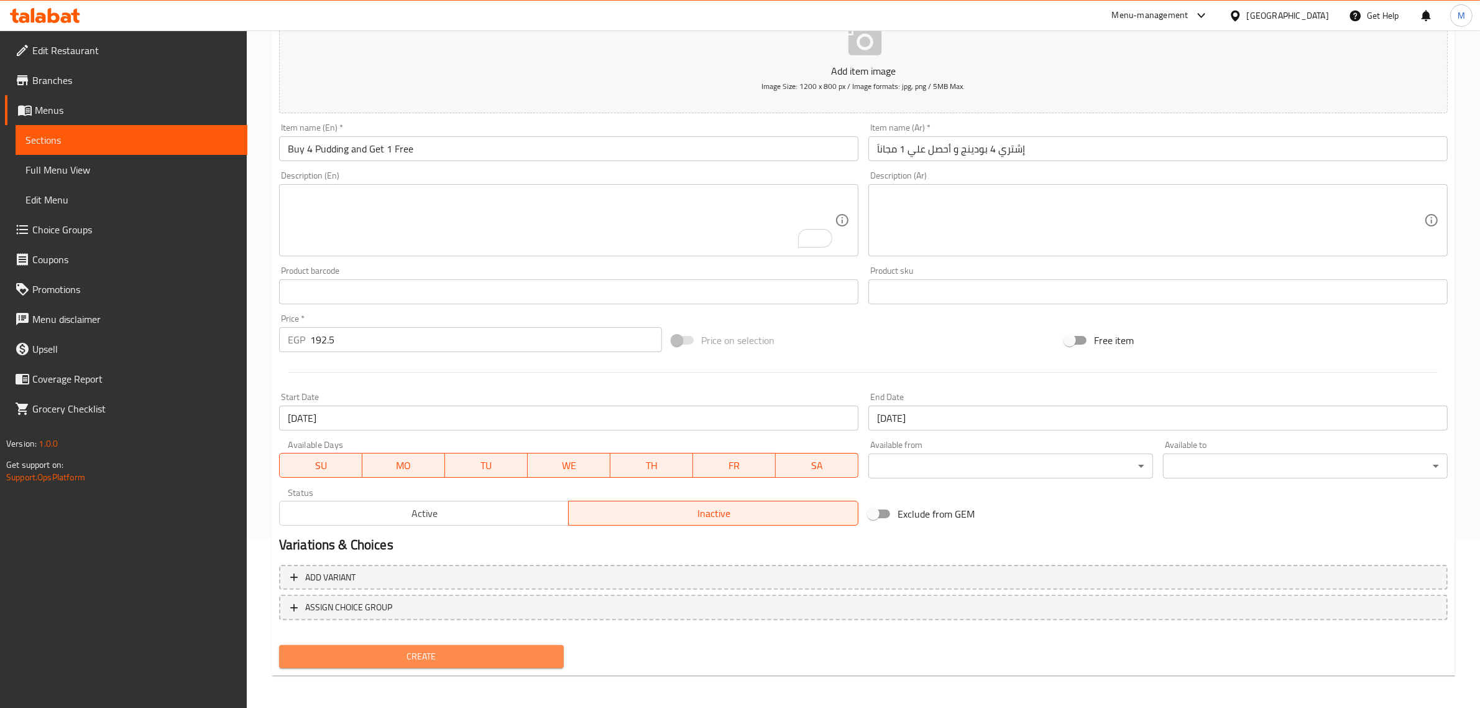
click at [458, 652] on span "Create" at bounding box center [421, 656] width 265 height 16
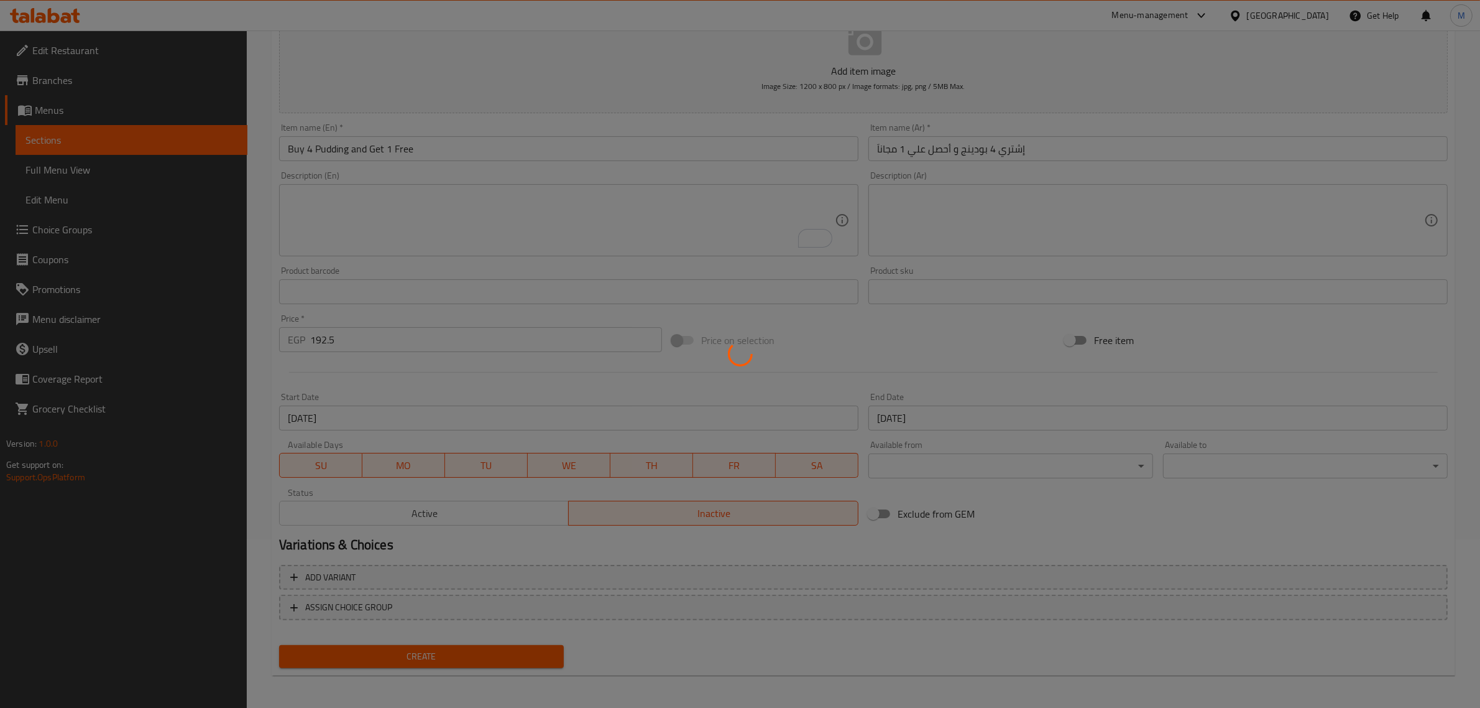
type input "0"
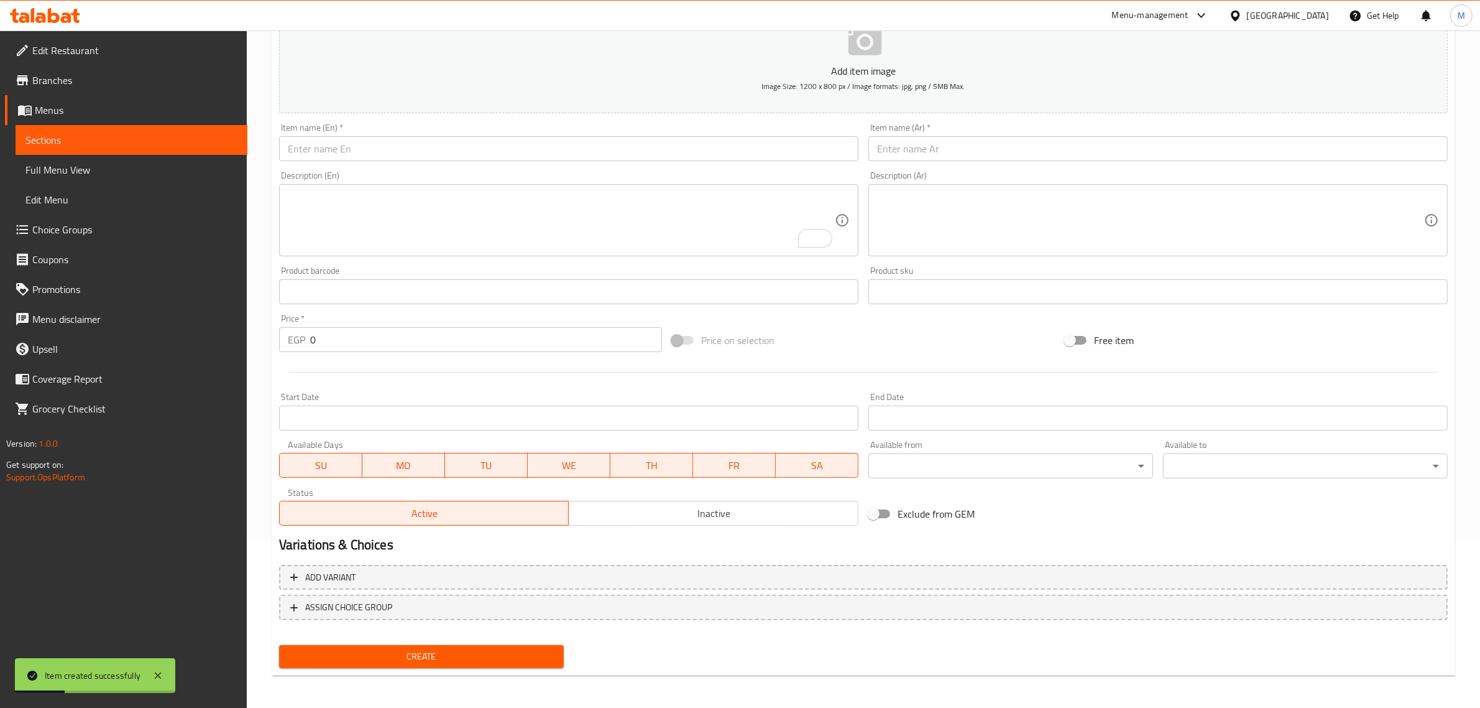
click at [443, 152] on input "text" at bounding box center [568, 148] width 579 height 25
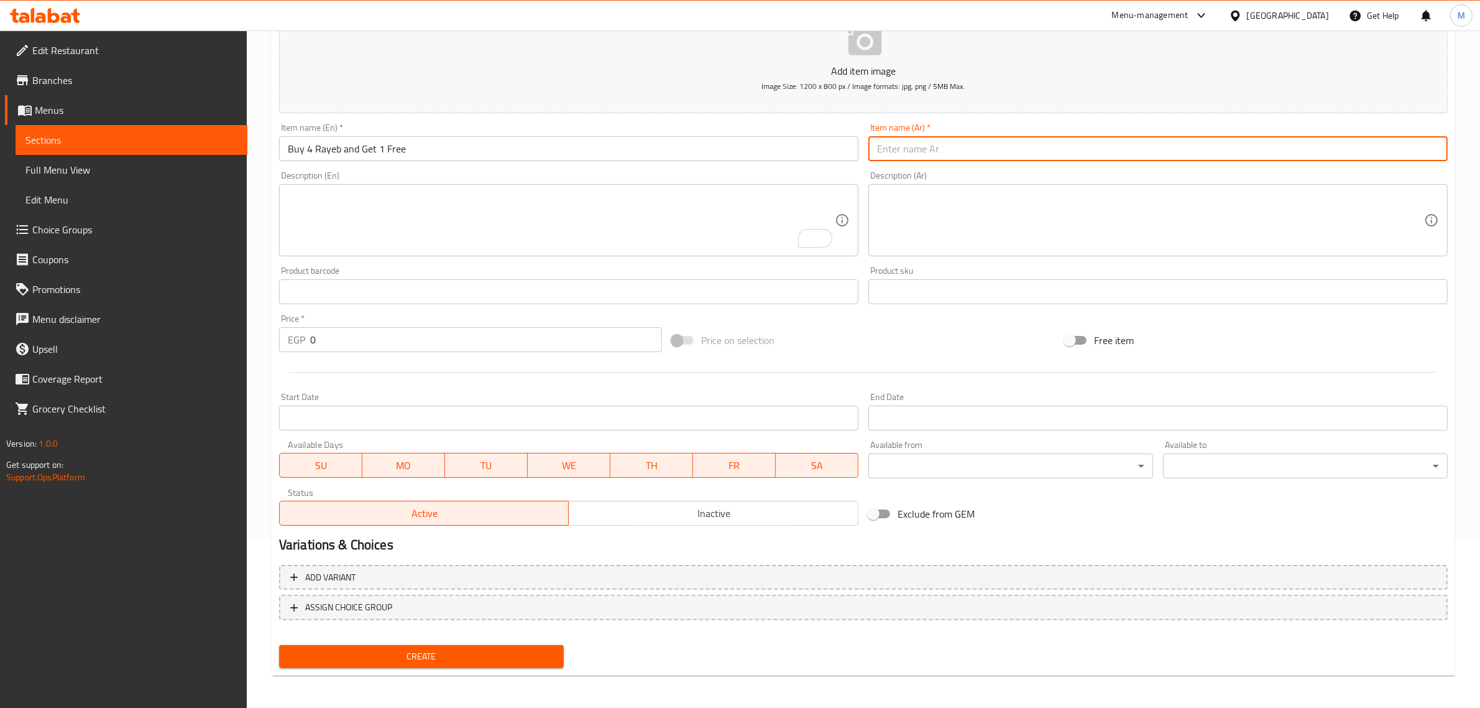
click at [902, 151] on input "text" at bounding box center [1158, 148] width 579 height 25
click at [310, 150] on input "Buy 4 Rayeb and Get 1 Free" at bounding box center [568, 148] width 579 height 25
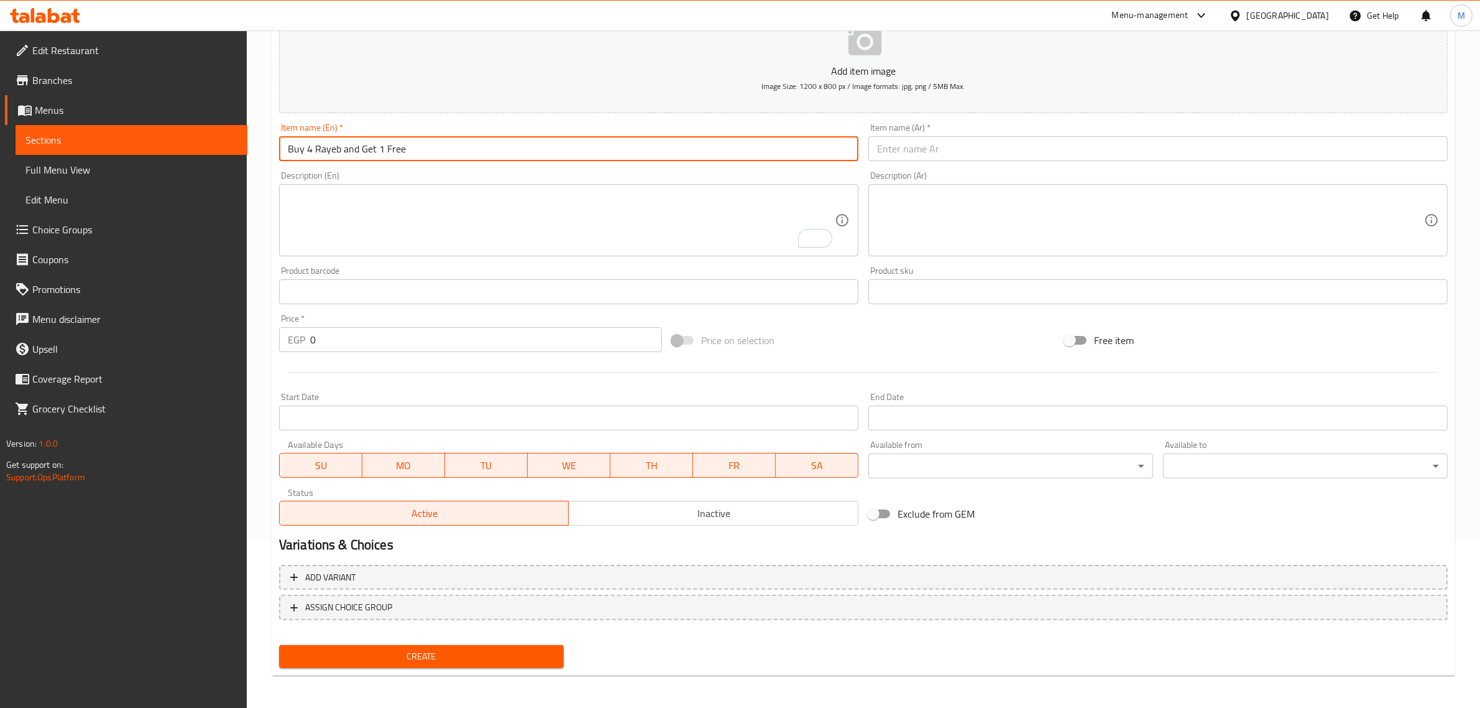
click at [312, 150] on input "Buy 4 Rayeb and Get 1 Free" at bounding box center [568, 148] width 579 height 25
type input "Buy 4 Plain Rayeb and Get 1 Free"
click at [928, 148] on input "text" at bounding box center [1158, 148] width 579 height 25
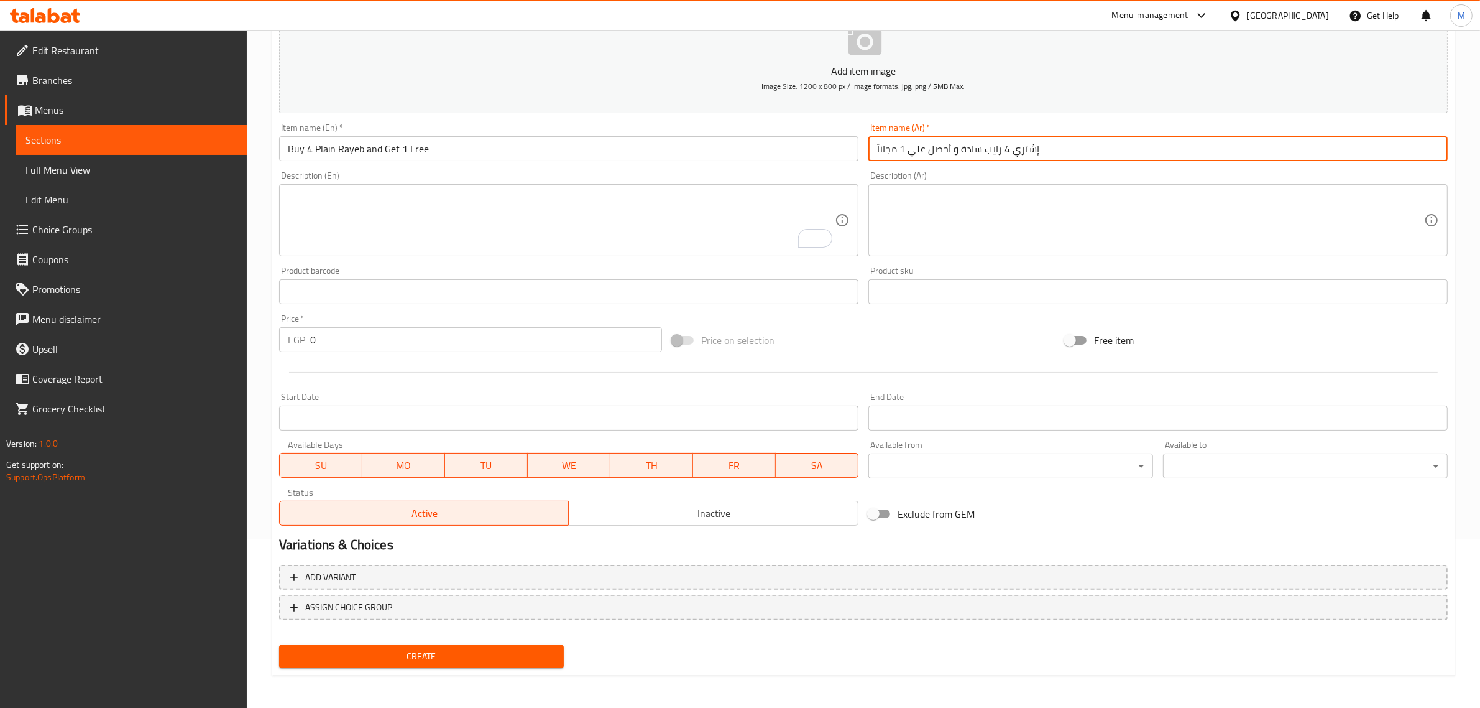
type input "إشتري 4 رايب سادة و أحصل علي 1 مجاناَ"
click at [412, 347] on input "0" at bounding box center [486, 339] width 352 height 25
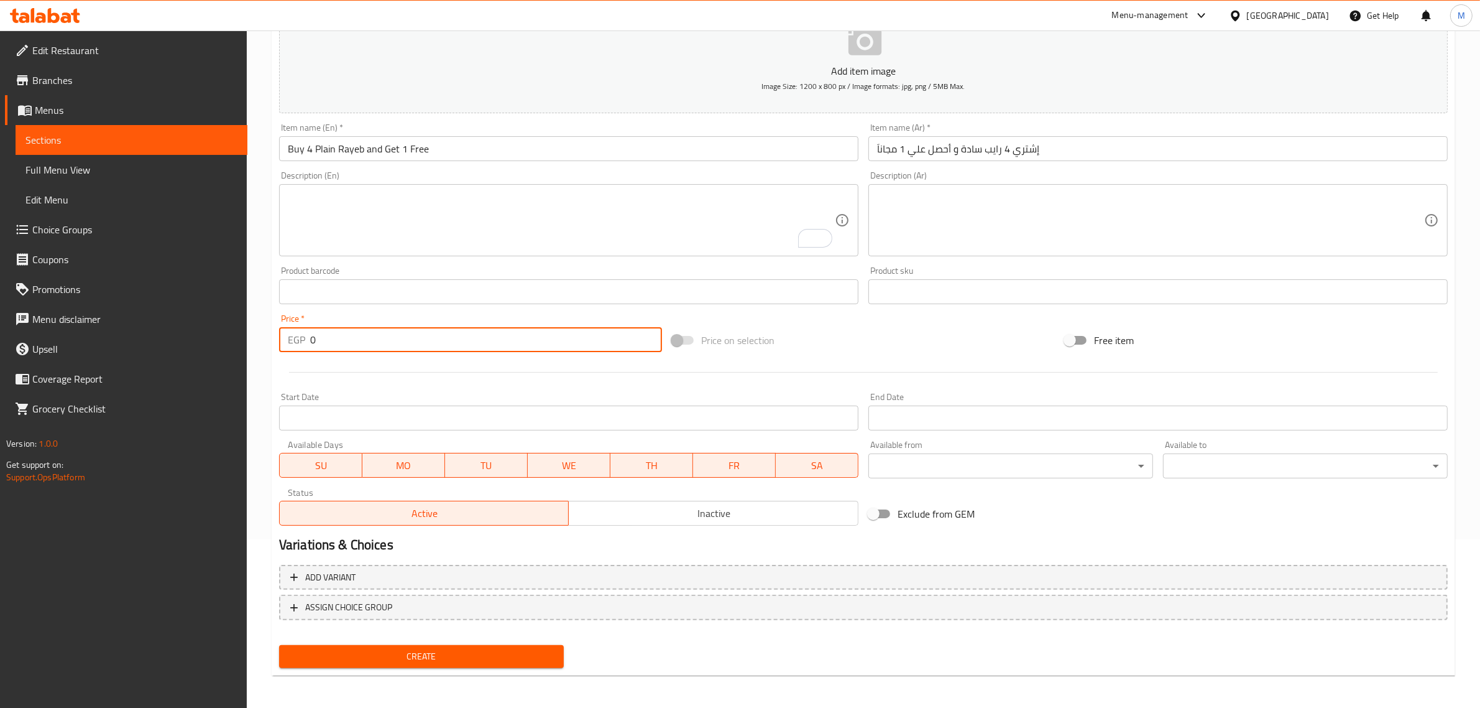
paste input "92.5"
type input "92.5"
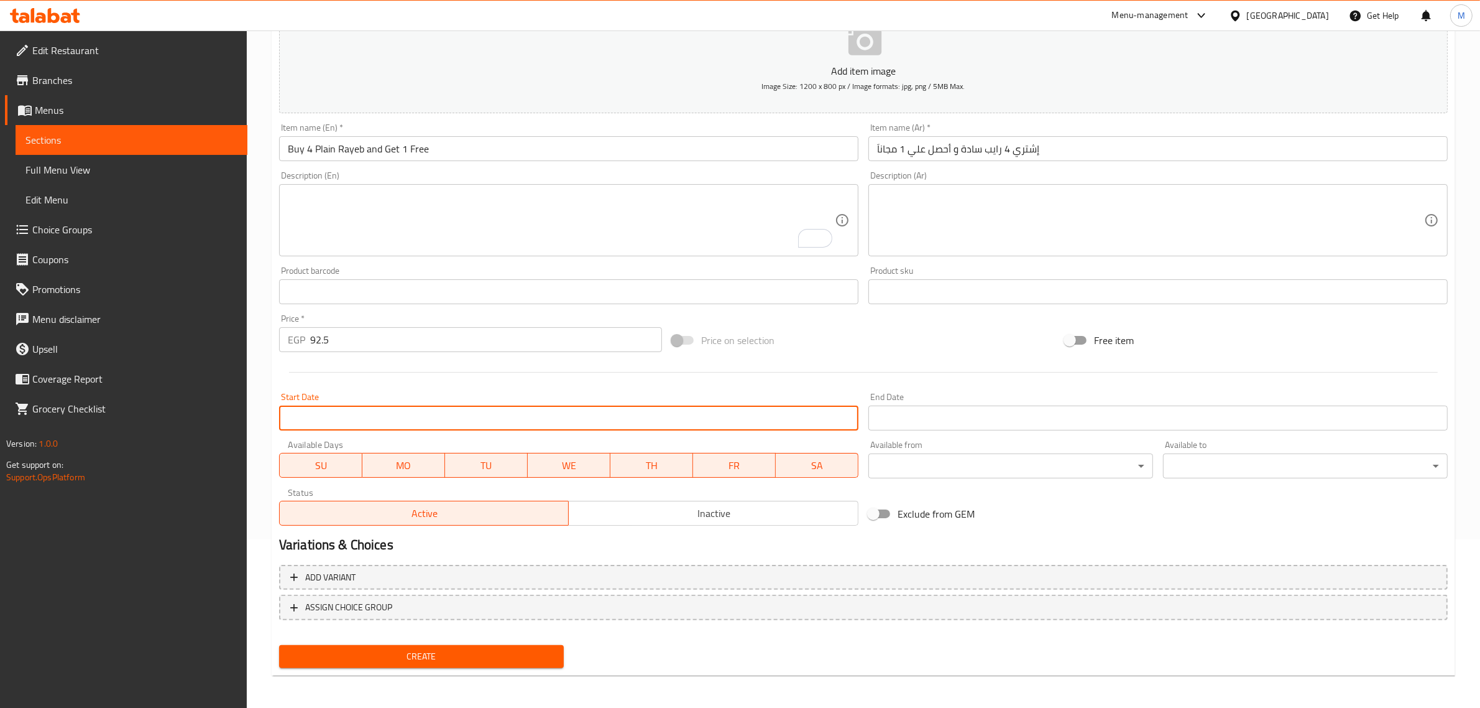
click at [436, 414] on input "Start Date" at bounding box center [568, 417] width 579 height 25
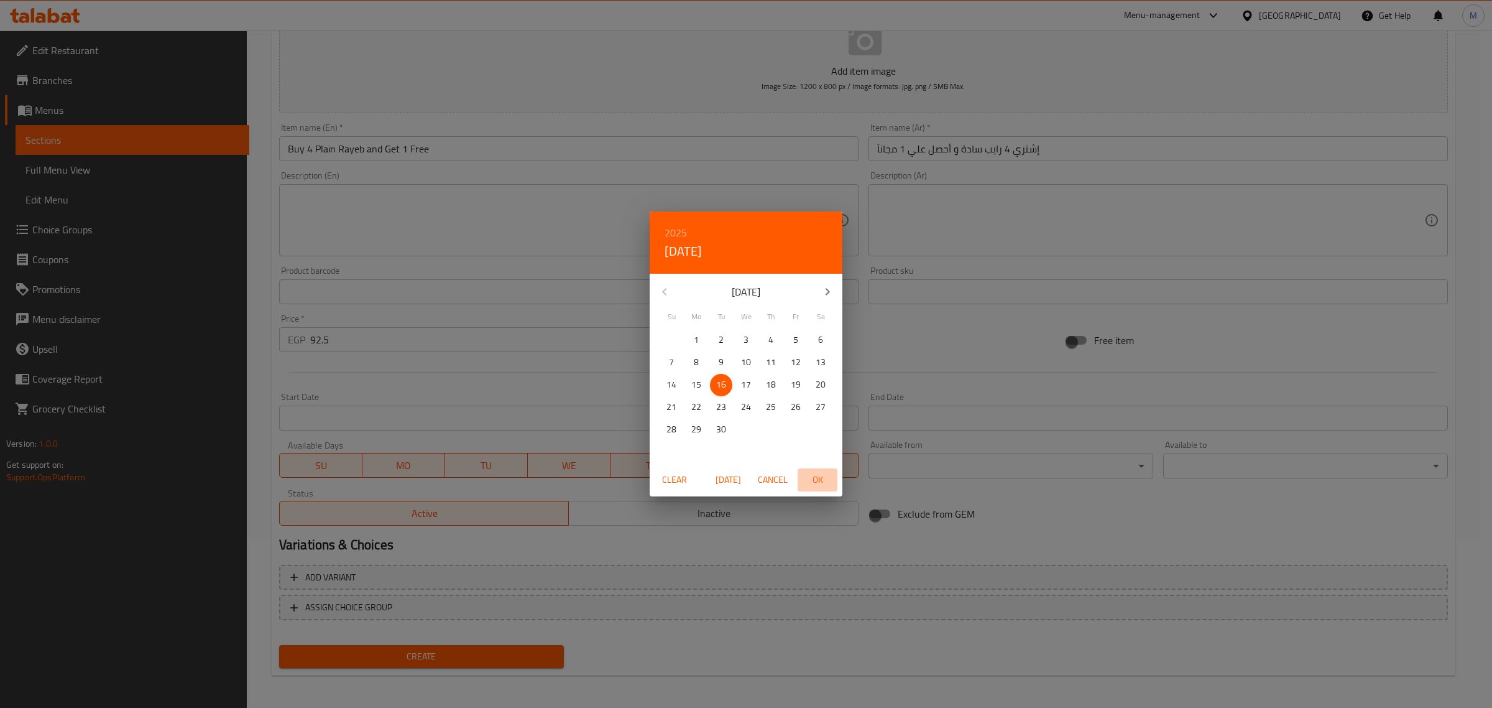
click at [818, 484] on span "OK" at bounding box center [818, 480] width 30 height 16
type input "[DATE]"
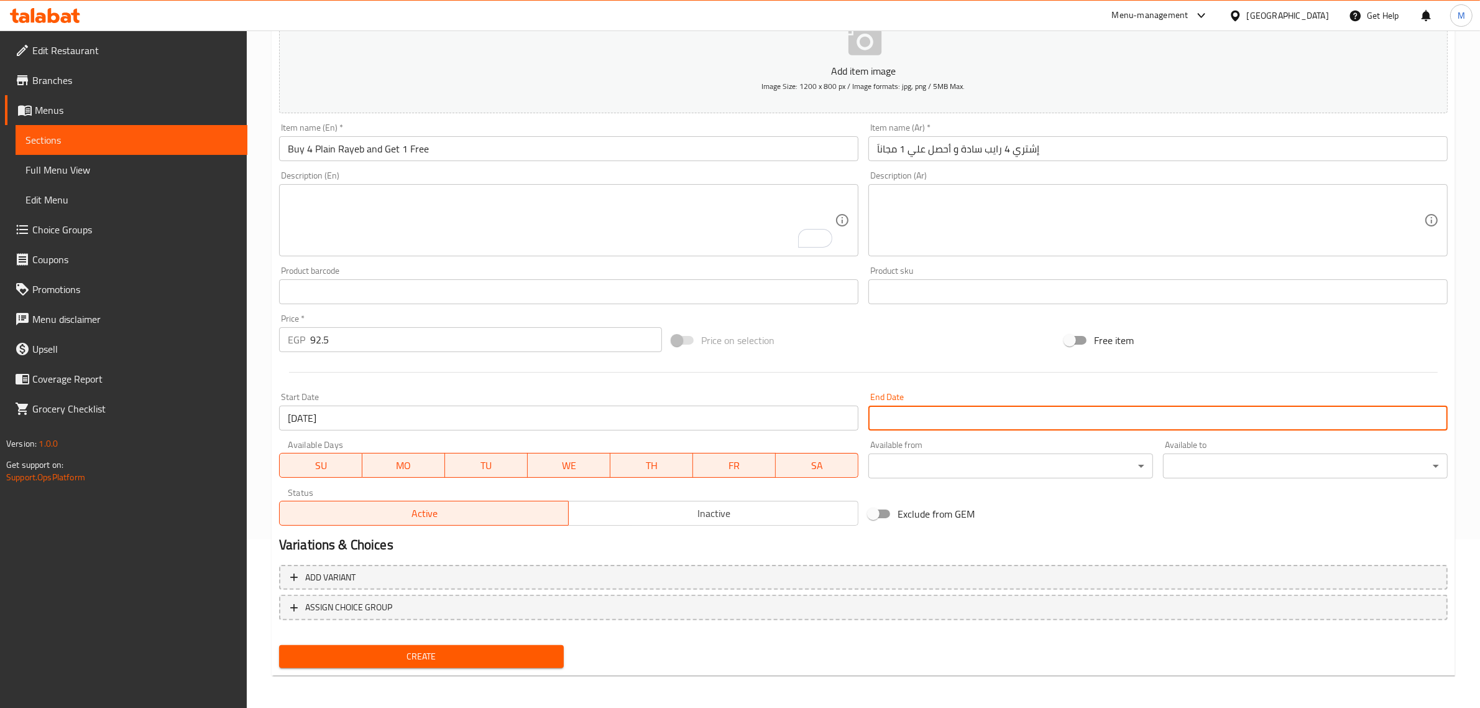
click at [893, 415] on input "Start Date" at bounding box center [1158, 417] width 579 height 25
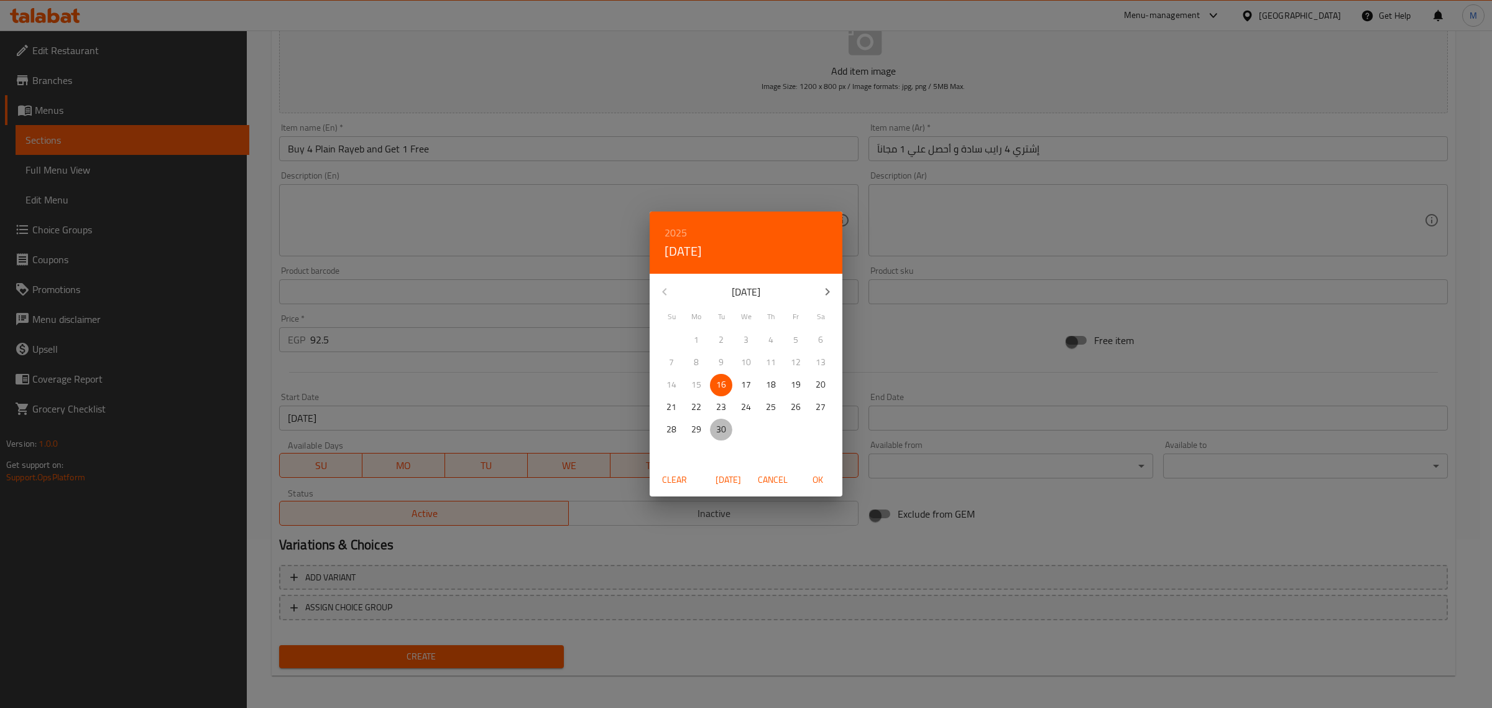
click at [723, 433] on p "30" at bounding box center [721, 430] width 10 height 16
click at [809, 479] on span "OK" at bounding box center [818, 480] width 30 height 16
type input "[DATE]"
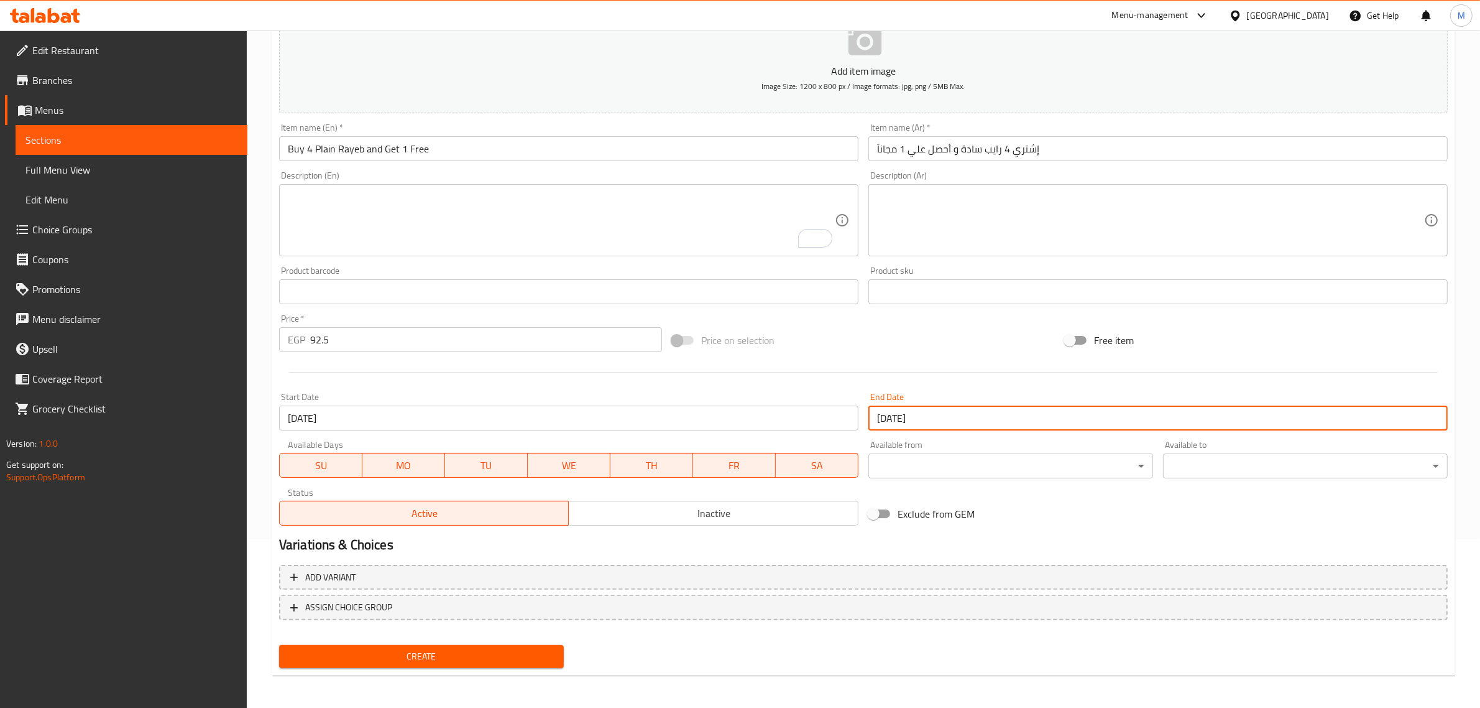
click at [796, 497] on div "Active Inactive" at bounding box center [568, 506] width 579 height 37
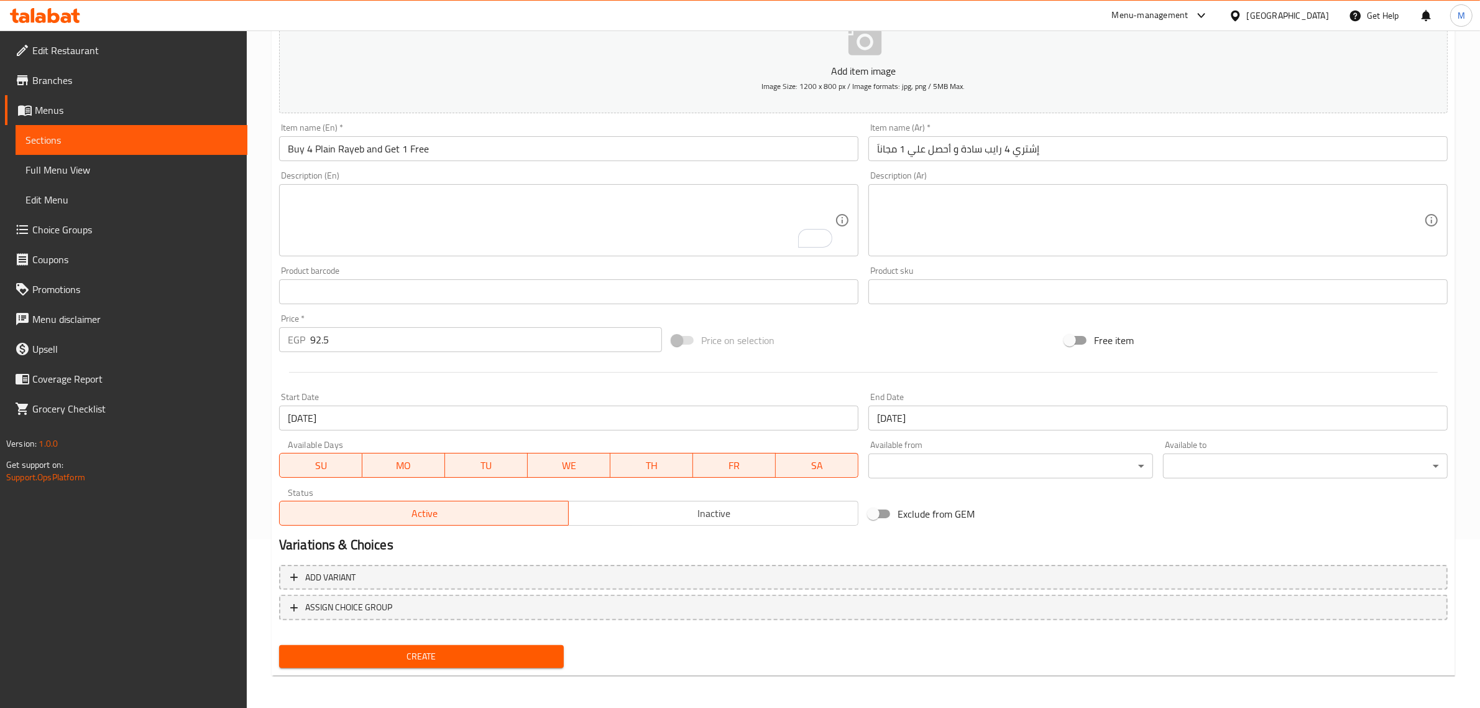
click at [796, 505] on span "Inactive" at bounding box center [714, 513] width 280 height 18
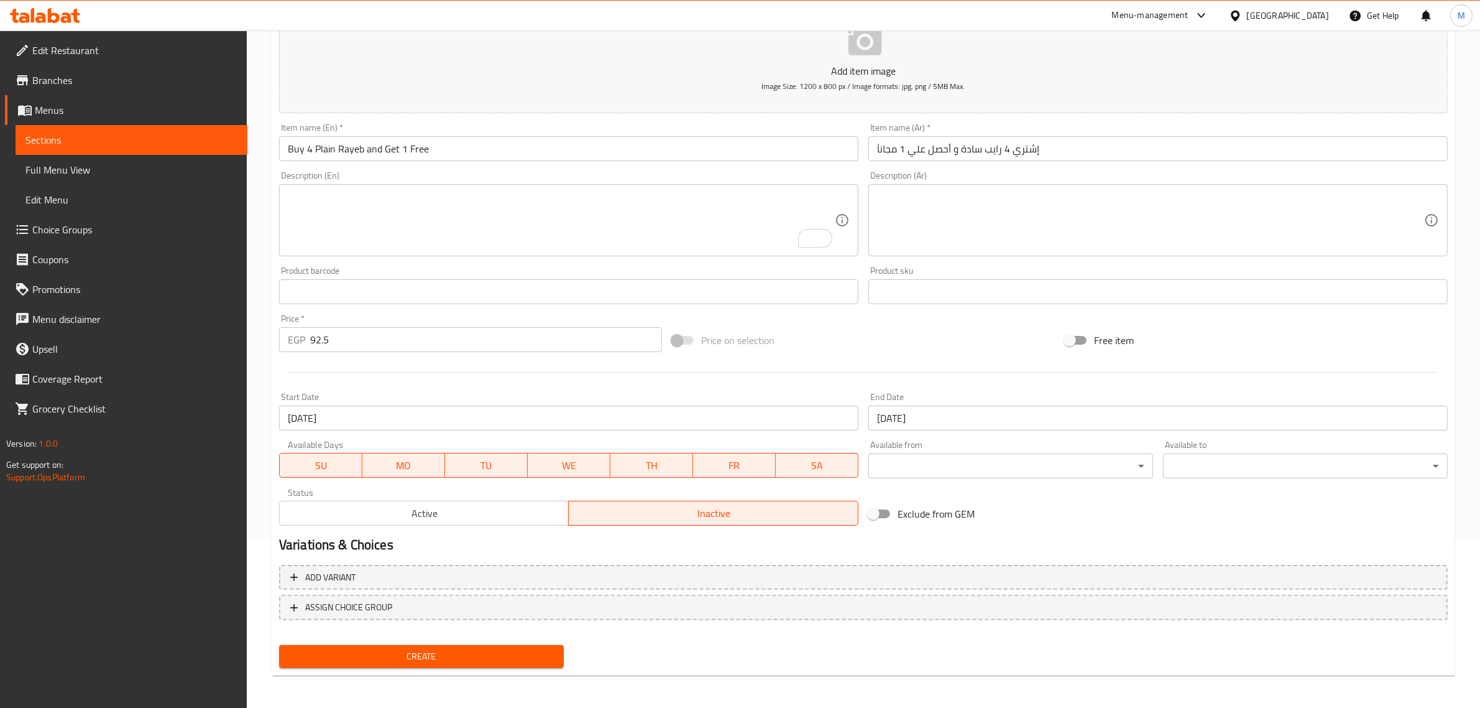
click at [489, 653] on span "Create" at bounding box center [421, 656] width 265 height 16
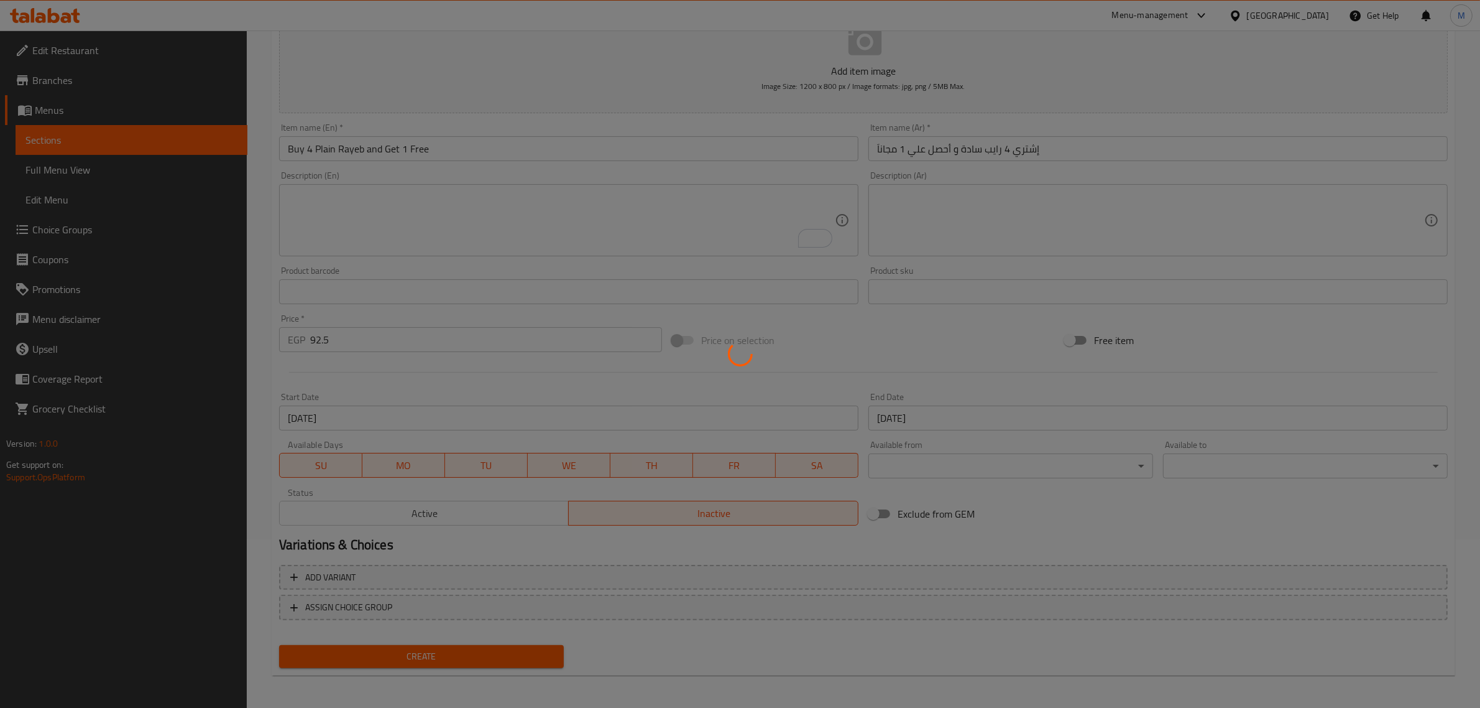
type input "0"
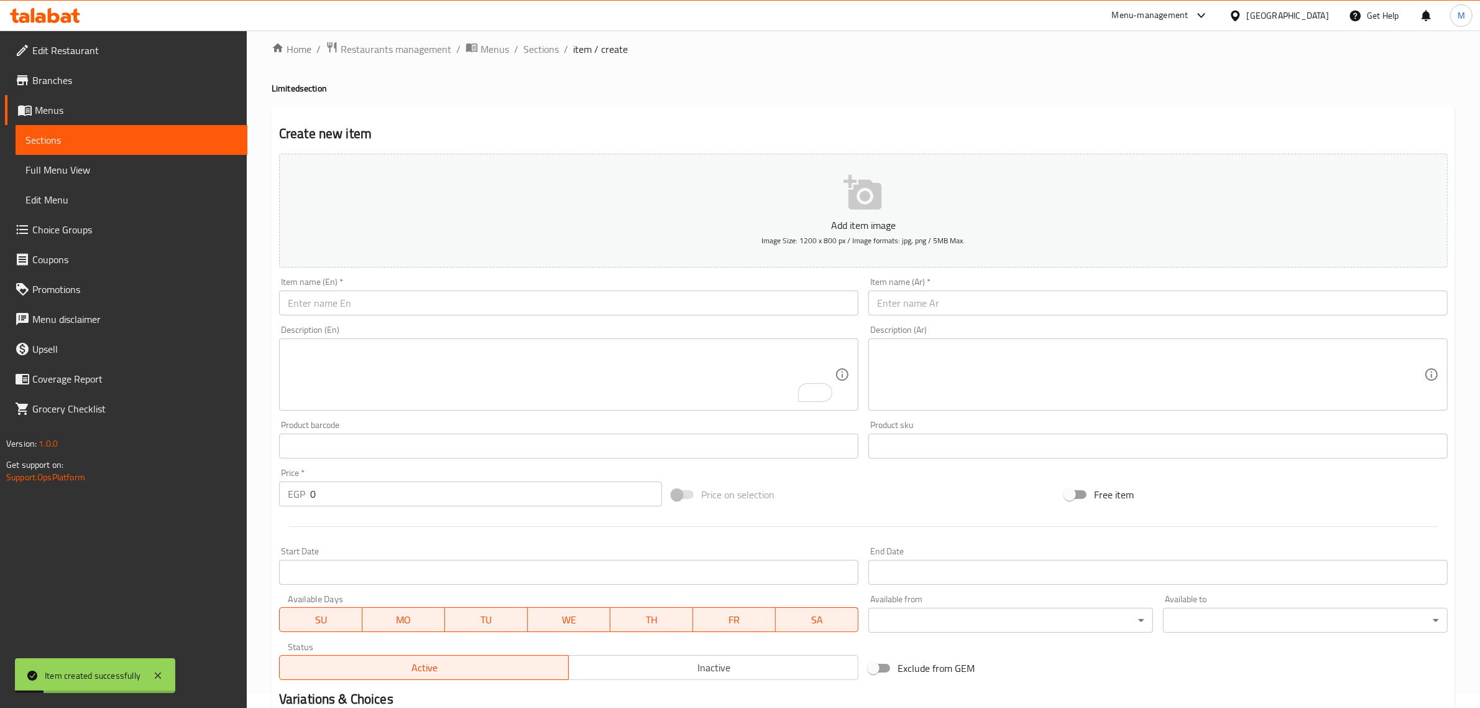
scroll to position [0, 0]
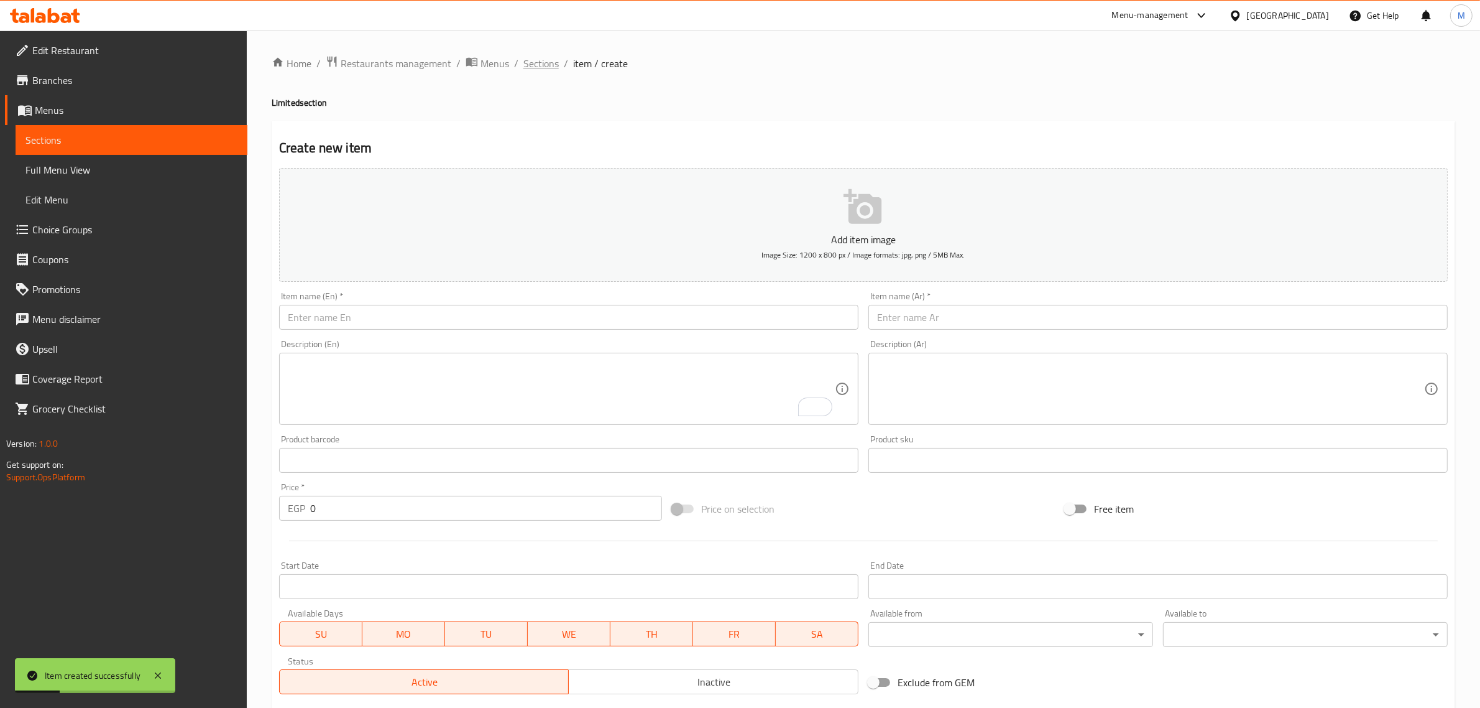
click at [542, 69] on span "Sections" at bounding box center [541, 63] width 35 height 15
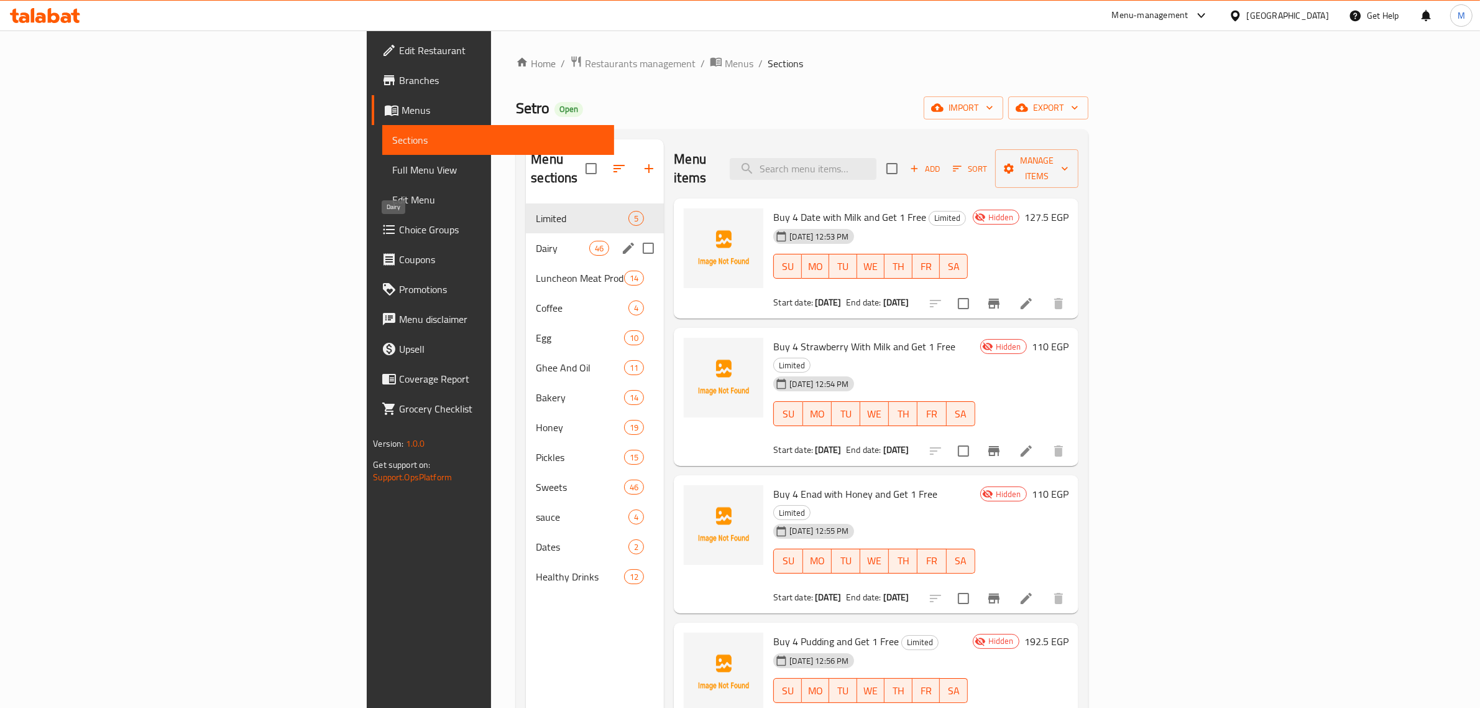
click at [536, 241] on span "Dairy" at bounding box center [562, 248] width 53 height 15
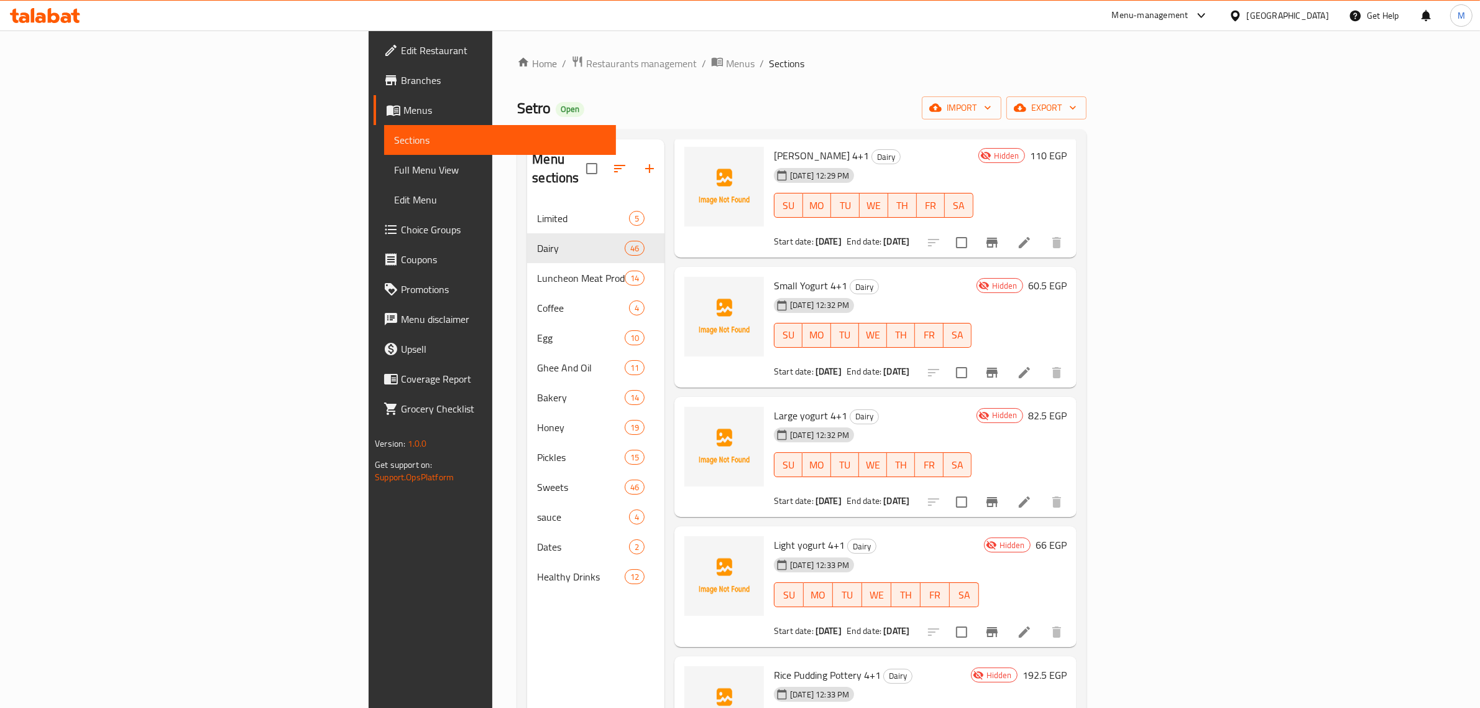
scroll to position [311, 0]
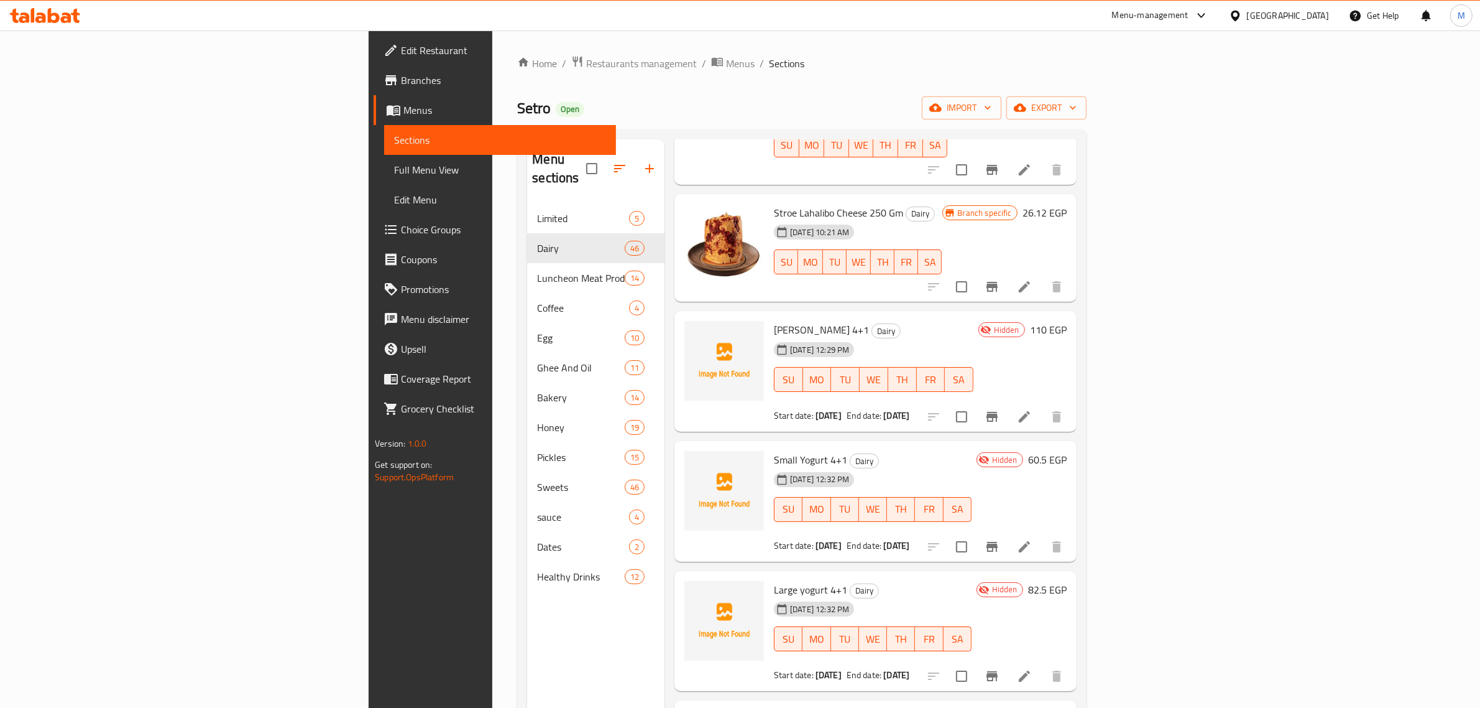
click at [774, 320] on span "[PERSON_NAME] 4+1" at bounding box center [821, 329] width 95 height 19
copy span "Rayeb"
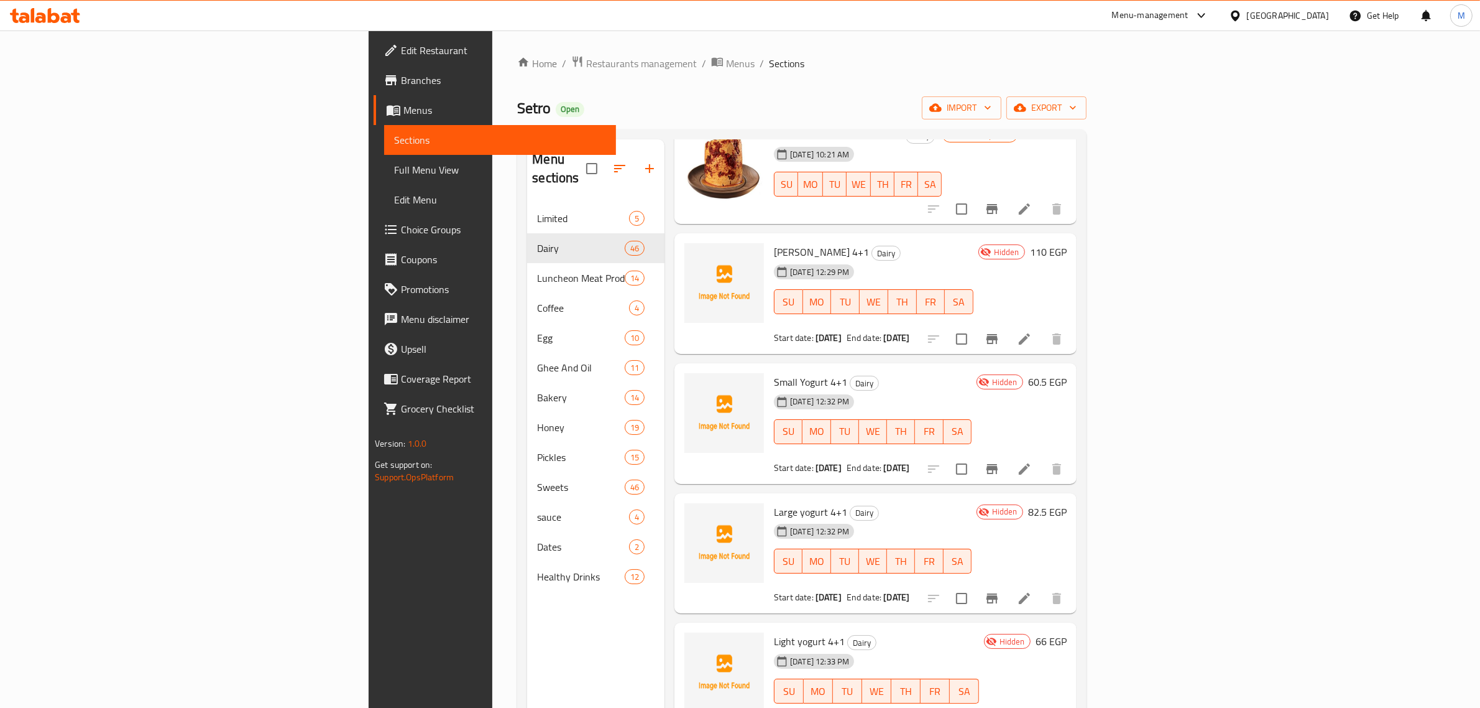
scroll to position [0, 0]
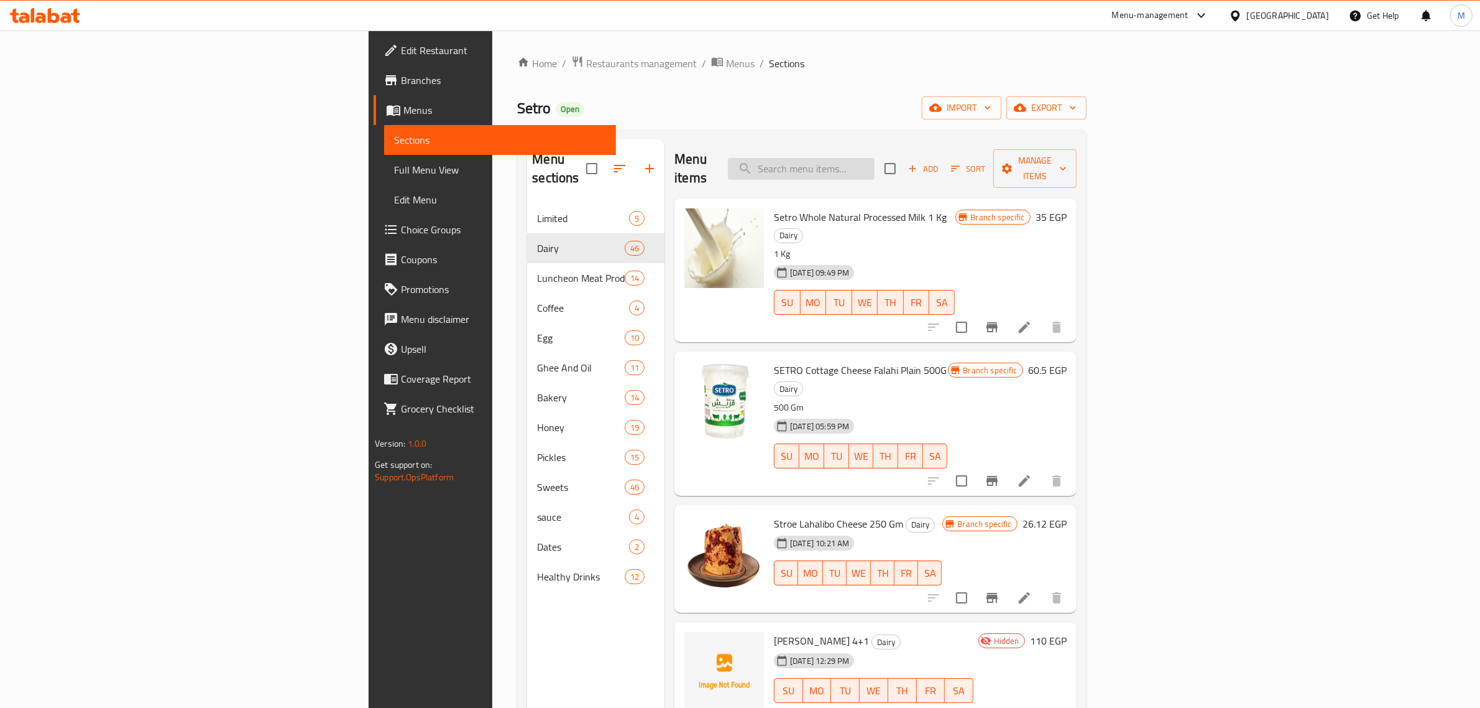
click at [875, 167] on input "search" at bounding box center [801, 169] width 147 height 22
paste input "Rayeb"
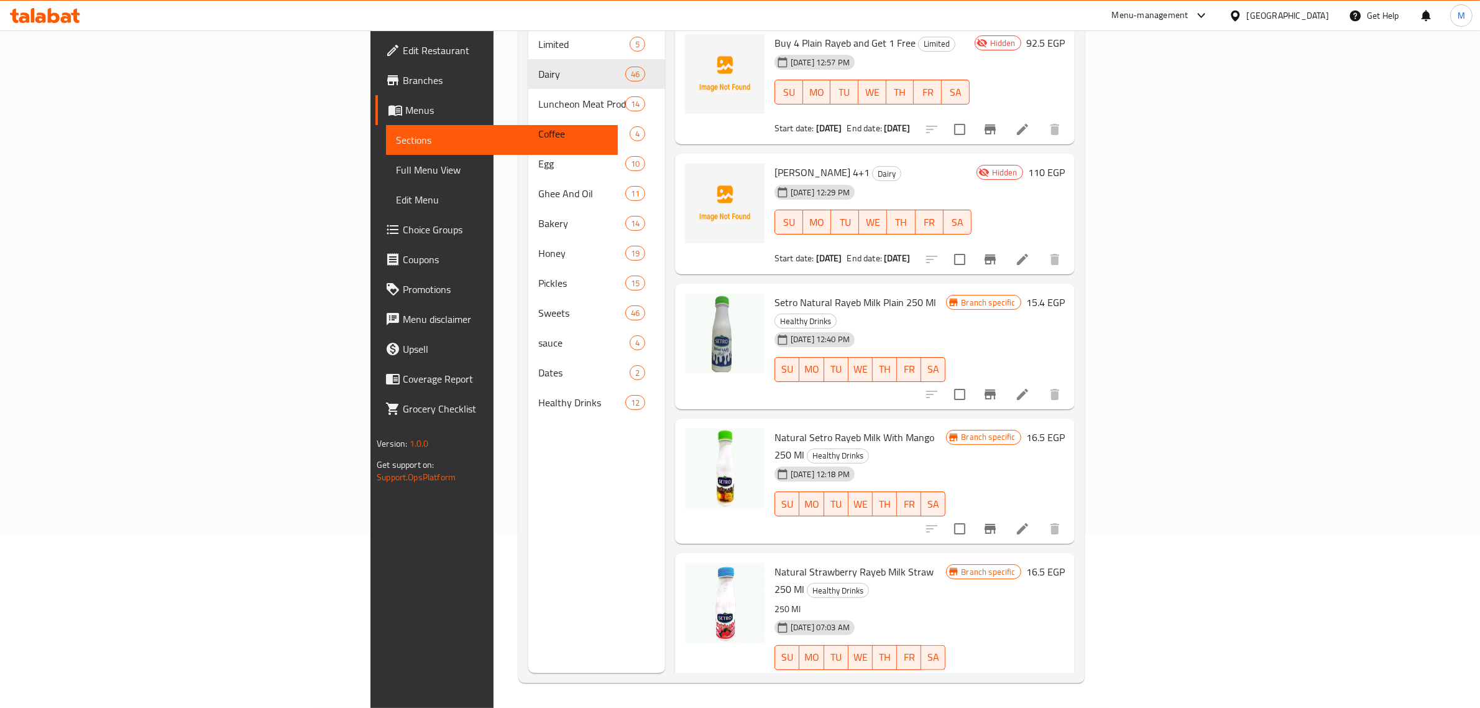
type input "Rayeb"
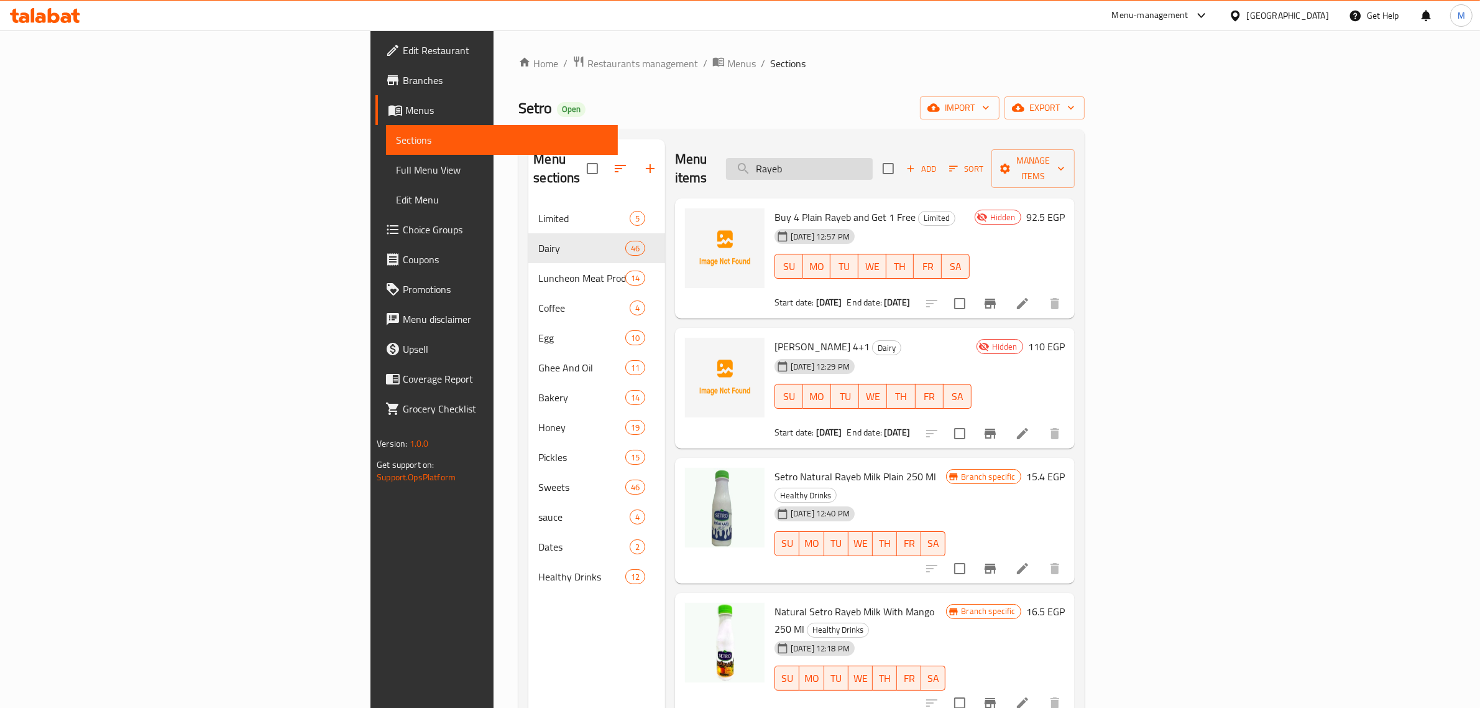
click at [873, 159] on input "Rayeb" at bounding box center [799, 169] width 147 height 22
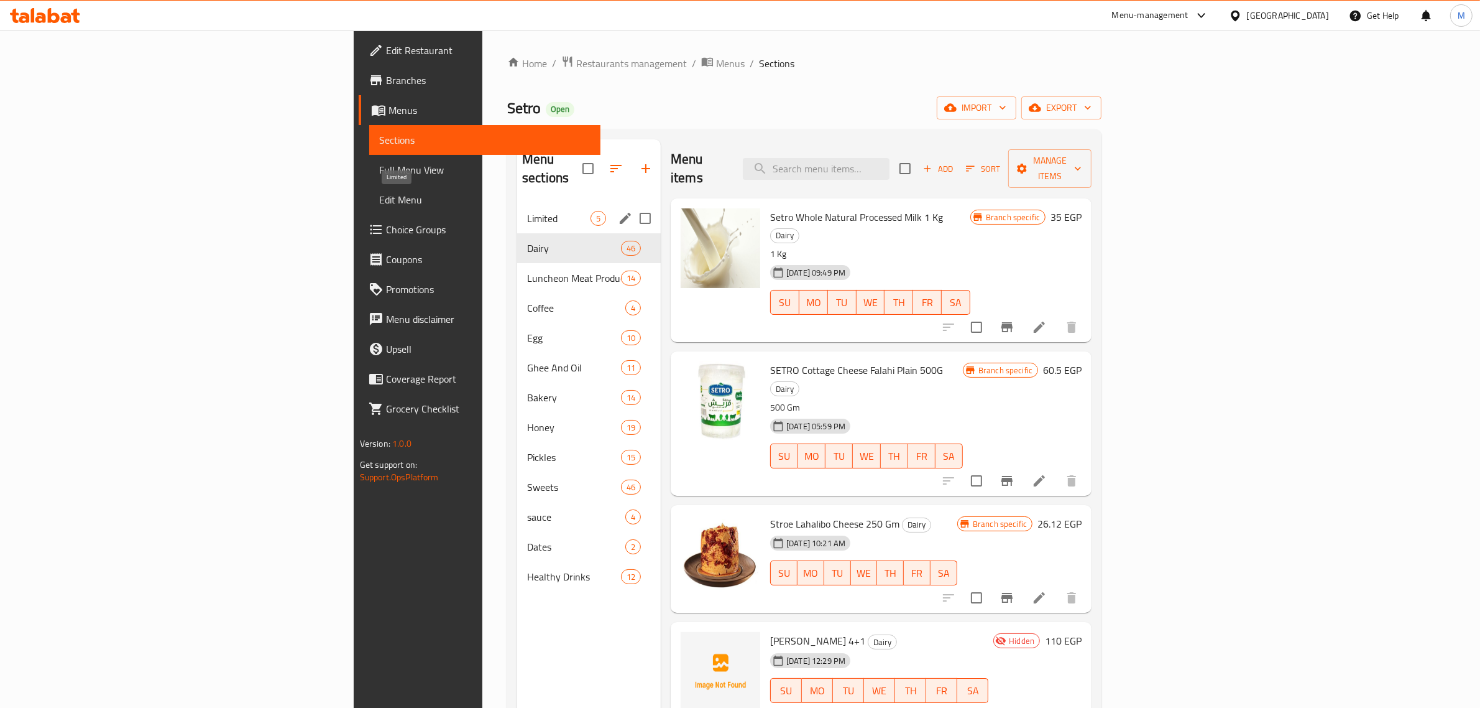
click at [527, 211] on span "Limited" at bounding box center [558, 218] width 63 height 15
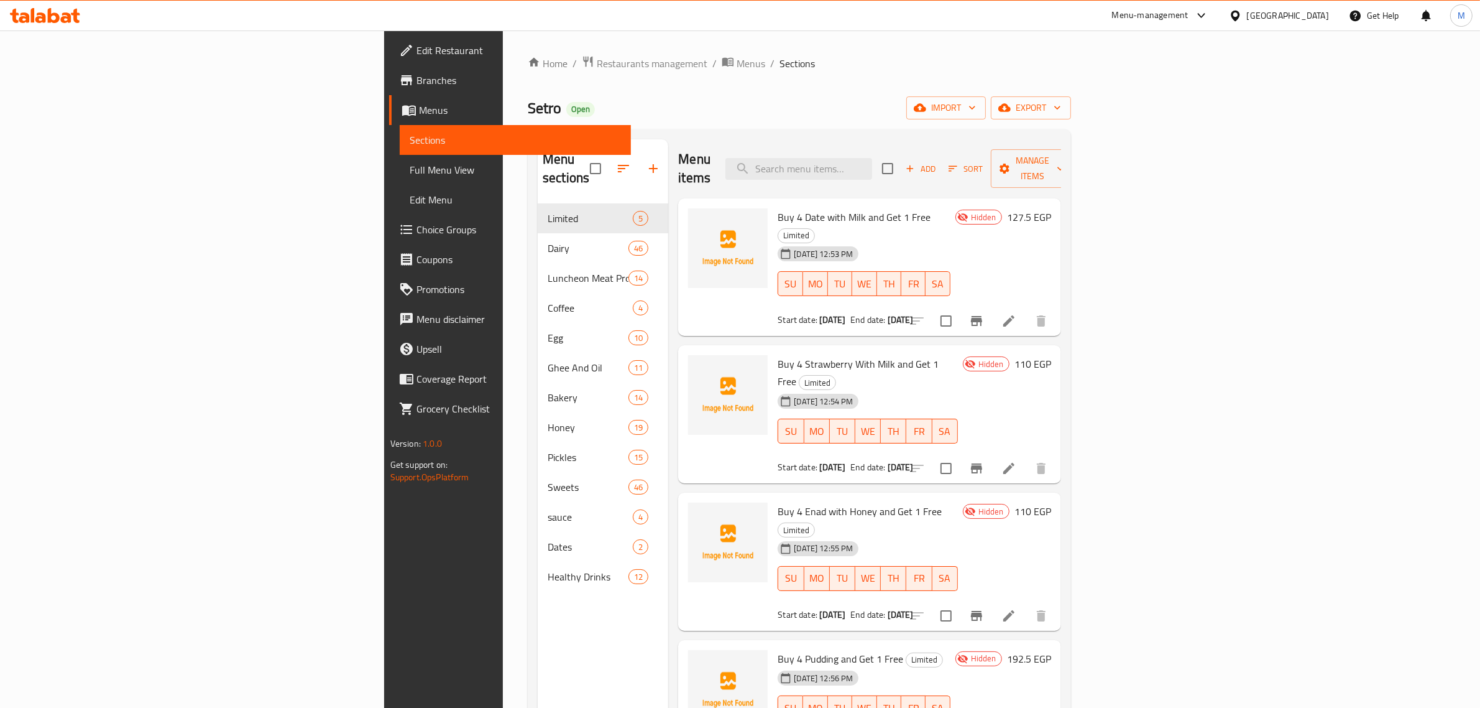
click at [1071, 106] on div "Setro Open import export" at bounding box center [799, 107] width 543 height 23
click at [1064, 154] on span "Manage items" at bounding box center [1032, 168] width 63 height 31
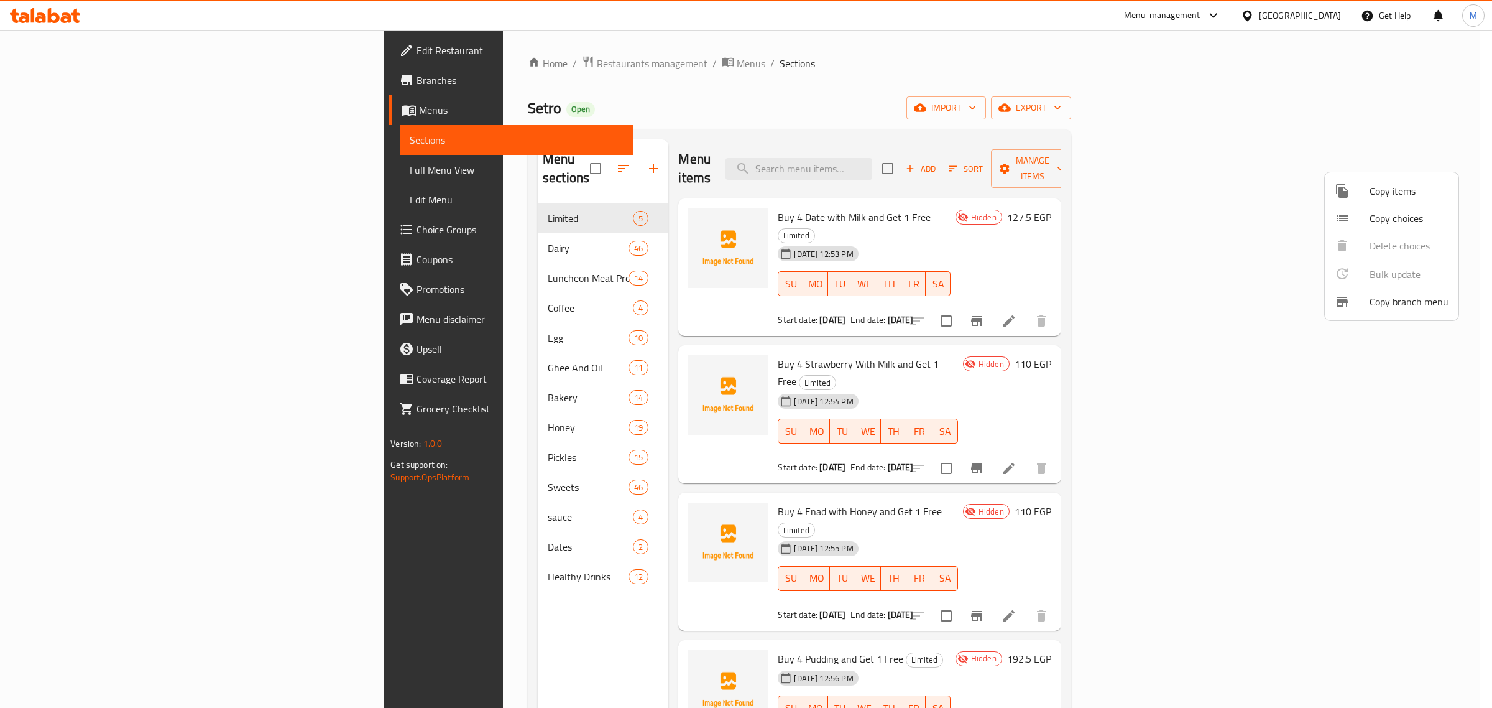
click at [1410, 109] on div at bounding box center [746, 354] width 1492 height 708
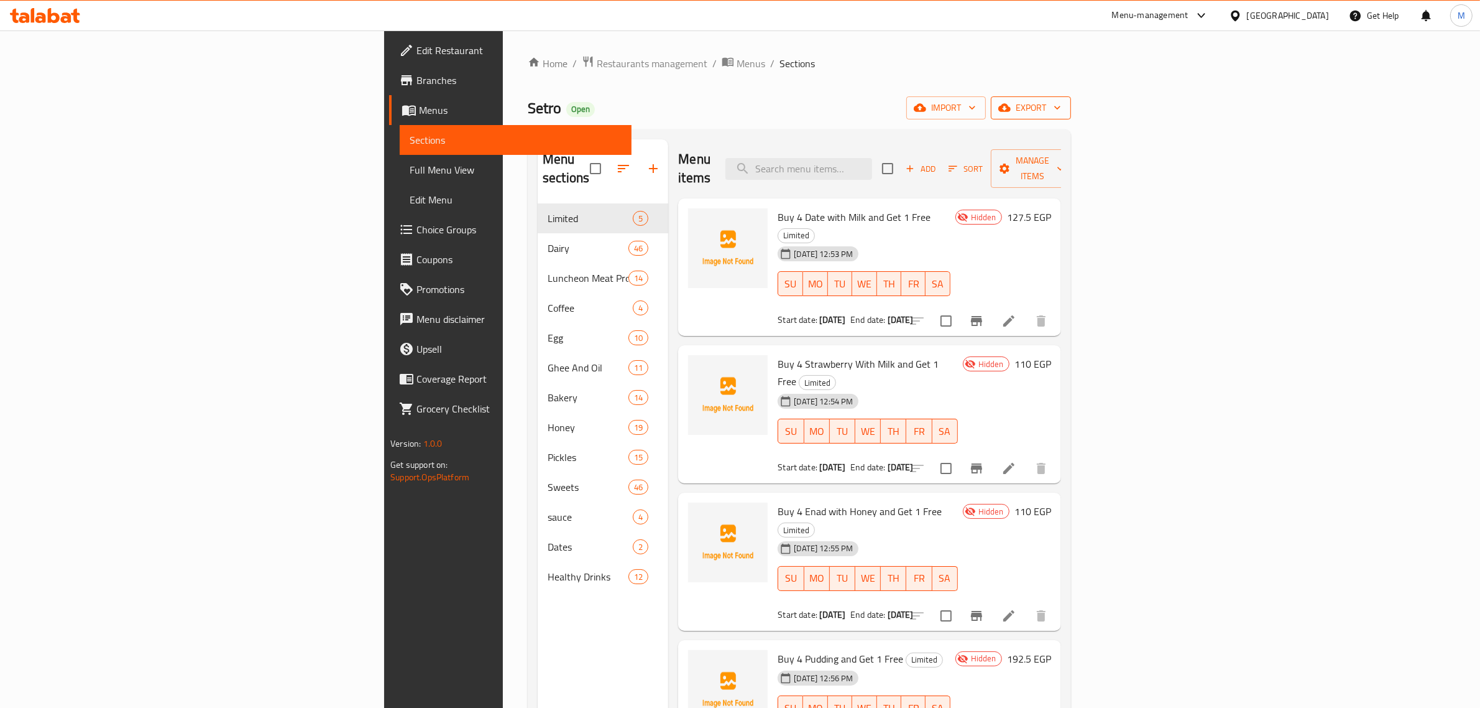
click at [1061, 107] on span "export" at bounding box center [1031, 108] width 60 height 16
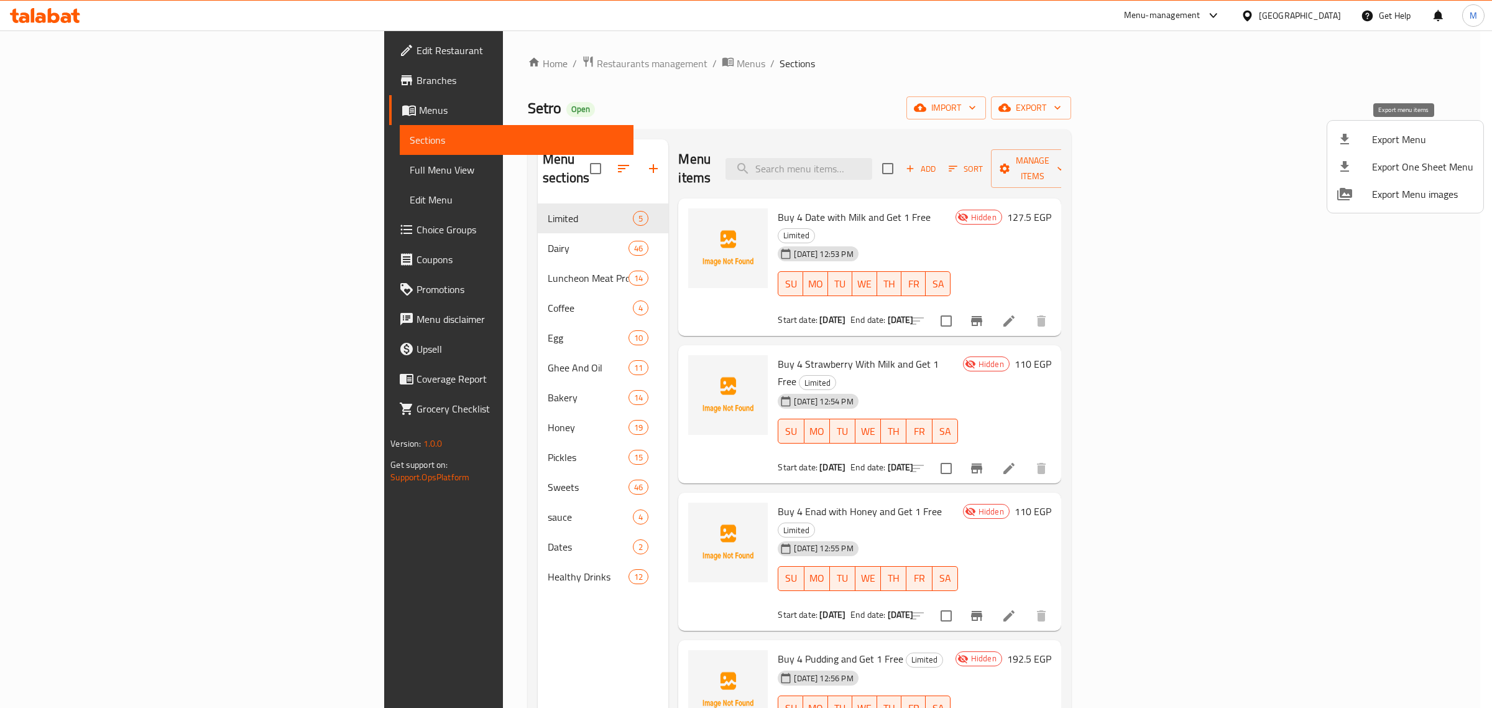
click at [1410, 137] on span "Export Menu" at bounding box center [1422, 139] width 101 height 15
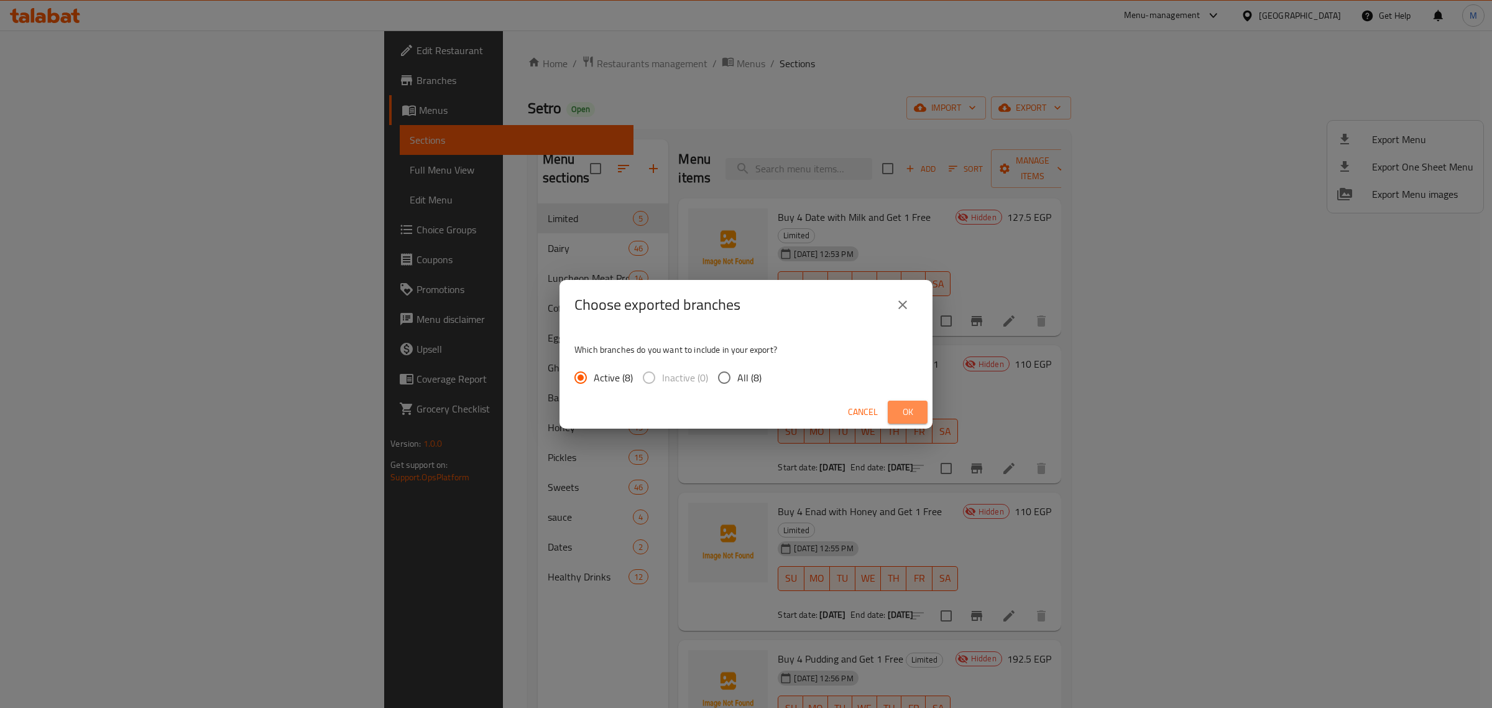
click at [926, 417] on button "Ok" at bounding box center [908, 411] width 40 height 23
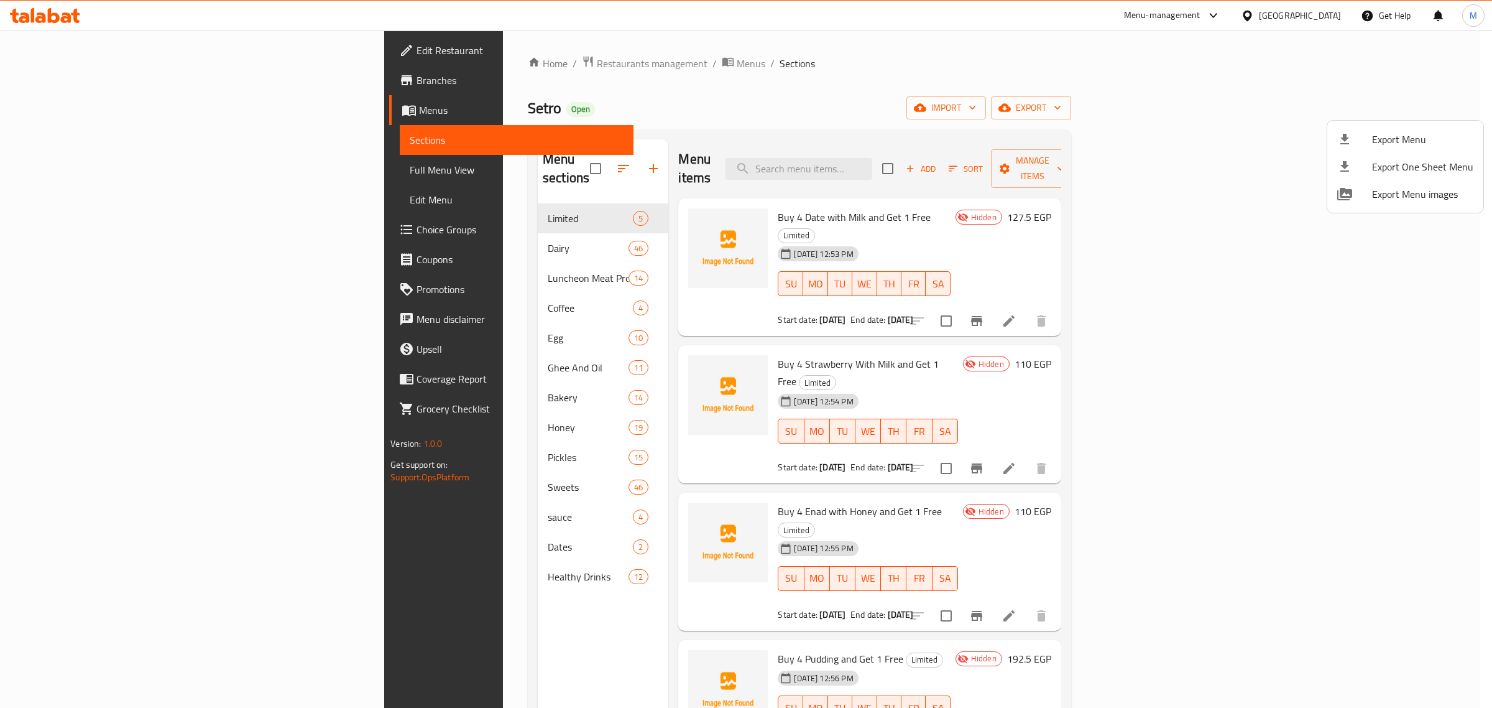
click at [63, 82] on div at bounding box center [746, 354] width 1492 height 708
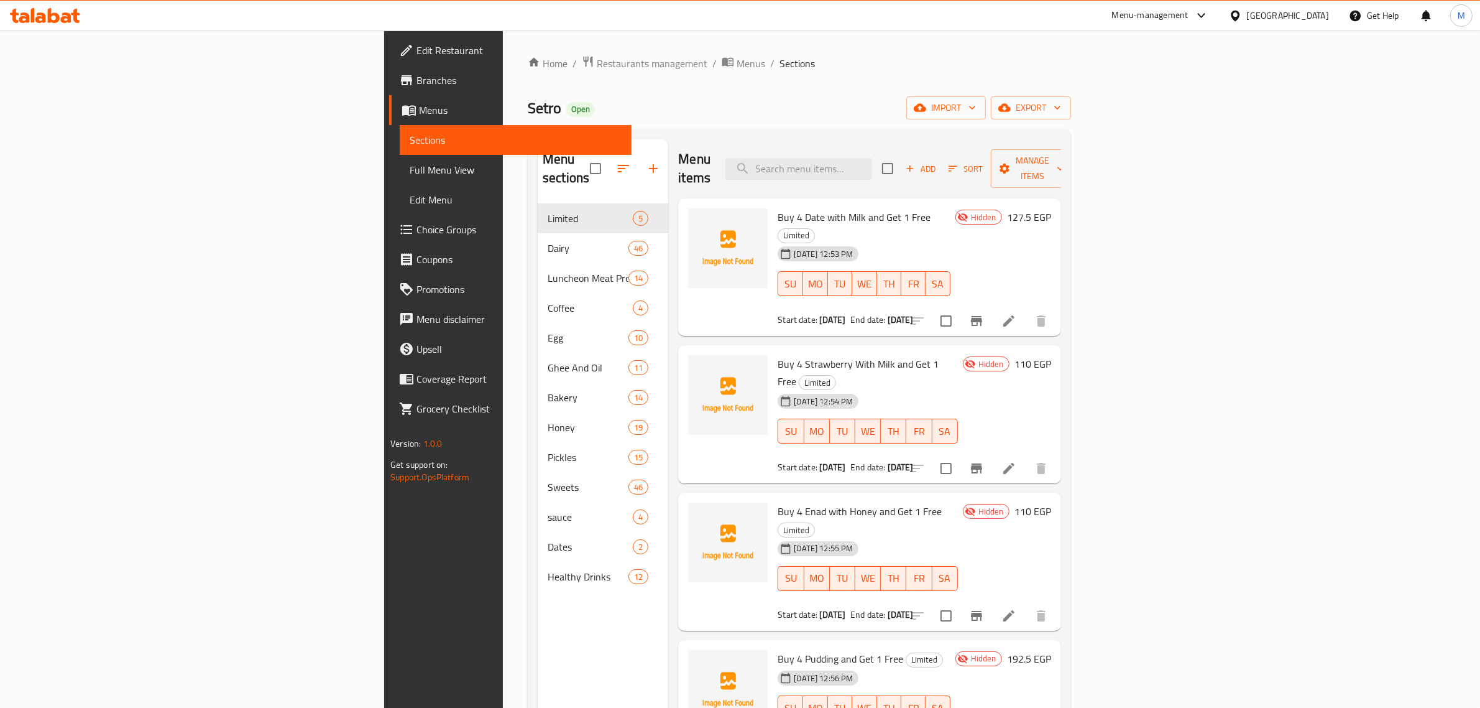
click at [683, 86] on div "Home / Restaurants management / Menus / Sections Setro Open import export Menu …" at bounding box center [799, 455] width 543 height 801
drag, startPoint x: 1233, startPoint y: 160, endPoint x: 1280, endPoint y: 160, distance: 46.6
click at [901, 160] on input "checkbox" at bounding box center [888, 168] width 26 height 26
checkbox input "true"
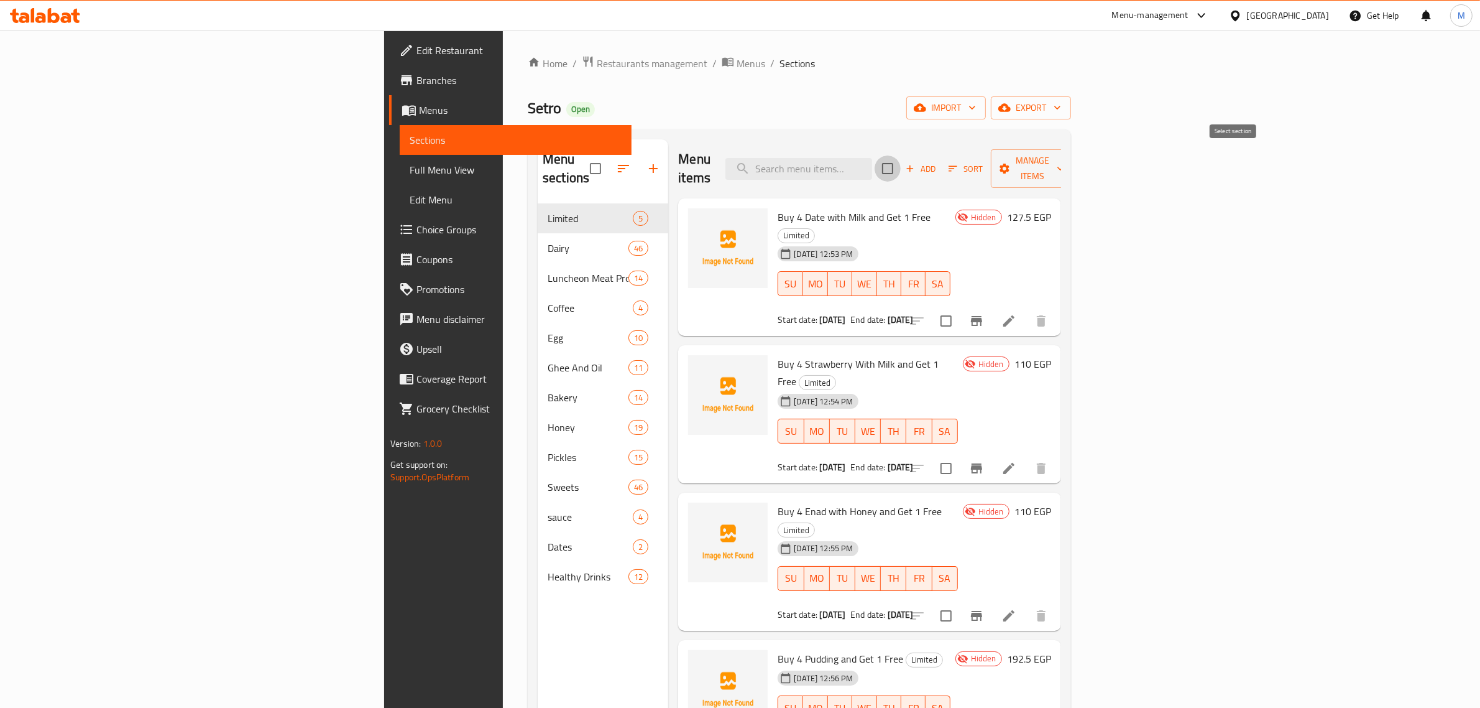
checkbox input "true"
click at [1064, 154] on span "Manage items" at bounding box center [1032, 168] width 63 height 31
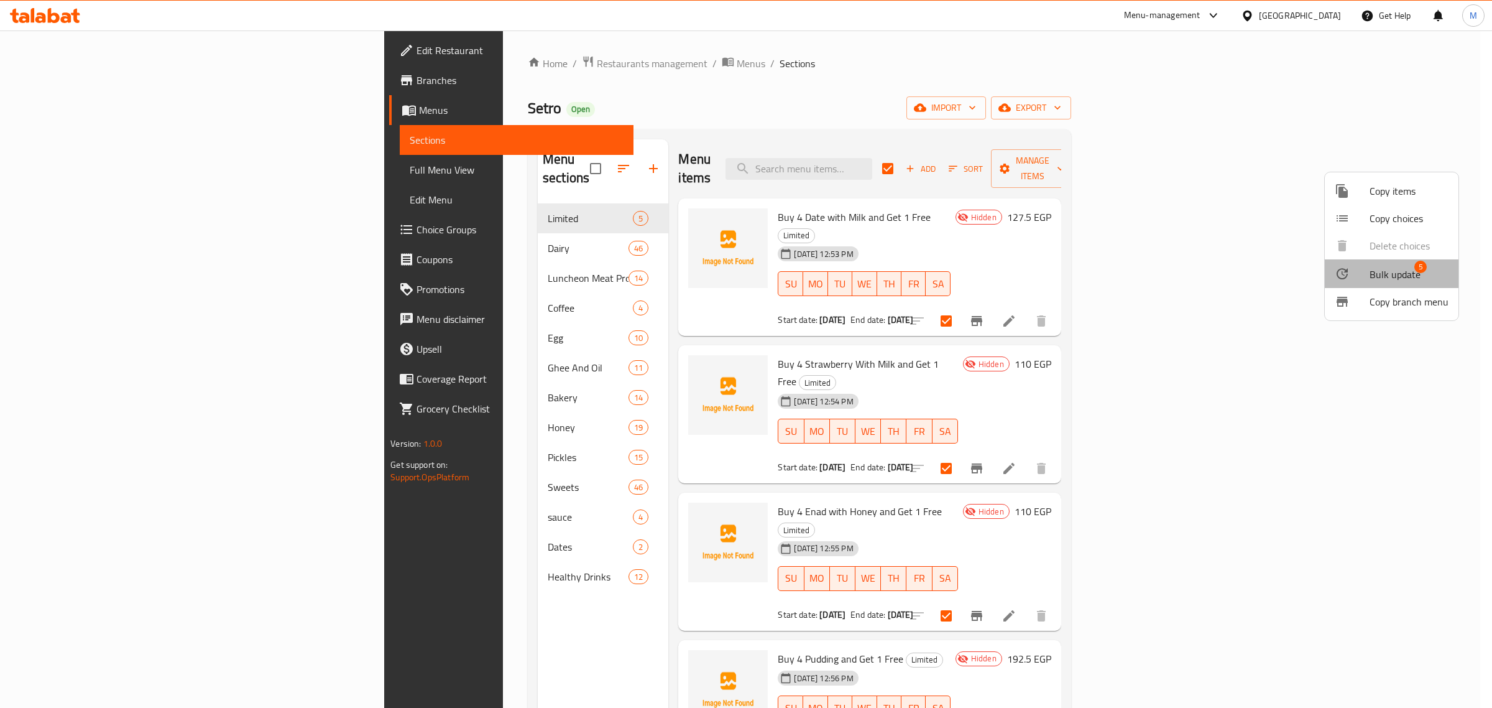
click at [1418, 268] on span "5" at bounding box center [1420, 267] width 12 height 12
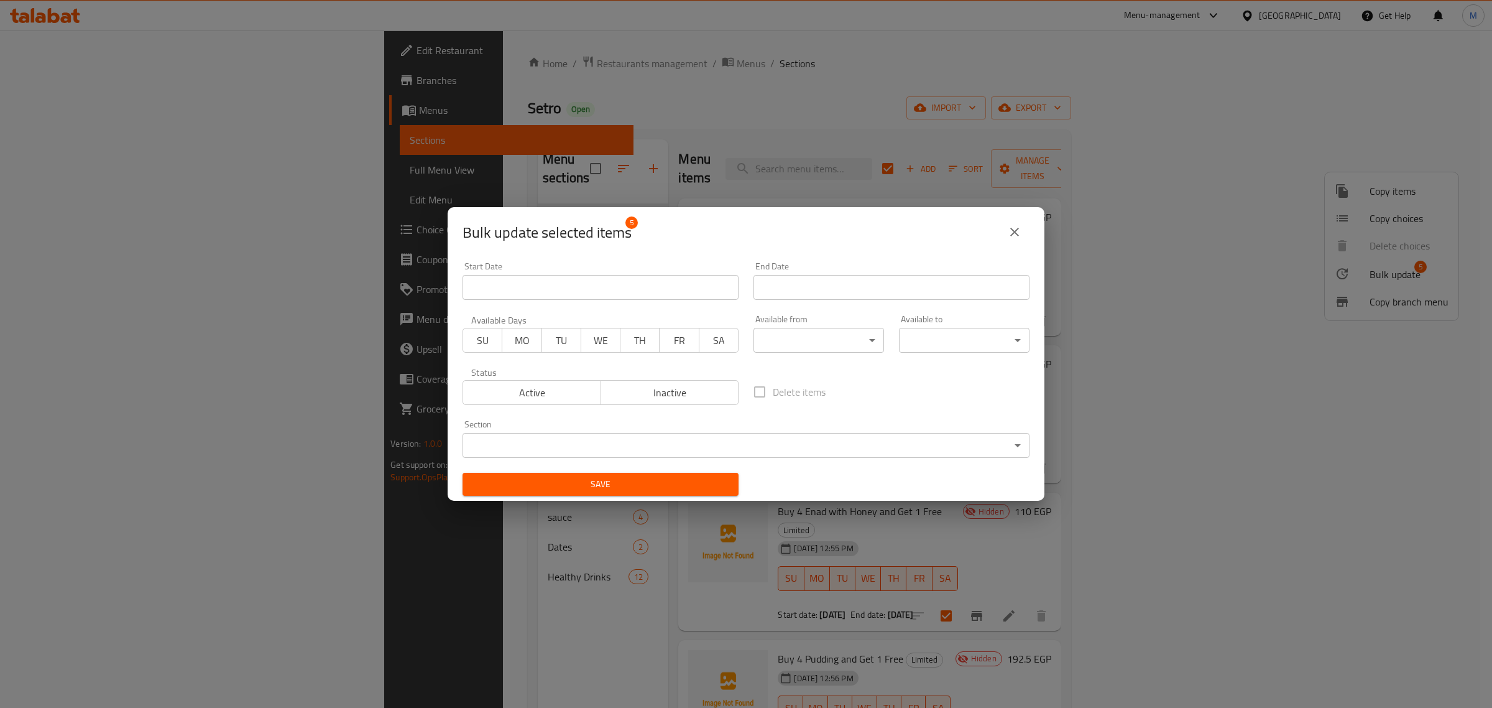
click at [549, 387] on span "Active" at bounding box center [532, 393] width 128 height 18
click at [605, 489] on span "Save" at bounding box center [601, 484] width 256 height 16
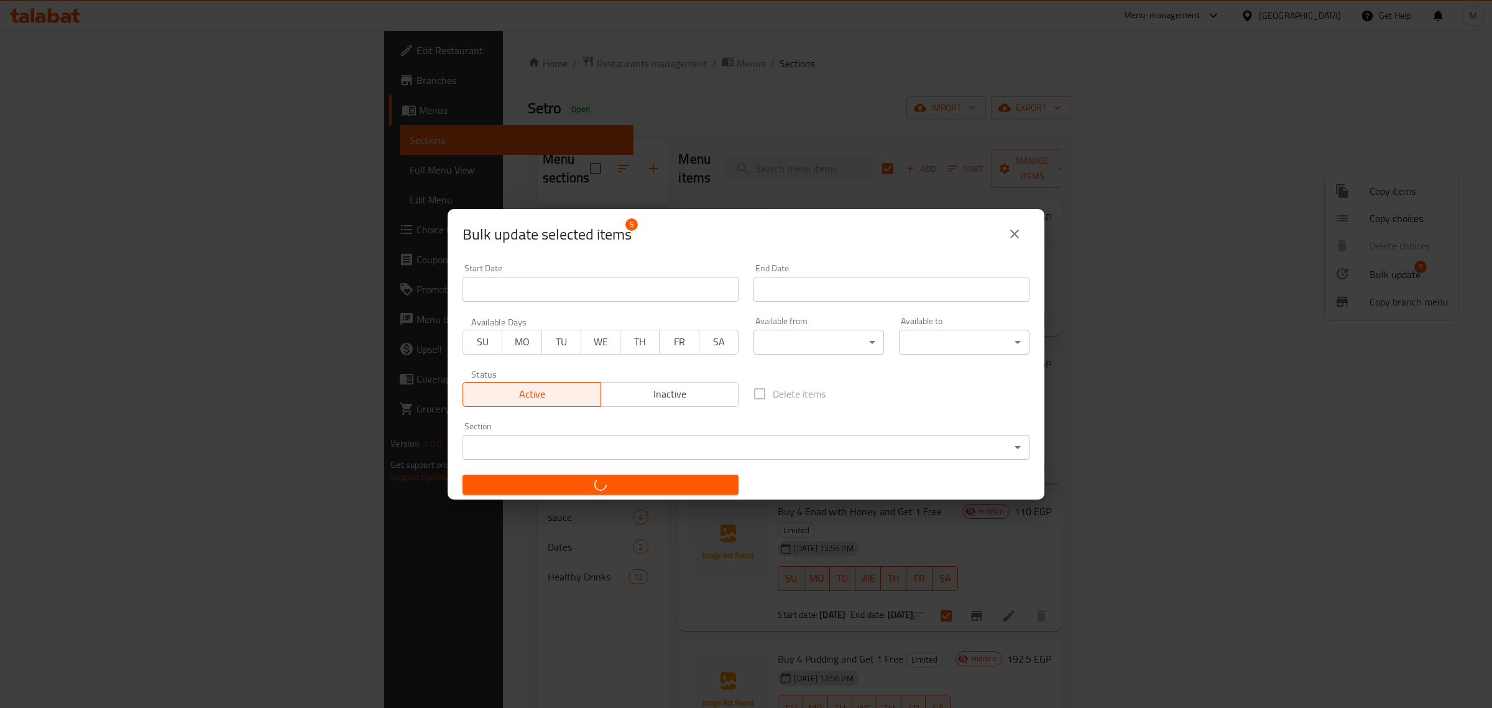
checkbox input "false"
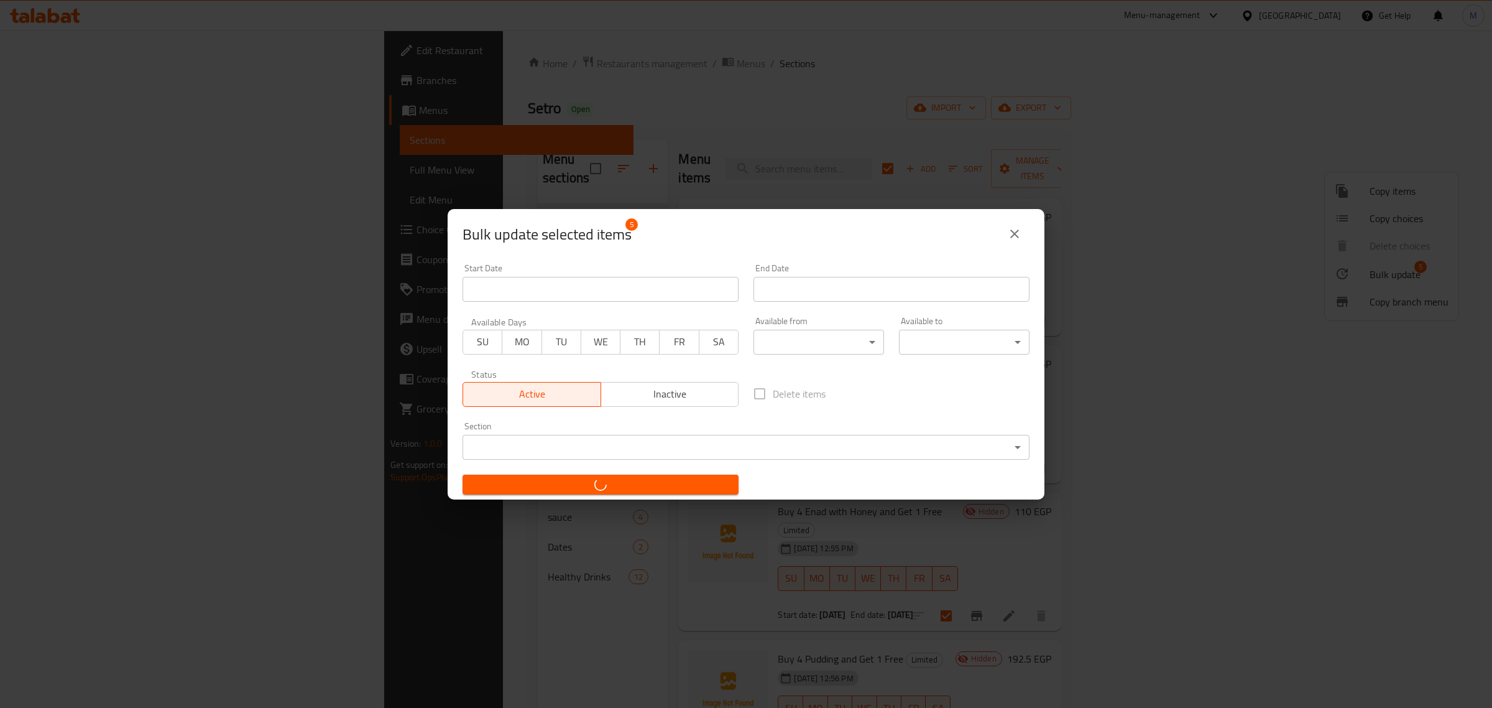
checkbox input "false"
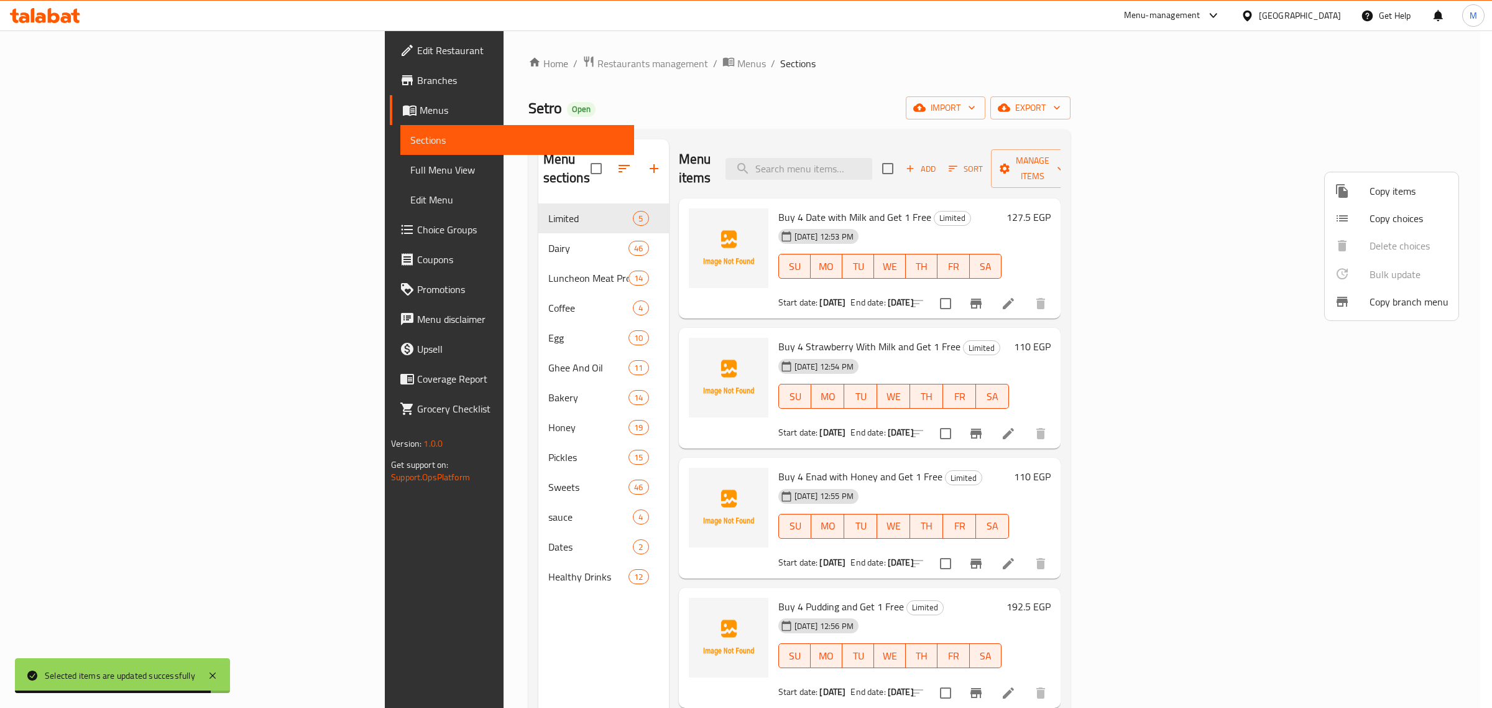
click at [1074, 221] on div at bounding box center [746, 354] width 1492 height 708
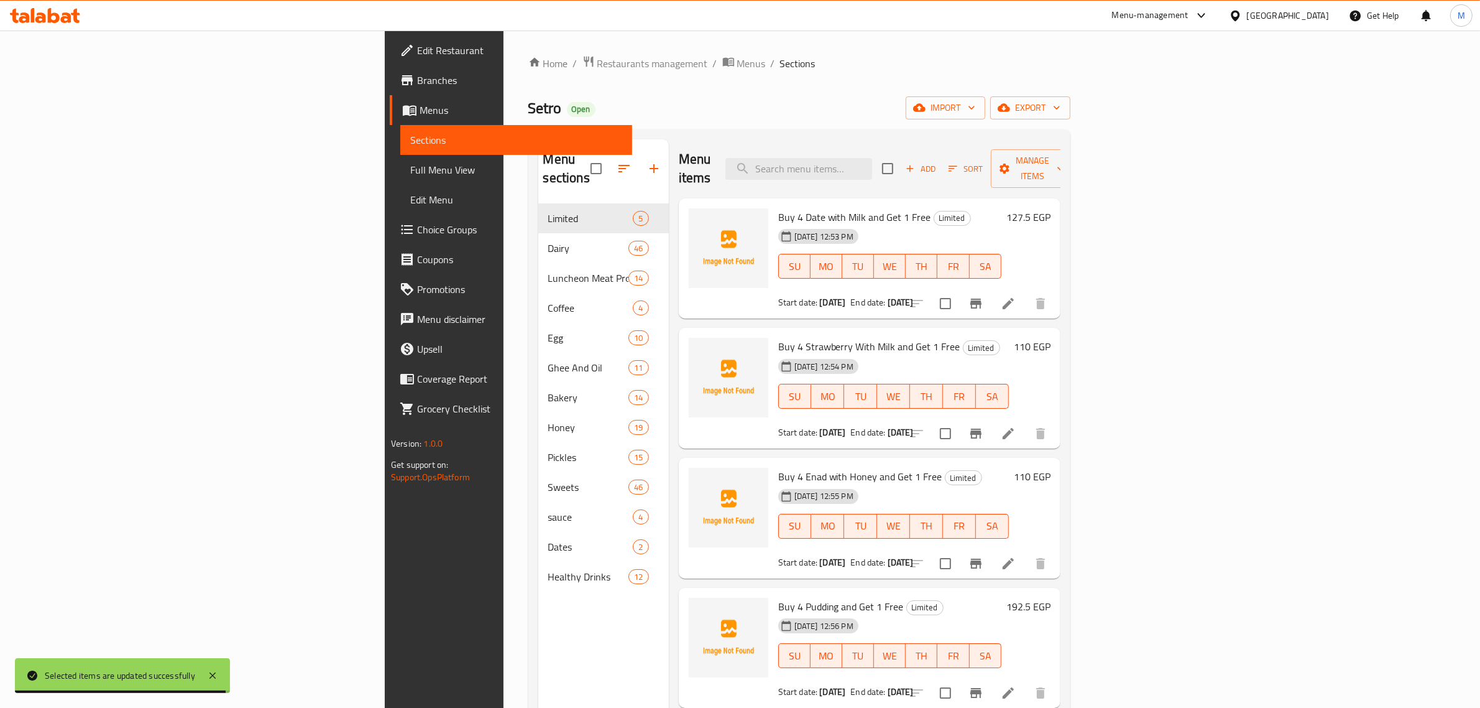
click at [1007, 224] on div "[DATE] 12:53 PM SU MO TU WE TH FR SA" at bounding box center [889, 257] width 233 height 67
click at [528, 110] on span "Setro" at bounding box center [545, 108] width 34 height 28
copy span "Setro"
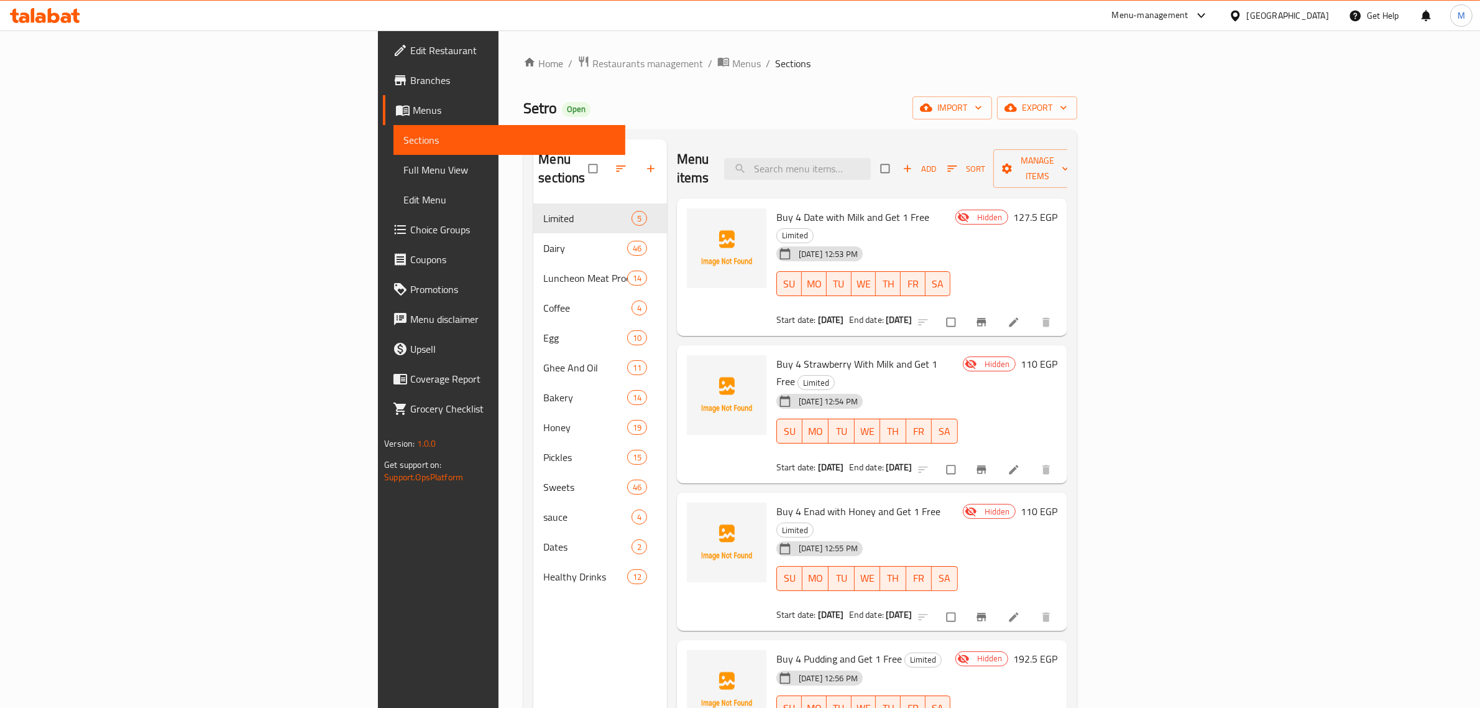
click at [1189, 17] on div "Menu-management" at bounding box center [1150, 15] width 76 height 15
click at [1153, 88] on div "Agent Campaigns Center" at bounding box center [1141, 84] width 94 height 14
click at [410, 76] on span "Branches" at bounding box center [512, 80] width 205 height 15
